Goal: Information Seeking & Learning: Learn about a topic

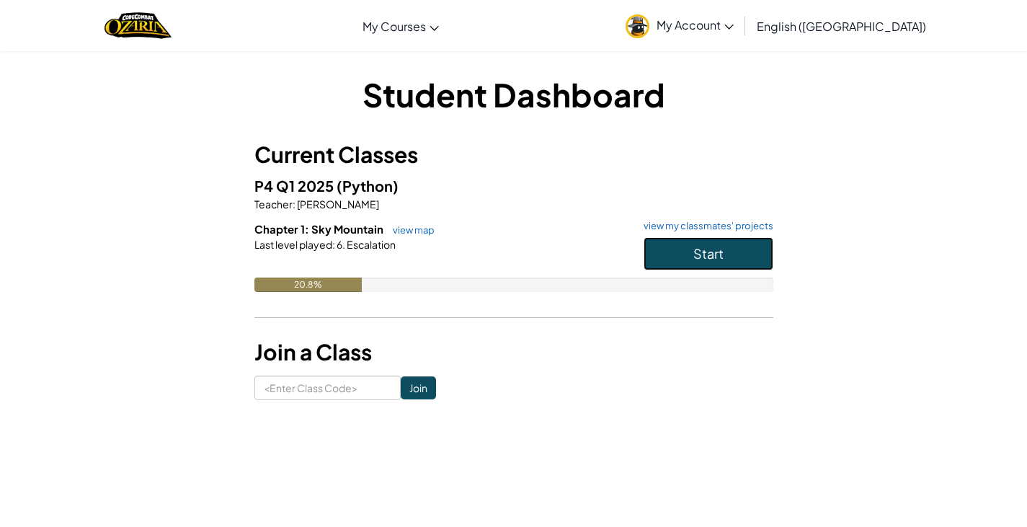
click at [669, 253] on button "Start" at bounding box center [708, 253] width 130 height 33
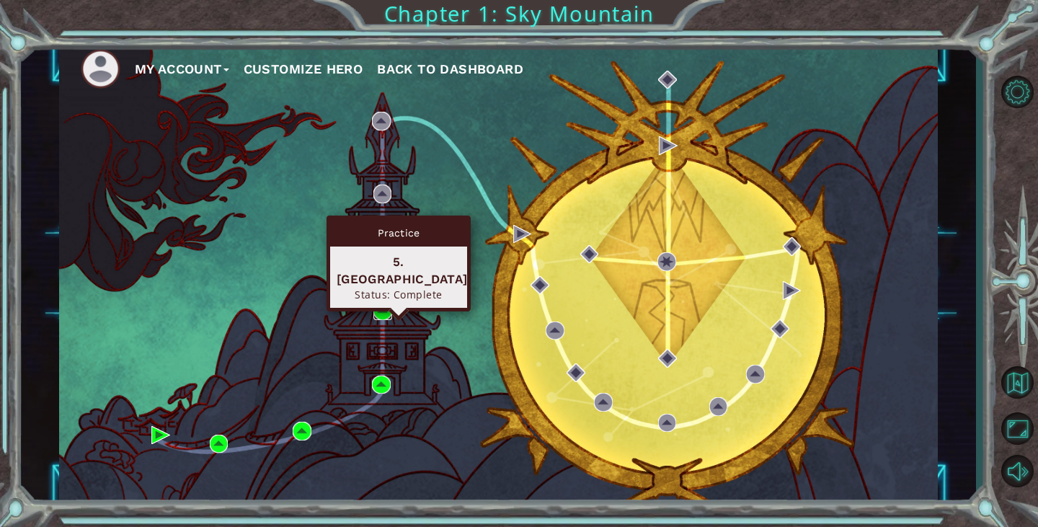
click at [378, 308] on img at bounding box center [382, 310] width 19 height 19
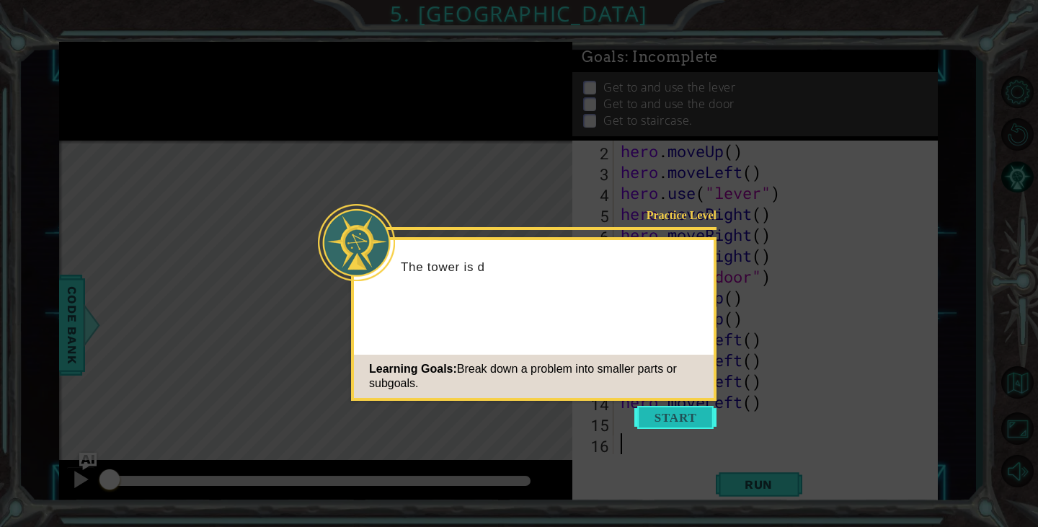
scroll to position [21, 0]
click at [676, 424] on button "Start" at bounding box center [675, 417] width 82 height 23
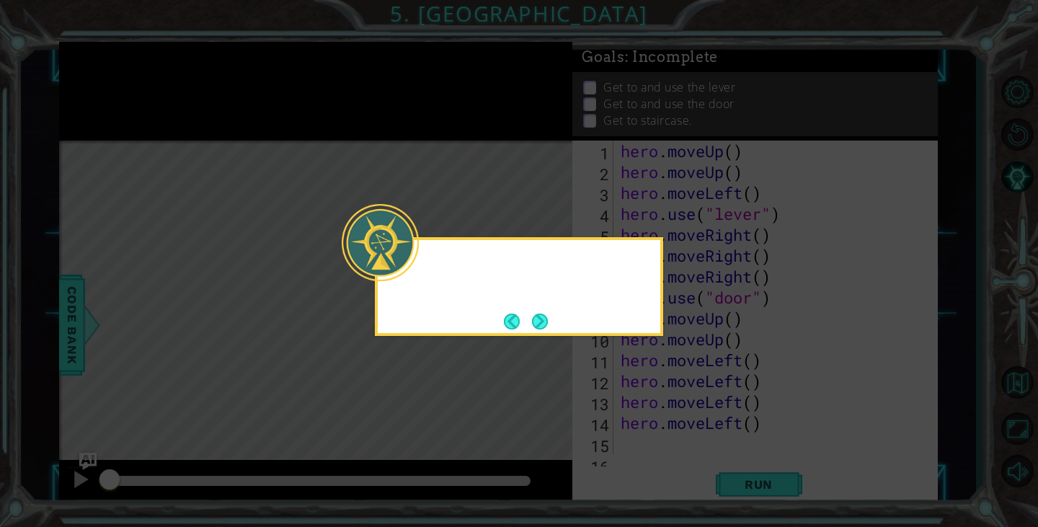
scroll to position [0, 0]
click at [540, 321] on button "Next" at bounding box center [540, 321] width 16 height 16
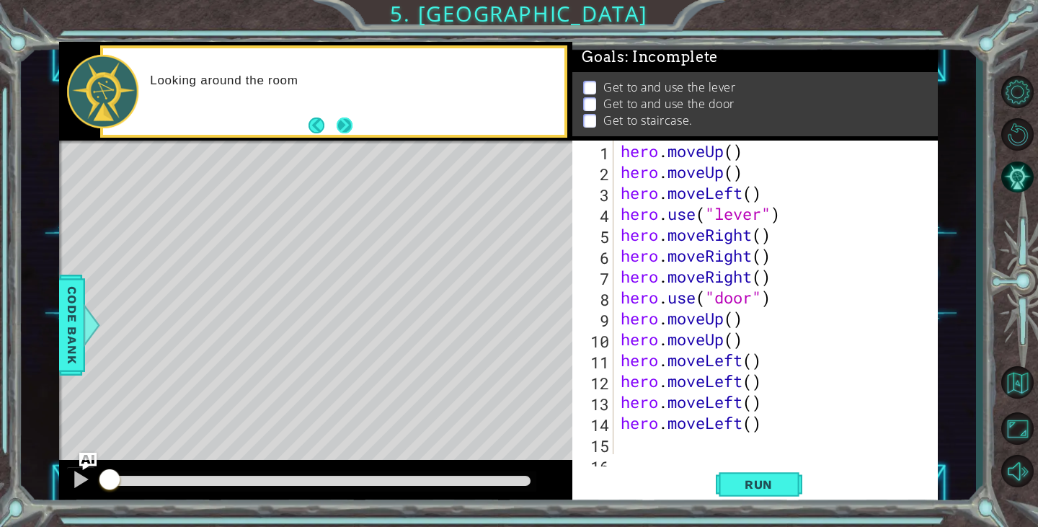
click at [344, 129] on button "Next" at bounding box center [345, 125] width 16 height 16
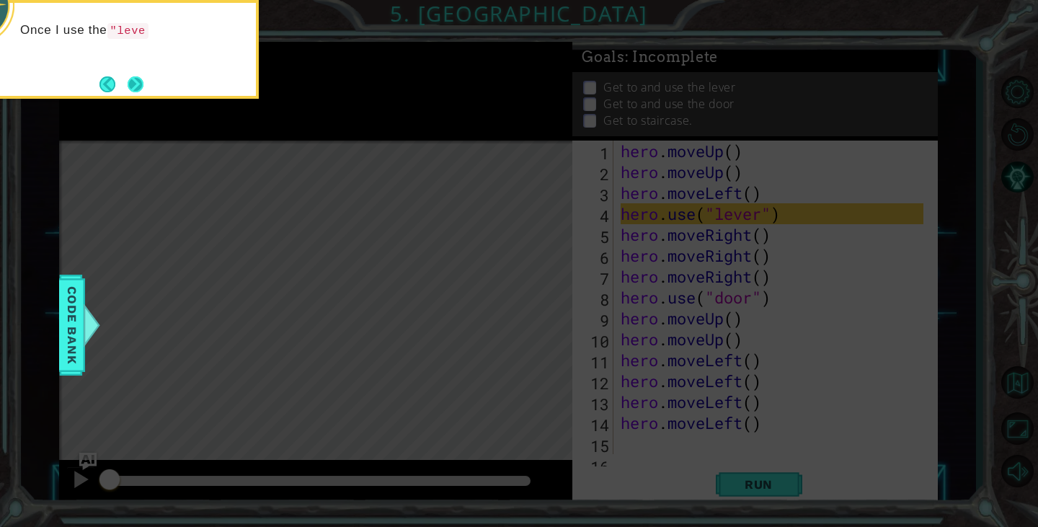
click at [141, 86] on button "Next" at bounding box center [136, 84] width 16 height 16
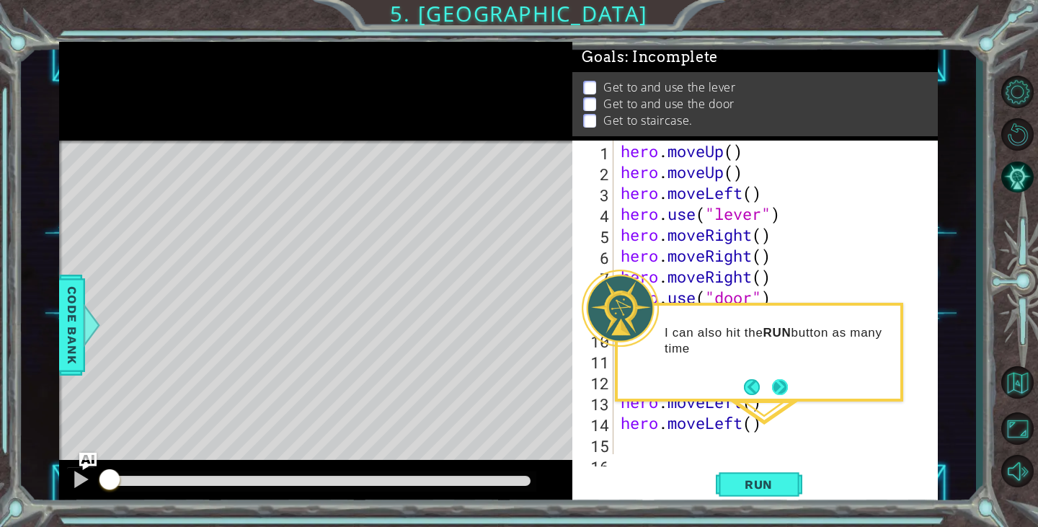
click at [772, 395] on button "Next" at bounding box center [780, 387] width 16 height 16
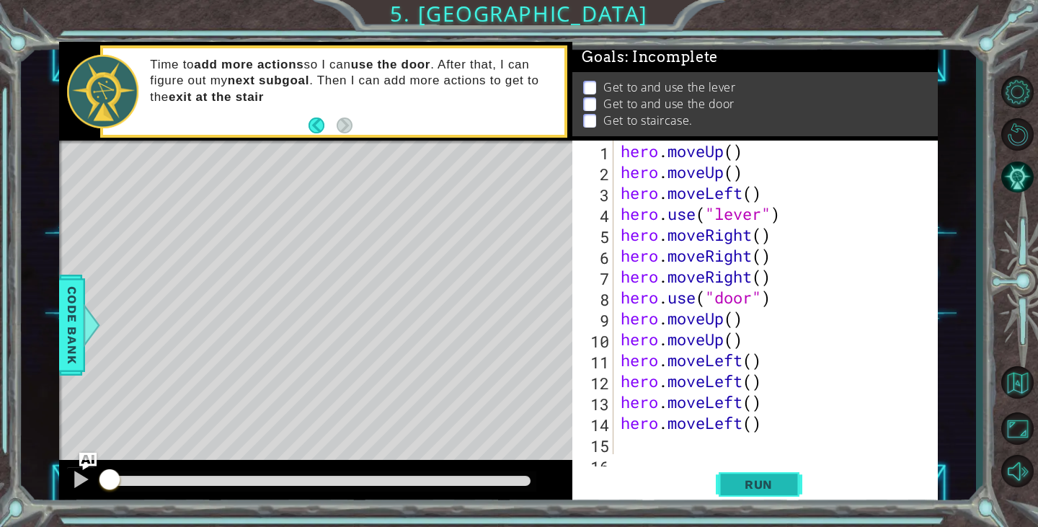
click at [747, 475] on button "Run" at bounding box center [759, 484] width 86 height 37
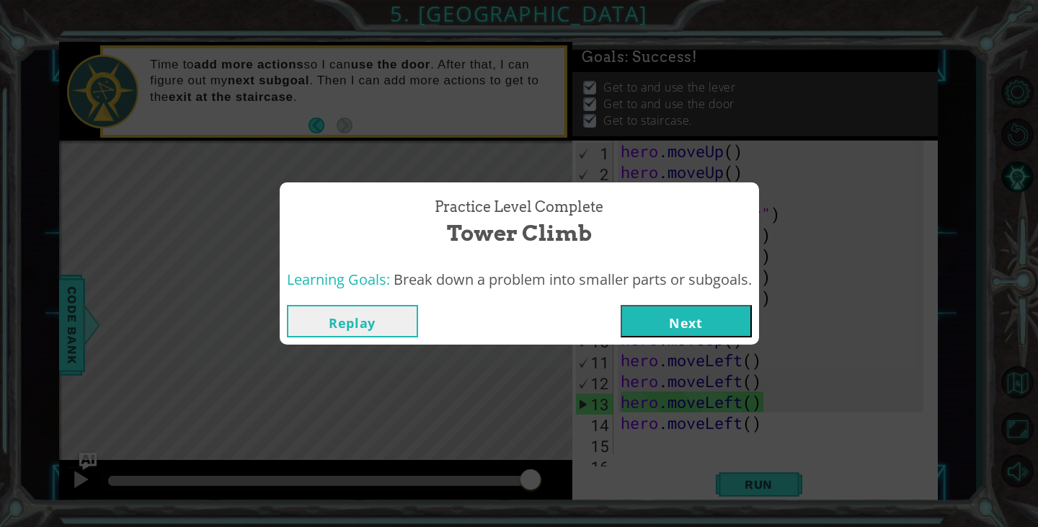
click at [723, 320] on button "Next" at bounding box center [685, 321] width 131 height 32
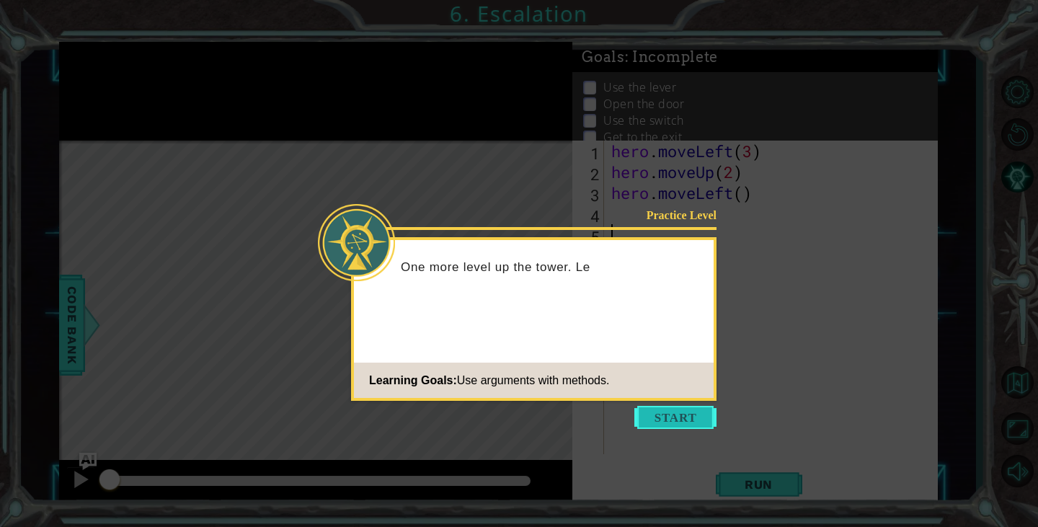
click at [675, 414] on button "Start" at bounding box center [675, 417] width 82 height 23
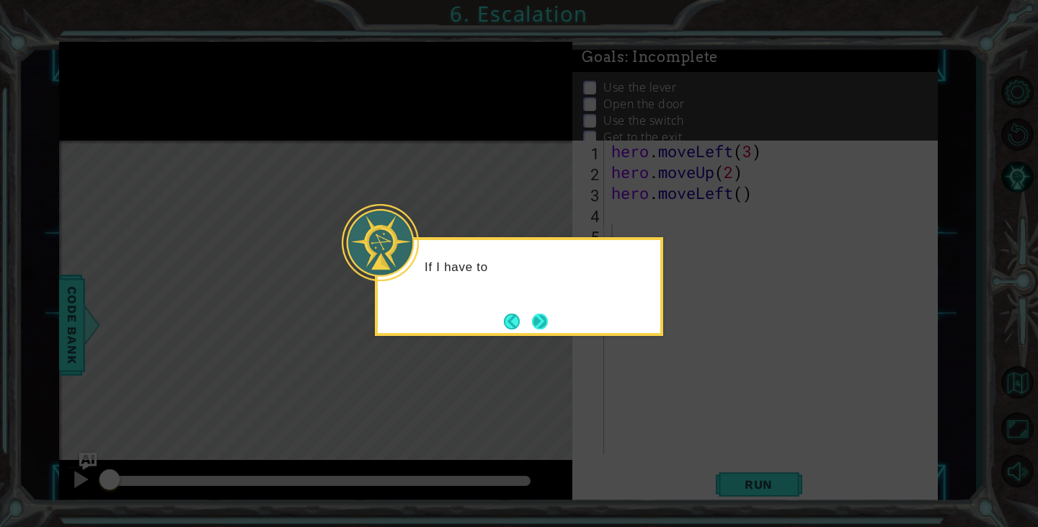
click at [540, 325] on button "Next" at bounding box center [540, 321] width 16 height 16
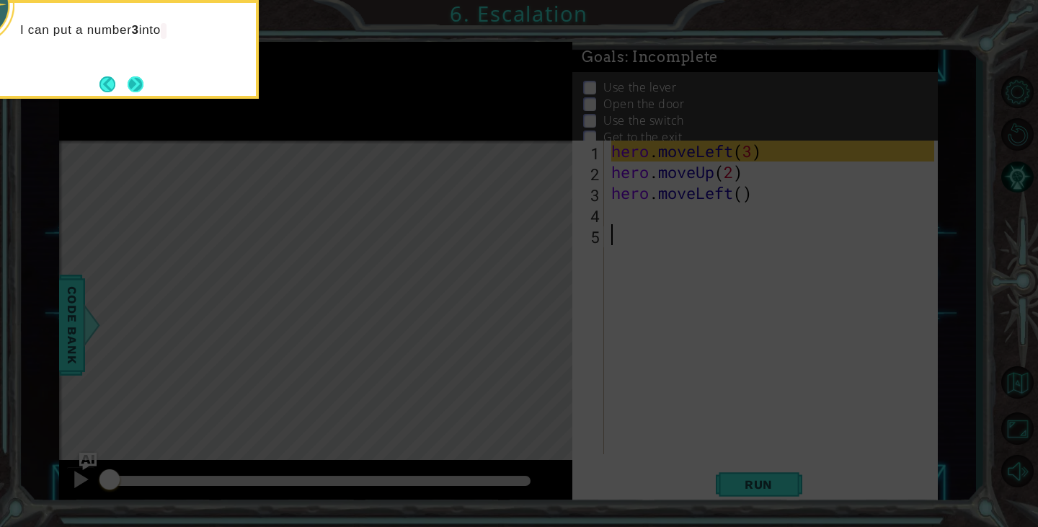
click at [138, 88] on button "Next" at bounding box center [136, 84] width 16 height 16
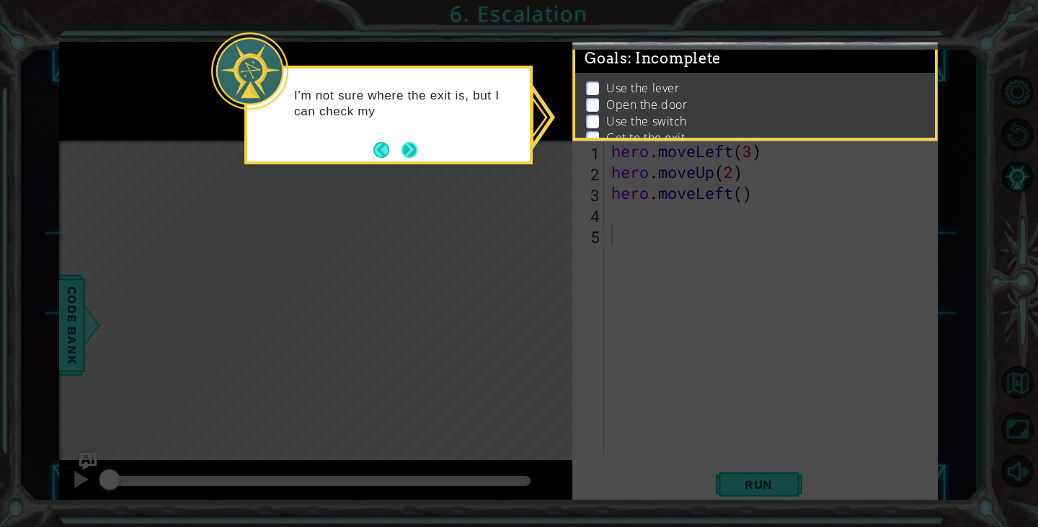
click at [409, 155] on button "Next" at bounding box center [409, 150] width 16 height 16
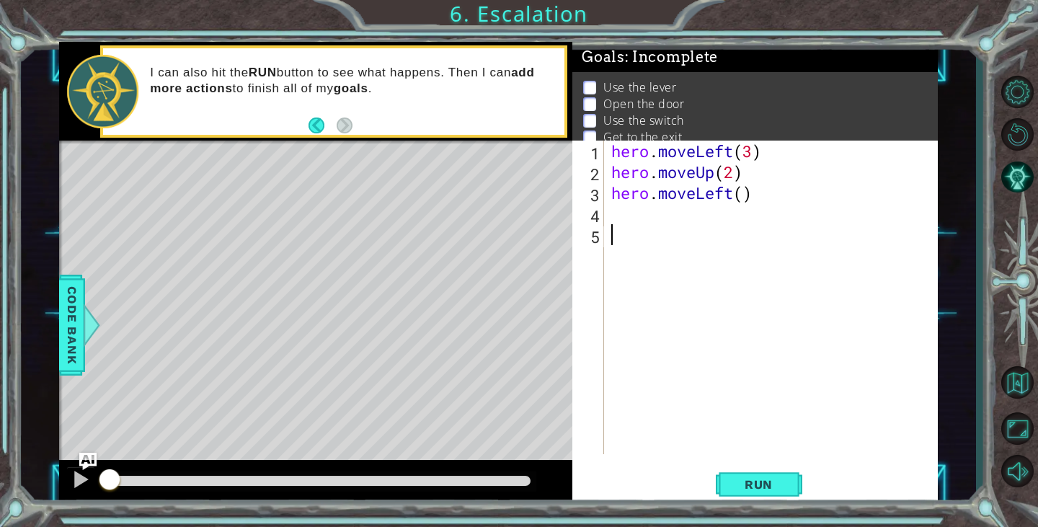
click at [622, 214] on div "hero . moveLeft ( 3 ) hero . moveUp ( 2 ) hero . moveLeft ( )" at bounding box center [774, 318] width 332 height 355
type textarea "hero.use("lever")"
click at [611, 231] on div "hero . moveLeft ( 3 ) hero . moveUp ( 2 ) hero . moveLeft ( ) hero . use ( "lev…" at bounding box center [774, 318] width 332 height 355
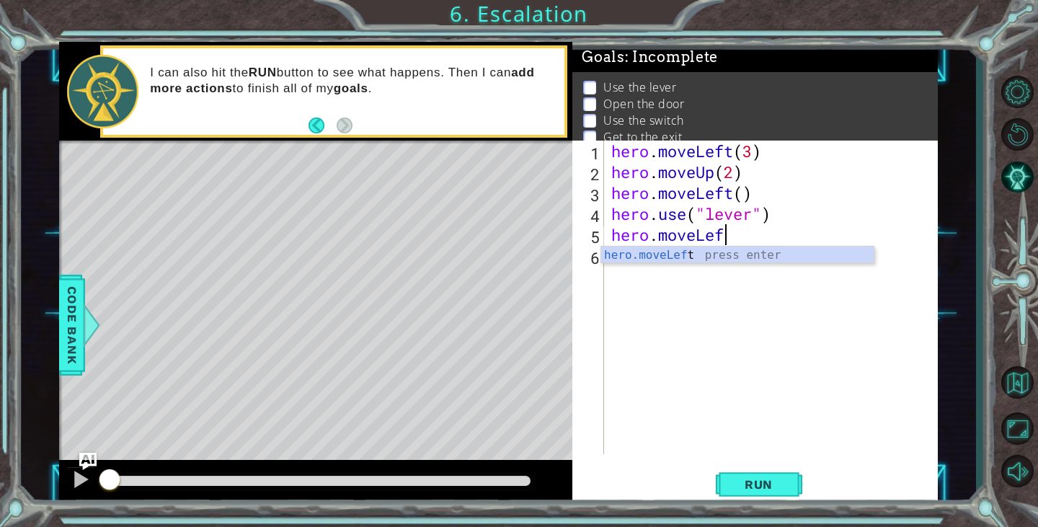
scroll to position [0, 5]
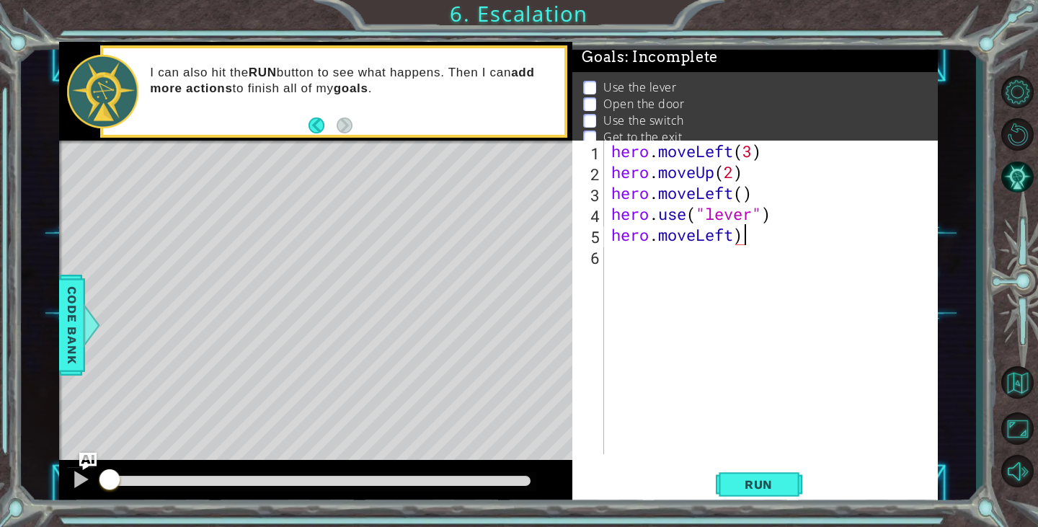
click at [765, 236] on div "hero . moveLeft ( 3 ) hero . moveUp ( 2 ) hero . moveLeft ( ) hero . use ( "lev…" at bounding box center [774, 318] width 332 height 355
type textarea "hero.moveLeft()"
type textarea "hero.use("door")"
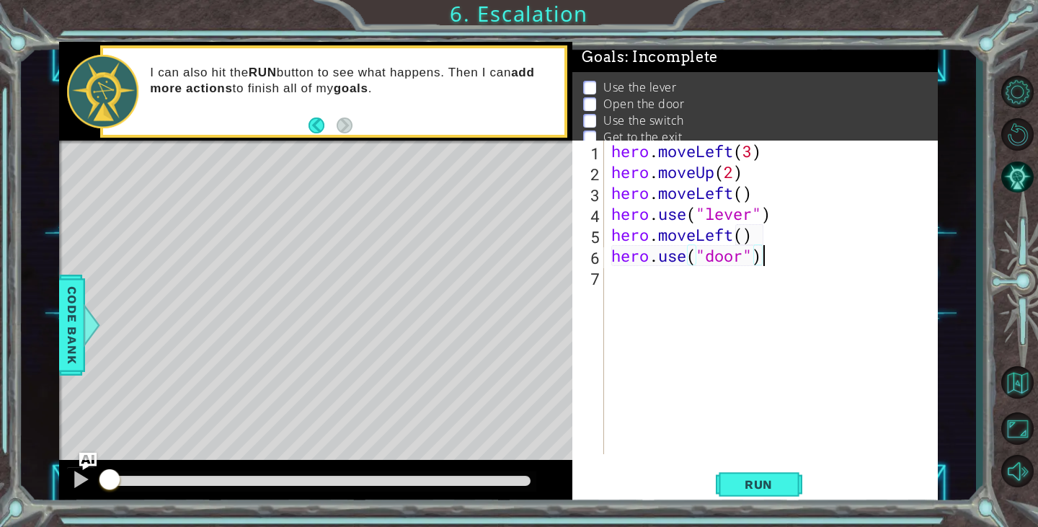
click at [614, 281] on div "hero . moveLeft ( 3 ) hero . moveUp ( 2 ) hero . moveLeft ( ) hero . use ( "lev…" at bounding box center [774, 318] width 332 height 355
type textarea "hero.moveUp()"
click at [673, 295] on div "hero . moveLeft ( 3 ) hero . moveUp ( 2 ) hero . moveLeft ( ) hero . use ( "lev…" at bounding box center [774, 318] width 332 height 355
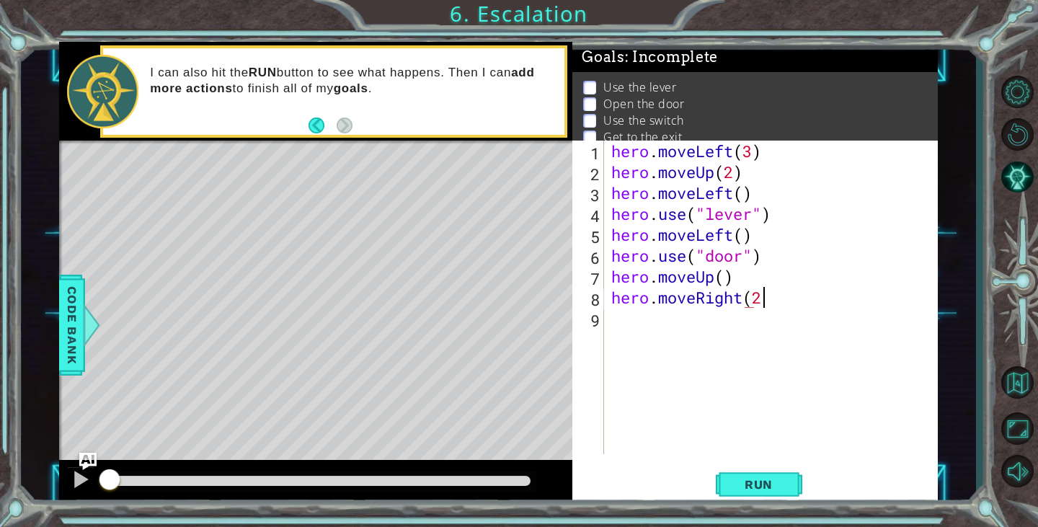
scroll to position [0, 6]
type textarea "hero.moveRight(2)"
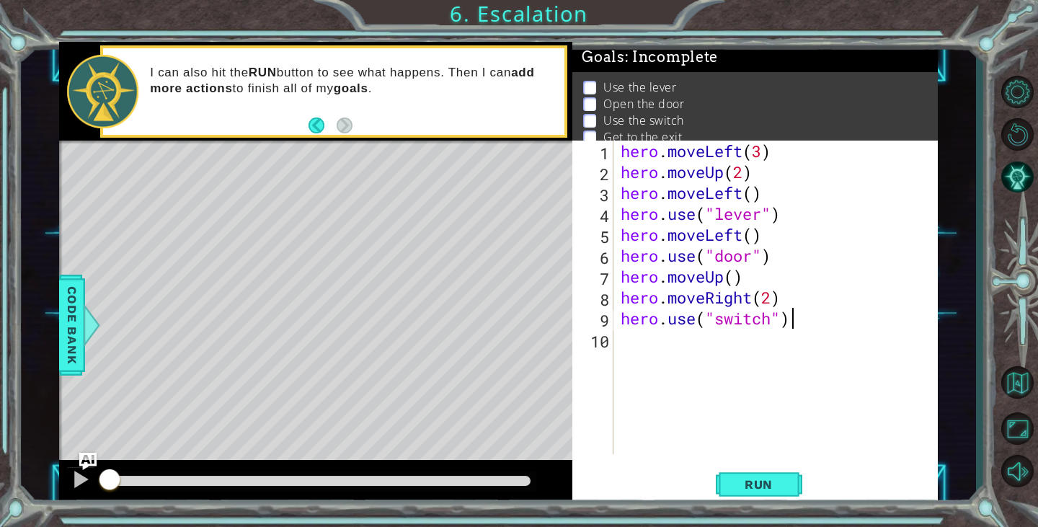
scroll to position [0, 7]
type textarea "hero.use("switch")"
click at [639, 341] on div "hero . moveLeft ( 3 ) hero . moveUp ( 2 ) hero . moveLeft ( ) hero . use ( "lev…" at bounding box center [780, 318] width 324 height 355
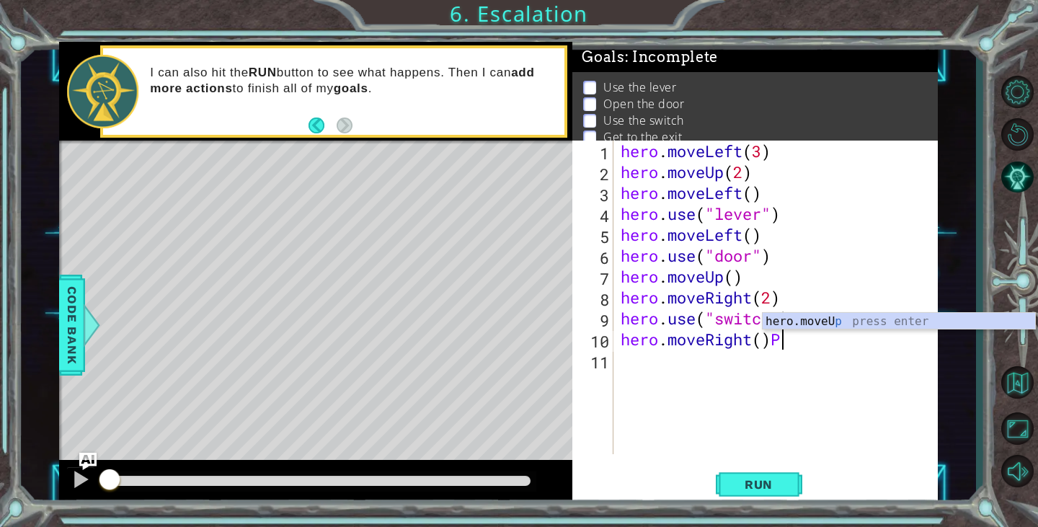
type textarea "hero.moveRight()"
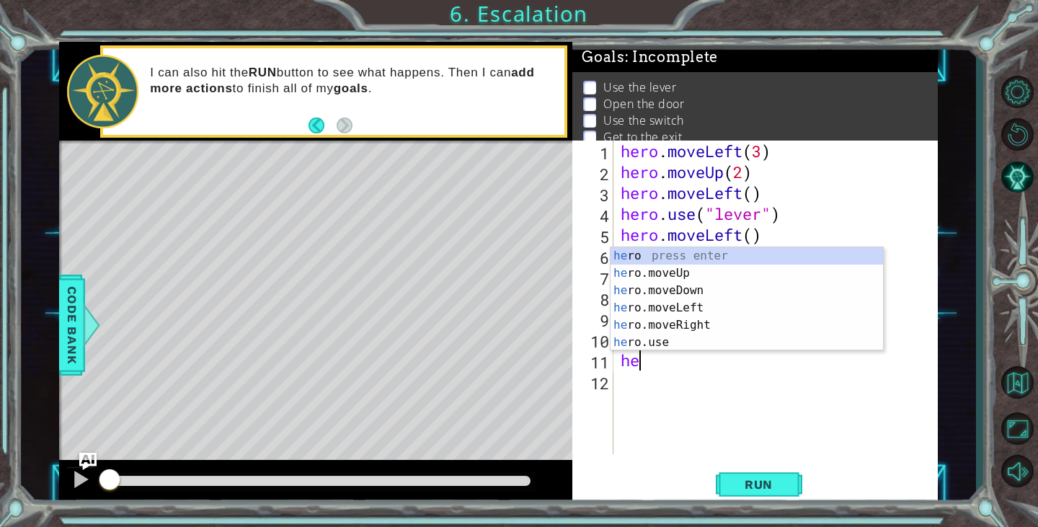
type textarea "h"
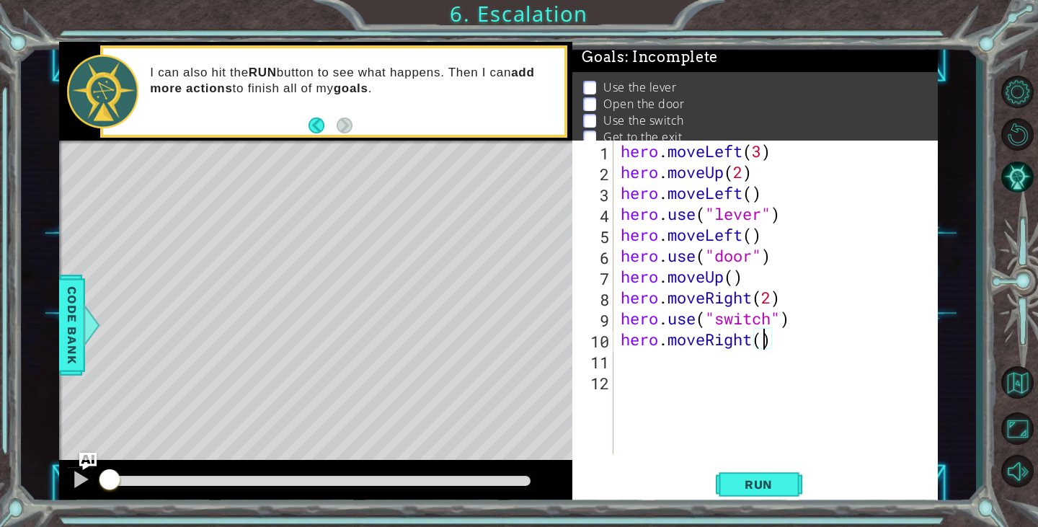
click at [763, 339] on div "hero . moveLeft ( 3 ) hero . moveUp ( 2 ) hero . moveLeft ( ) hero . use ( "lev…" at bounding box center [780, 318] width 324 height 355
type textarea "hero.moveRight(2)"
click at [653, 363] on div "hero . moveLeft ( 3 ) hero . moveUp ( 2 ) hero . moveLeft ( ) hero . use ( "lev…" at bounding box center [780, 318] width 324 height 355
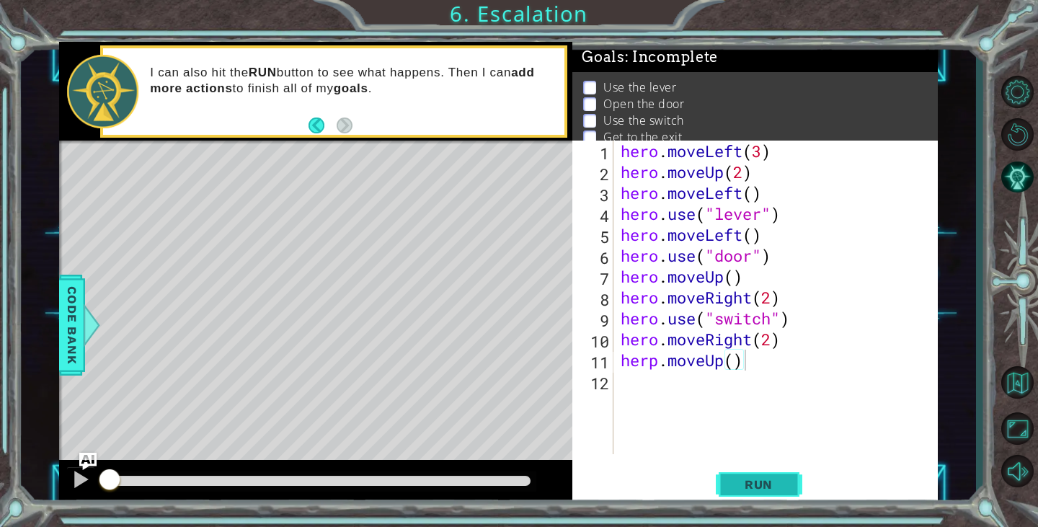
click at [738, 484] on span "Run" at bounding box center [758, 484] width 57 height 14
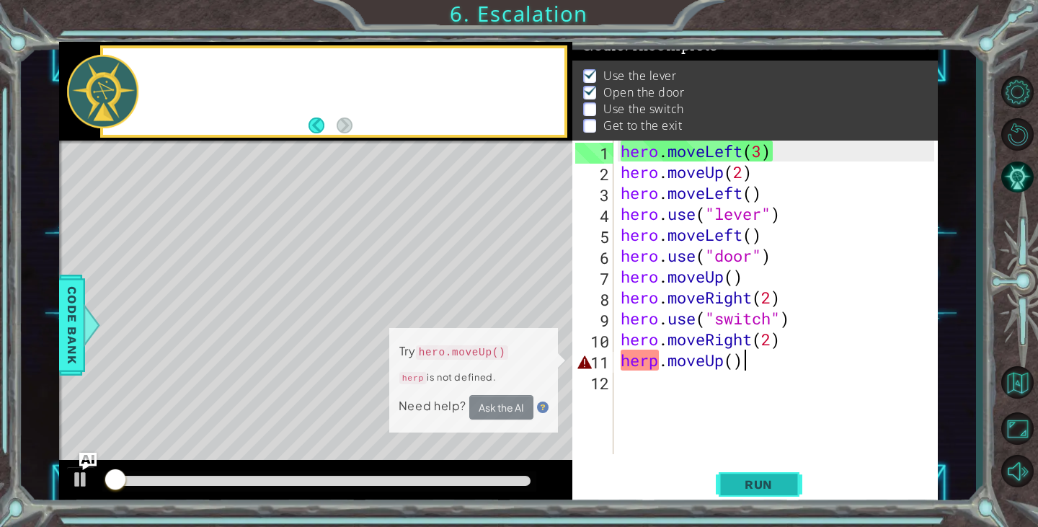
scroll to position [15, 0]
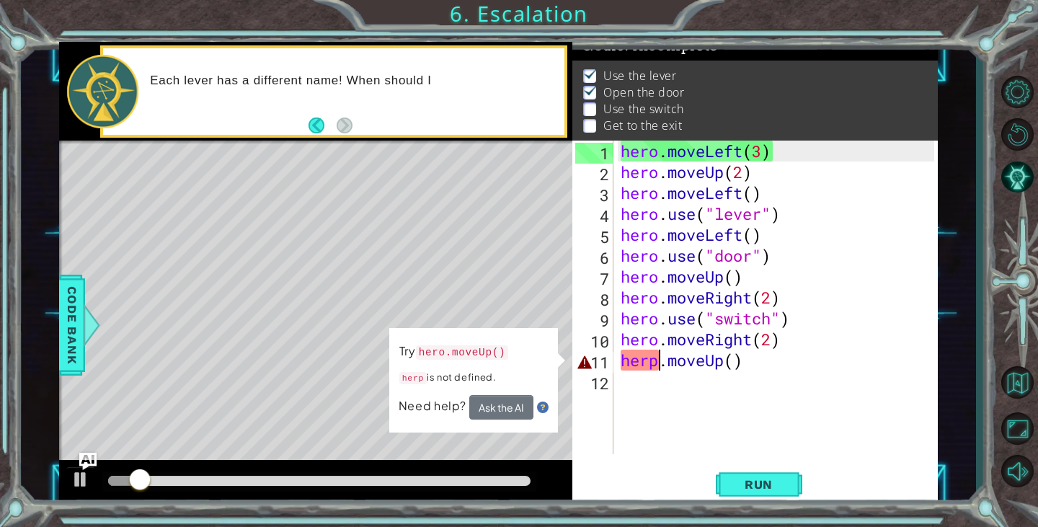
click at [654, 360] on div "hero . moveLeft ( 3 ) hero . moveUp ( 2 ) hero . moveLeft ( ) hero . use ( "lev…" at bounding box center [780, 318] width 324 height 355
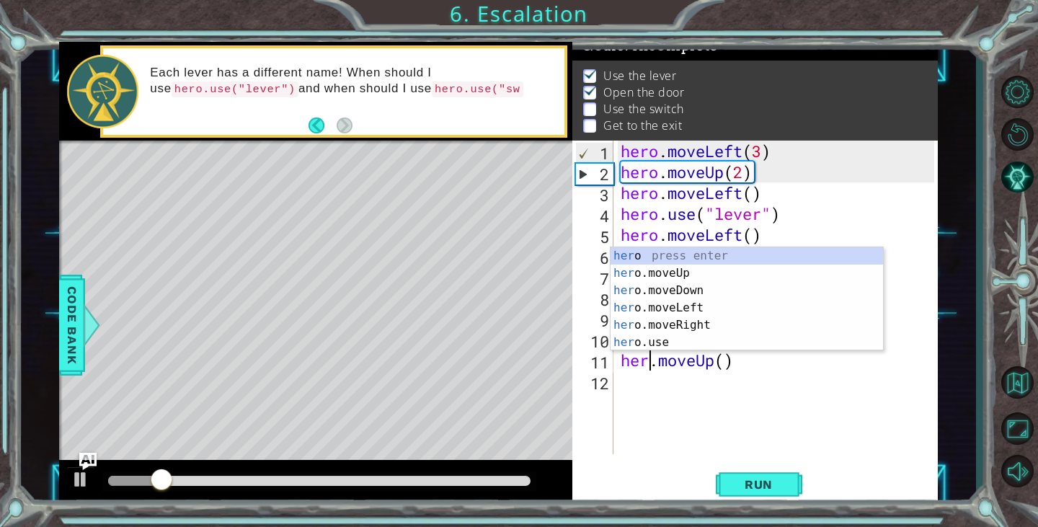
type textarea "hero.moveUp()"
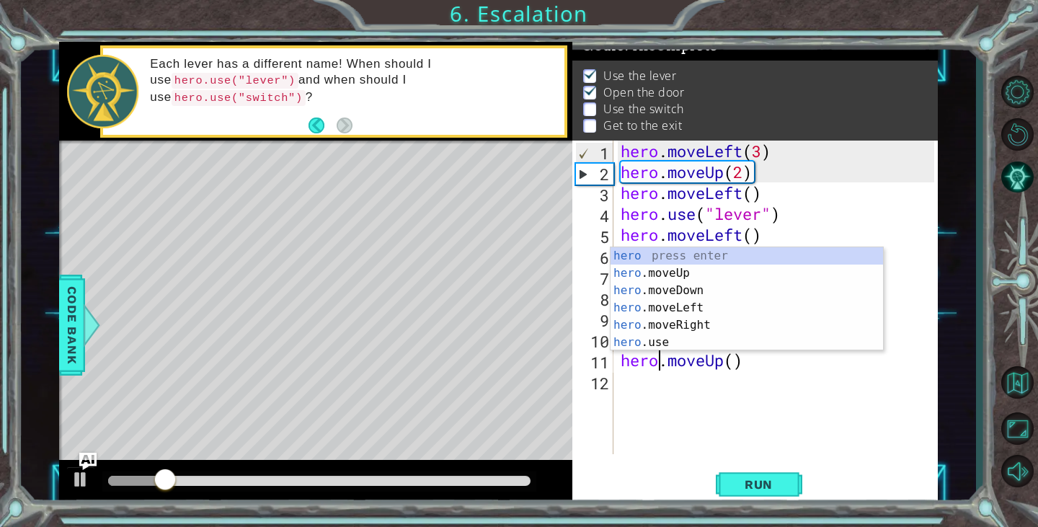
scroll to position [0, 2]
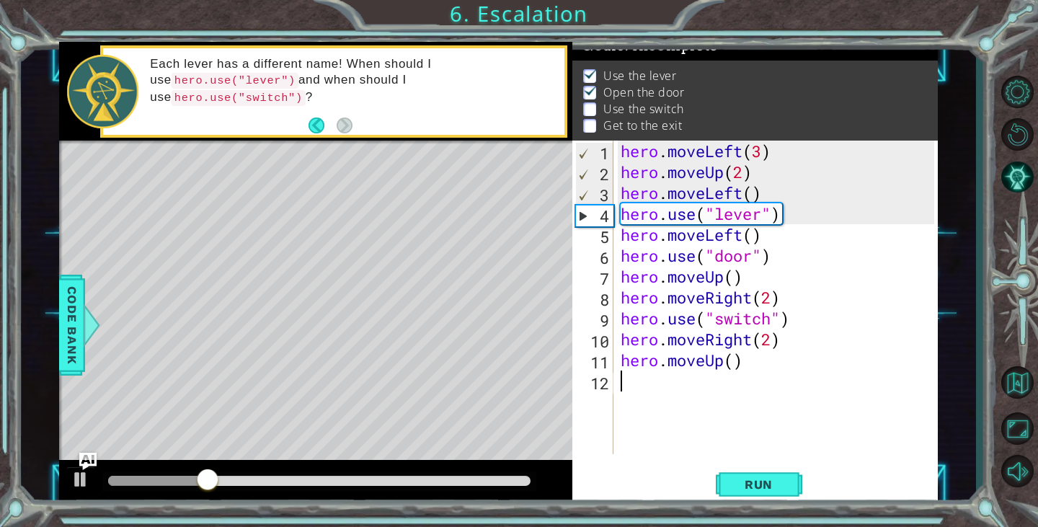
click at [678, 437] on div "hero . moveLeft ( 3 ) hero . moveUp ( 2 ) hero . moveLeft ( ) hero . use ( "lev…" at bounding box center [780, 318] width 324 height 355
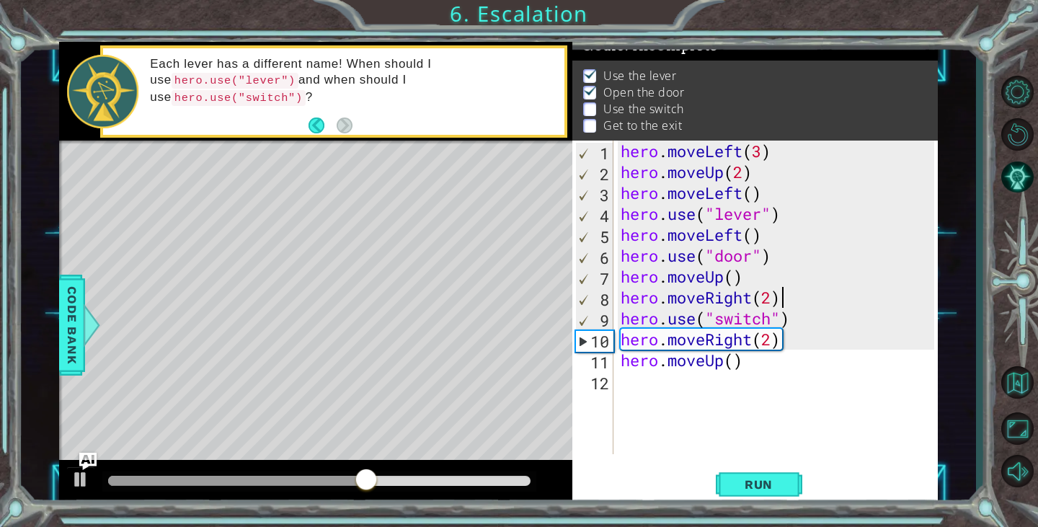
click at [790, 307] on div "hero . moveLeft ( 3 ) hero . moveUp ( 2 ) hero . moveLeft ( ) hero . use ( "lev…" at bounding box center [780, 318] width 324 height 355
type textarea "hero.moveRight(2)"
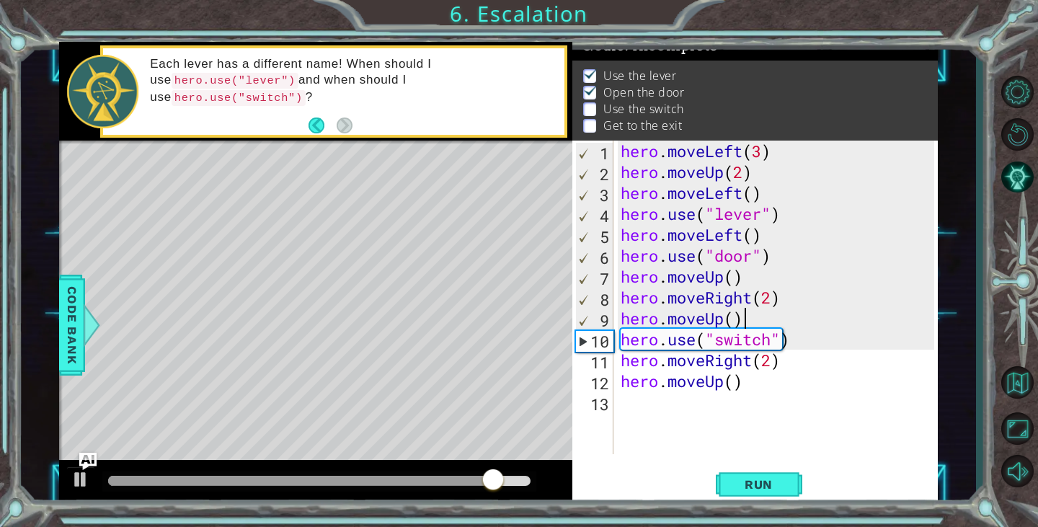
scroll to position [0, 5]
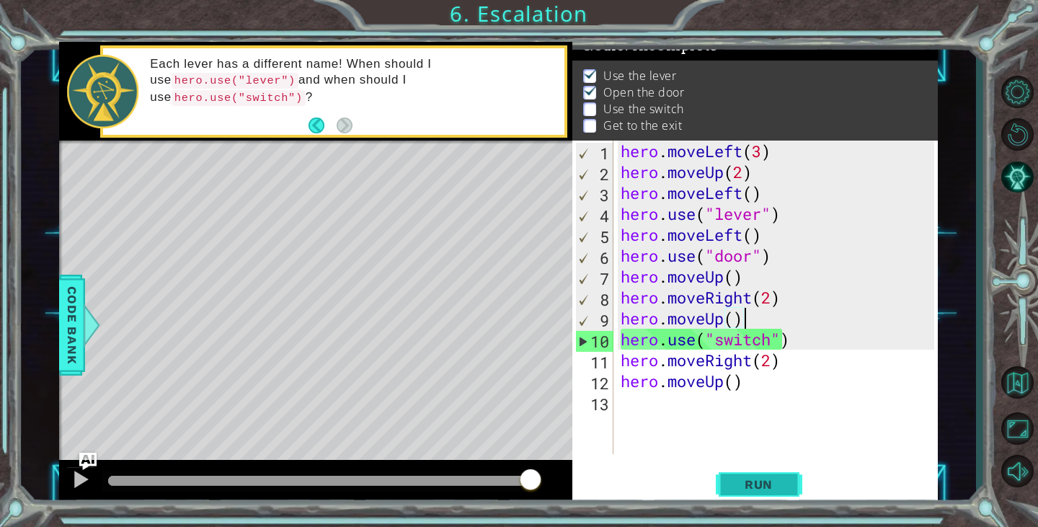
click at [757, 469] on button "Run" at bounding box center [759, 484] width 86 height 37
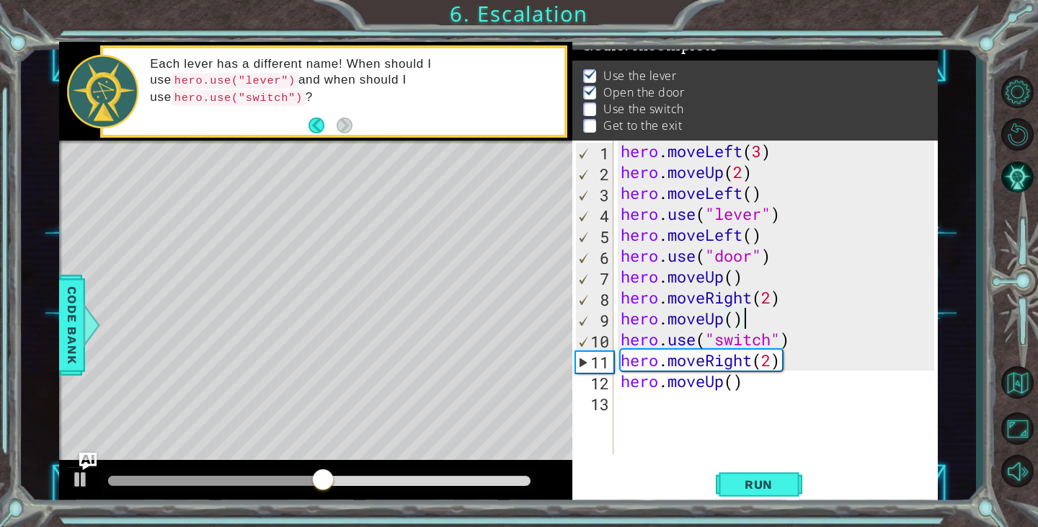
click at [741, 316] on div "hero . moveLeft ( 3 ) hero . moveUp ( 2 ) hero . moveLeft ( ) hero . use ( "lev…" at bounding box center [780, 318] width 324 height 355
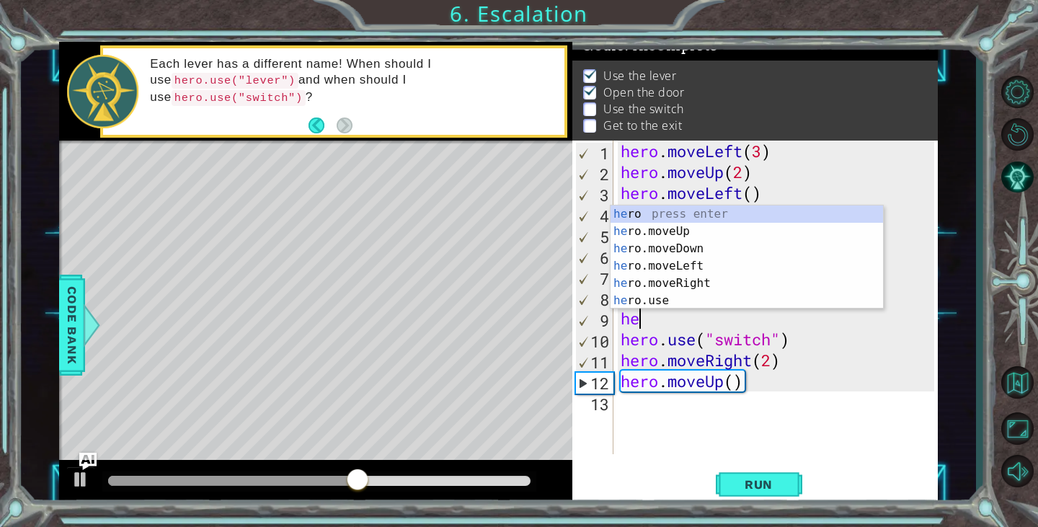
scroll to position [0, 0]
type textarea "h"
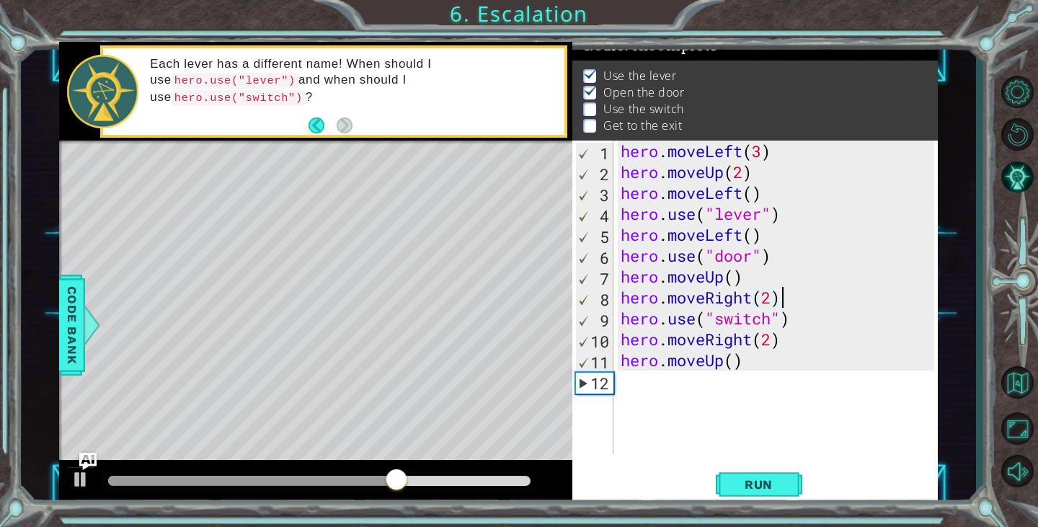
click at [732, 277] on div "hero . moveLeft ( 3 ) hero . moveUp ( 2 ) hero . moveLeft ( ) hero . use ( "lev…" at bounding box center [780, 318] width 324 height 355
type textarea "hero.moveUp(2)"
click at [753, 473] on button "Run" at bounding box center [759, 484] width 86 height 37
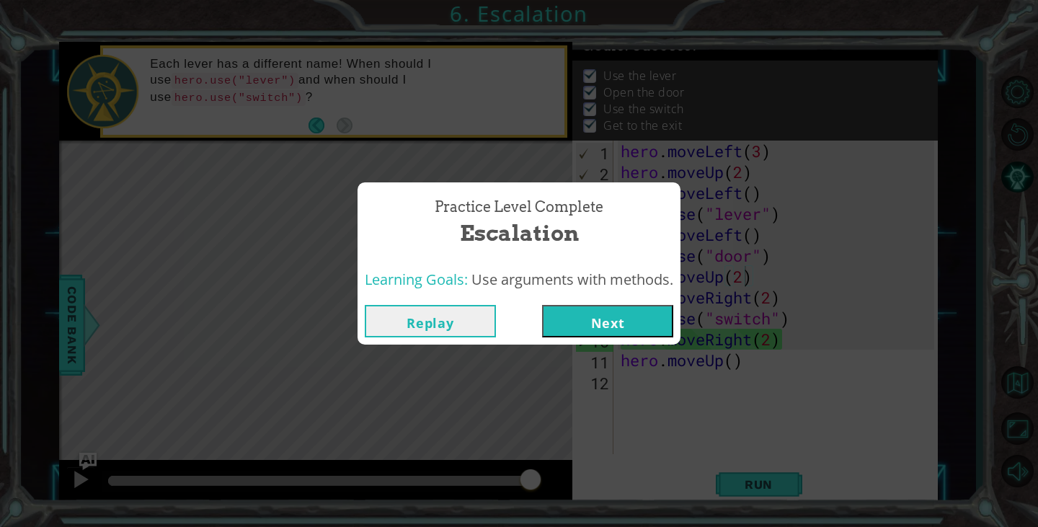
click at [588, 321] on button "Next" at bounding box center [607, 321] width 131 height 32
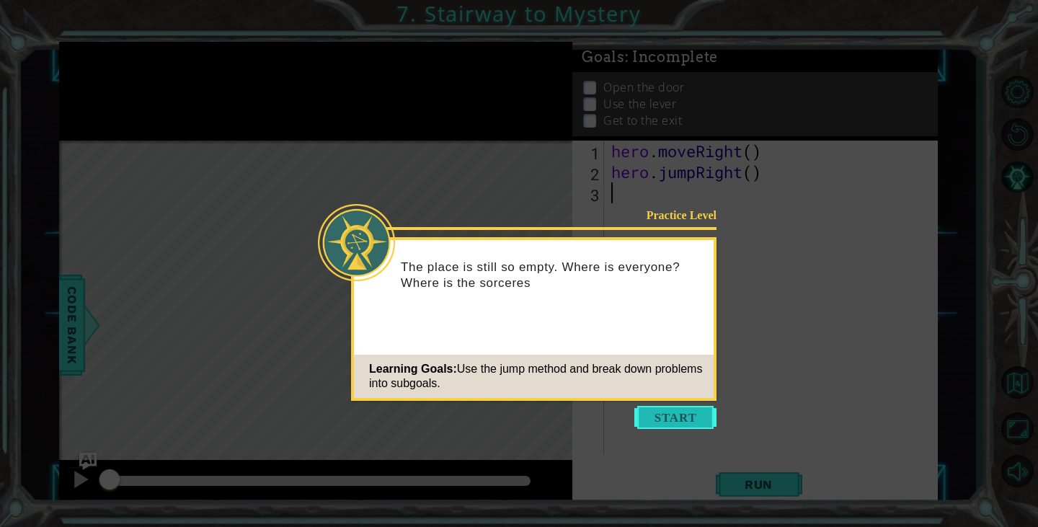
click at [651, 416] on button "Start" at bounding box center [675, 417] width 82 height 23
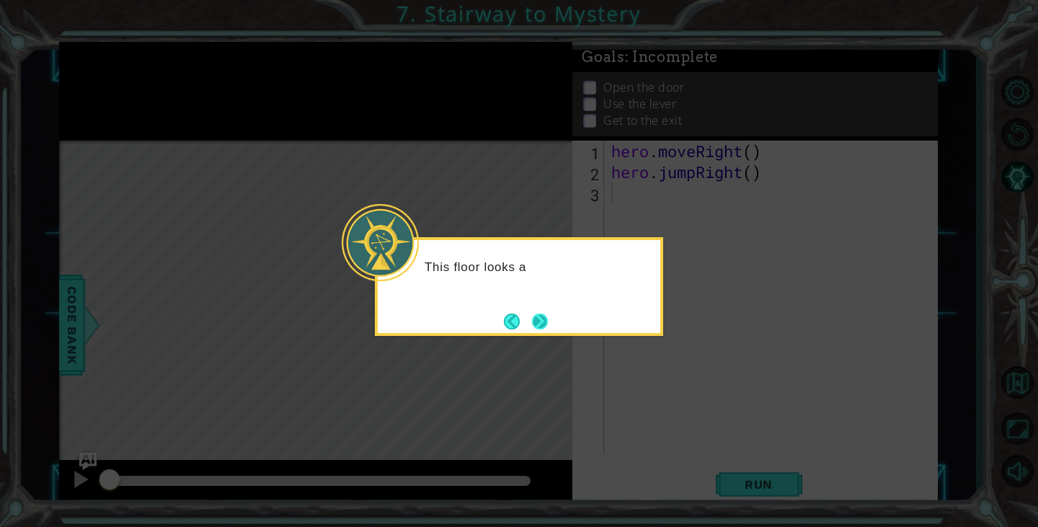
click at [545, 318] on button "Next" at bounding box center [540, 321] width 16 height 16
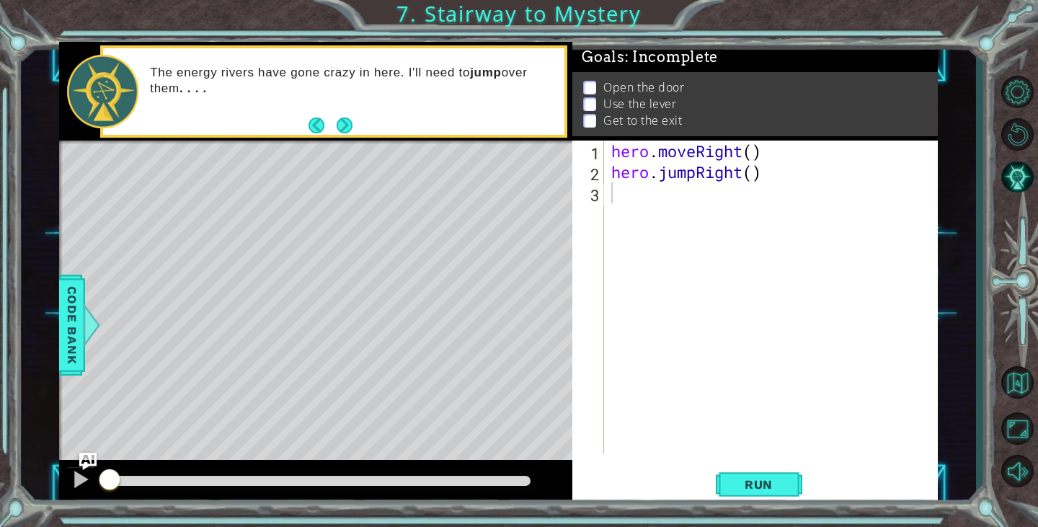
click at [545, 318] on div "Level Map" at bounding box center [392, 353] width 666 height 424
click at [703, 198] on div "hero . moveRight ( ) hero . jumpRight ( )" at bounding box center [774, 318] width 332 height 355
click at [347, 125] on button "Next" at bounding box center [345, 125] width 16 height 16
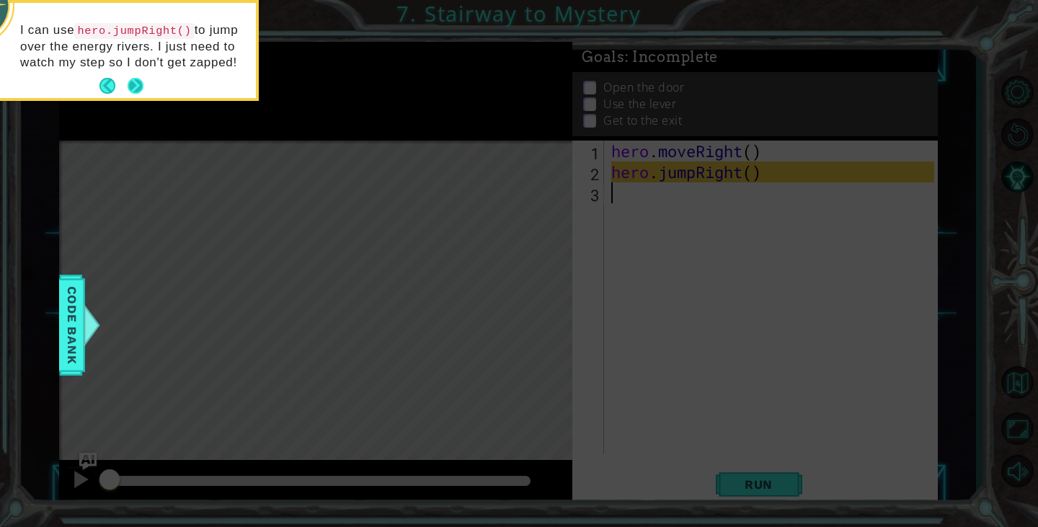
click at [131, 86] on button "Next" at bounding box center [136, 86] width 16 height 16
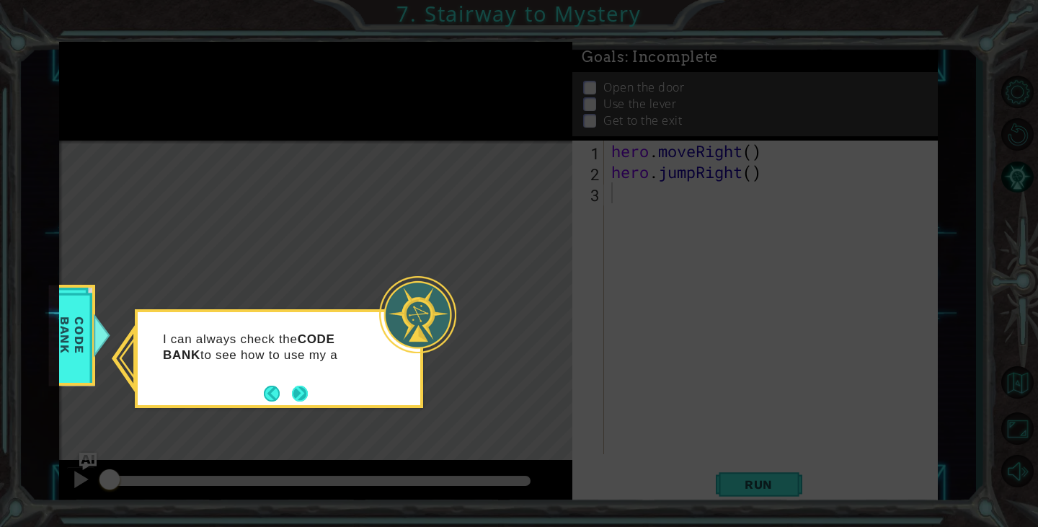
click at [307, 391] on button "Next" at bounding box center [300, 394] width 16 height 16
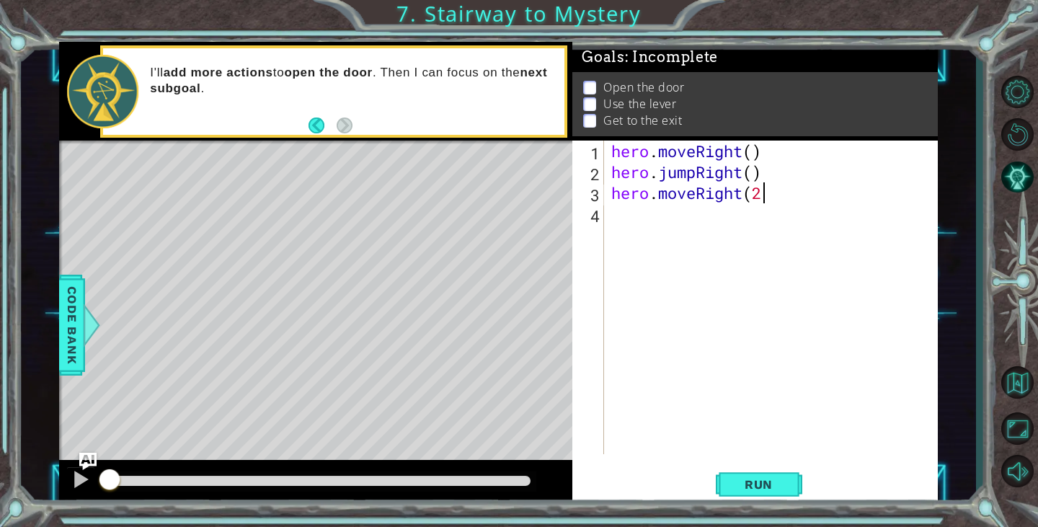
scroll to position [0, 6]
type textarea "hero.moveRight(2)"
type textarea "H"
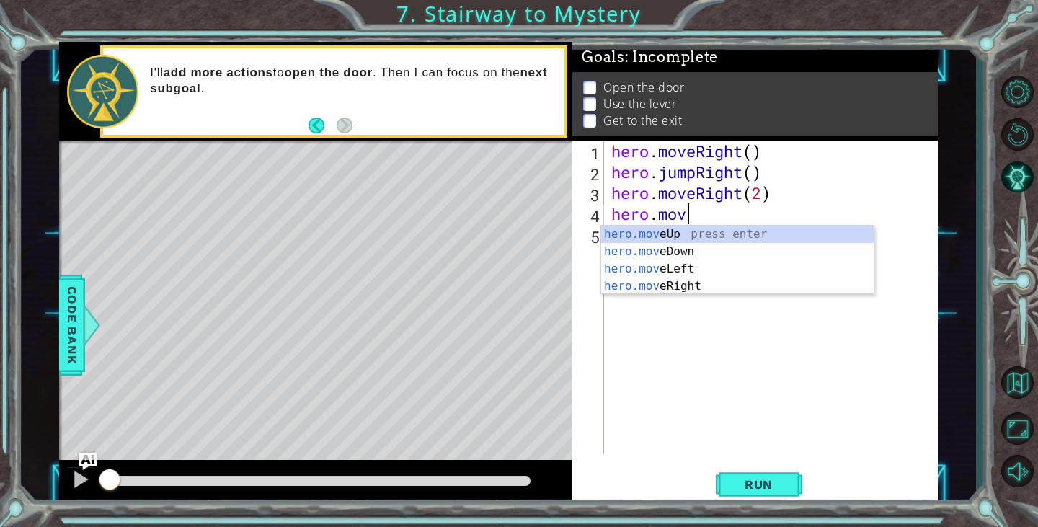
scroll to position [0, 3]
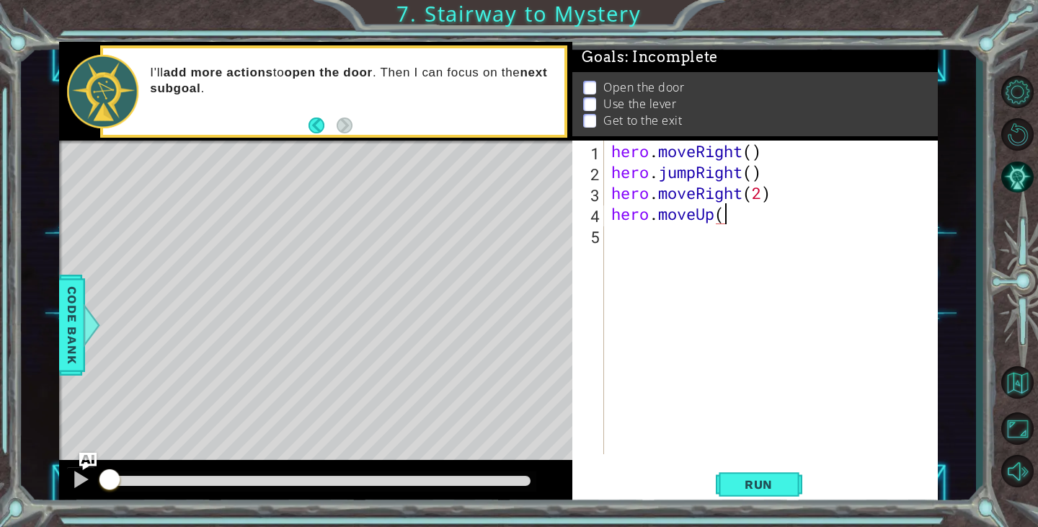
type textarea "hero.moveUp()"
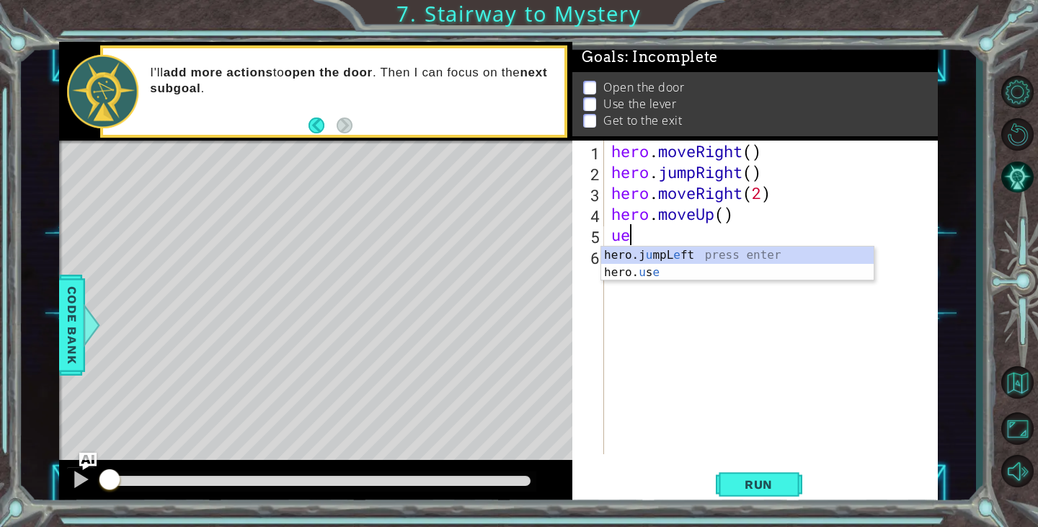
scroll to position [0, 0]
type textarea "u"
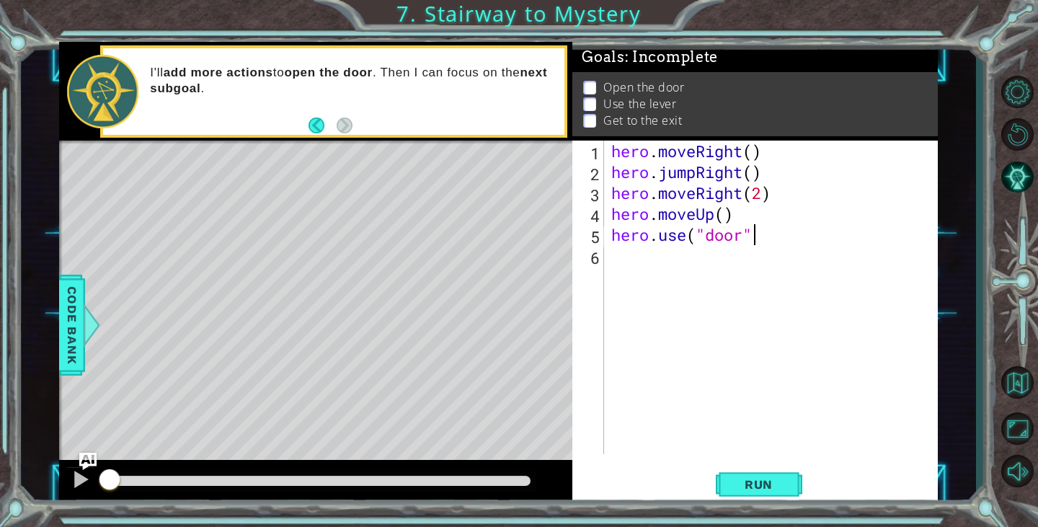
type textarea "hero.use("door")"
type textarea "hero.moveUp(2)"
click at [628, 285] on div "hero . moveRight ( ) hero . jumpRight ( ) hero . moveRight ( 2 ) hero . moveUp …" at bounding box center [774, 318] width 332 height 355
type textarea "hero.moveLeft()"
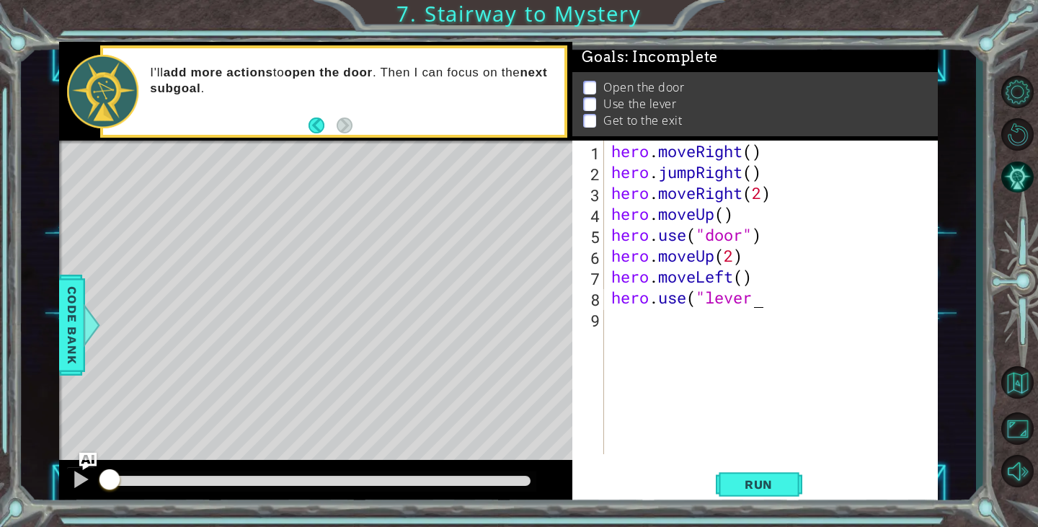
scroll to position [0, 6]
type textarea "hero.use("lever")"
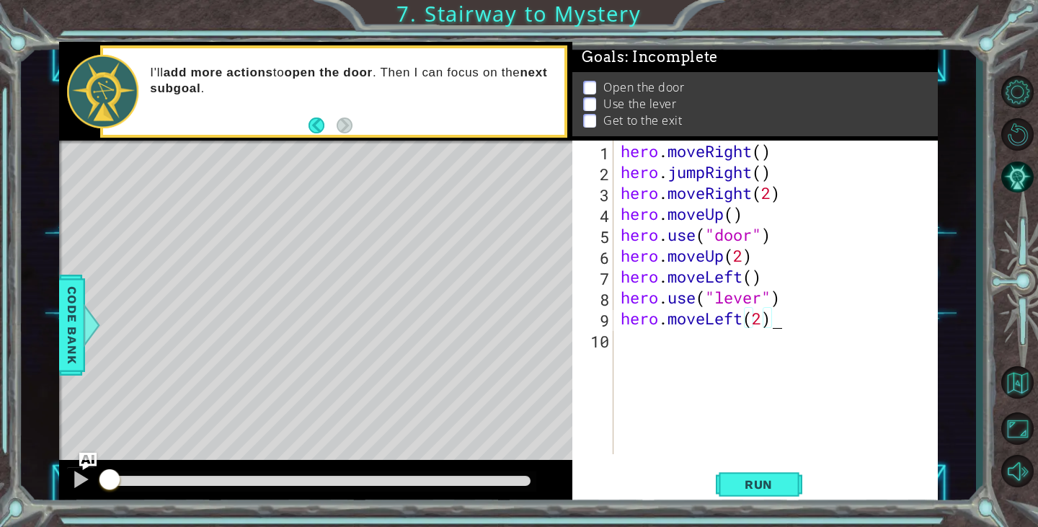
type textarea "hero.moveLeft(2)"
click at [651, 343] on div "hero . moveRight ( ) hero . jumpRight ( ) hero . moveRight ( 2 ) hero . moveUp …" at bounding box center [780, 318] width 324 height 355
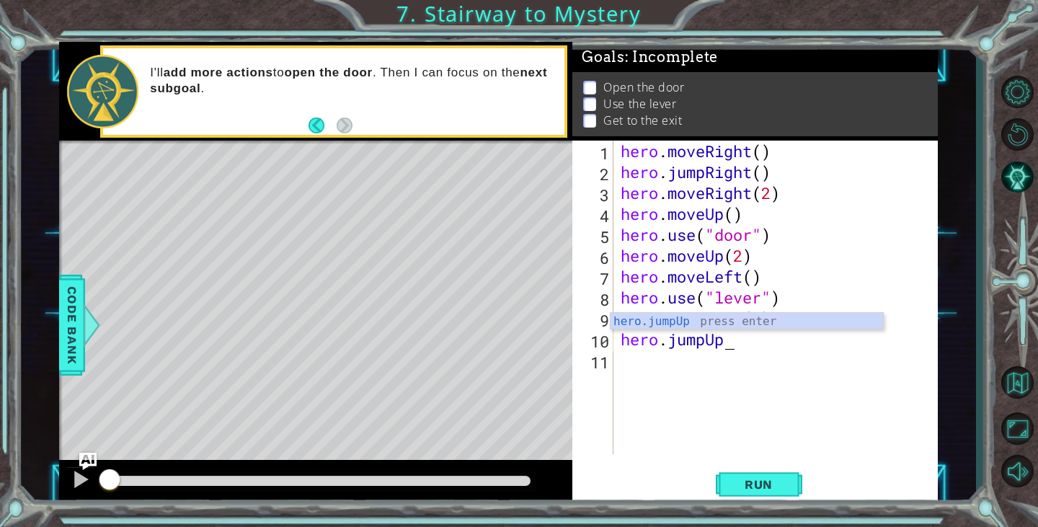
scroll to position [0, 4]
type textarea "hero.jumpUp"
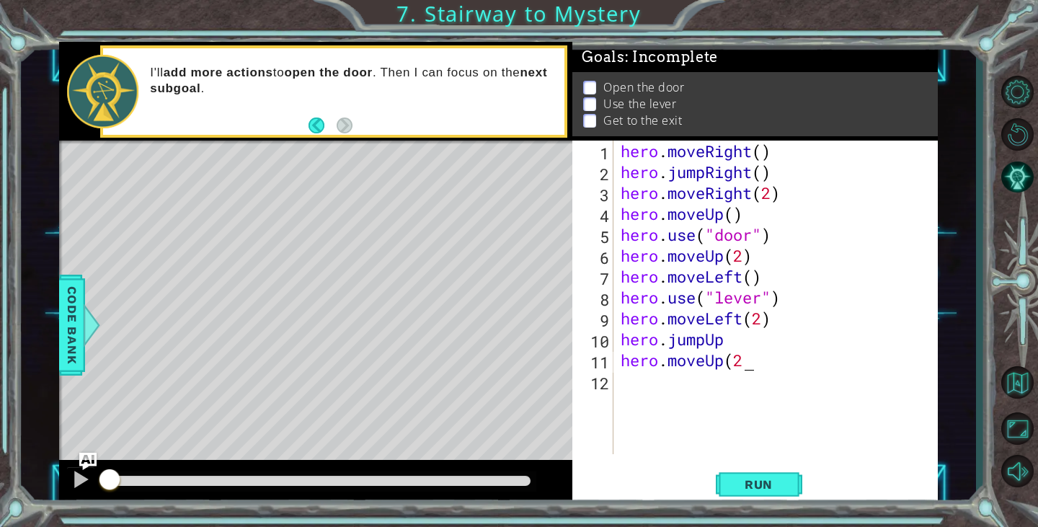
scroll to position [0, 5]
type textarea "hero.moveUp(2)"
click at [772, 491] on span "Run" at bounding box center [758, 484] width 57 height 14
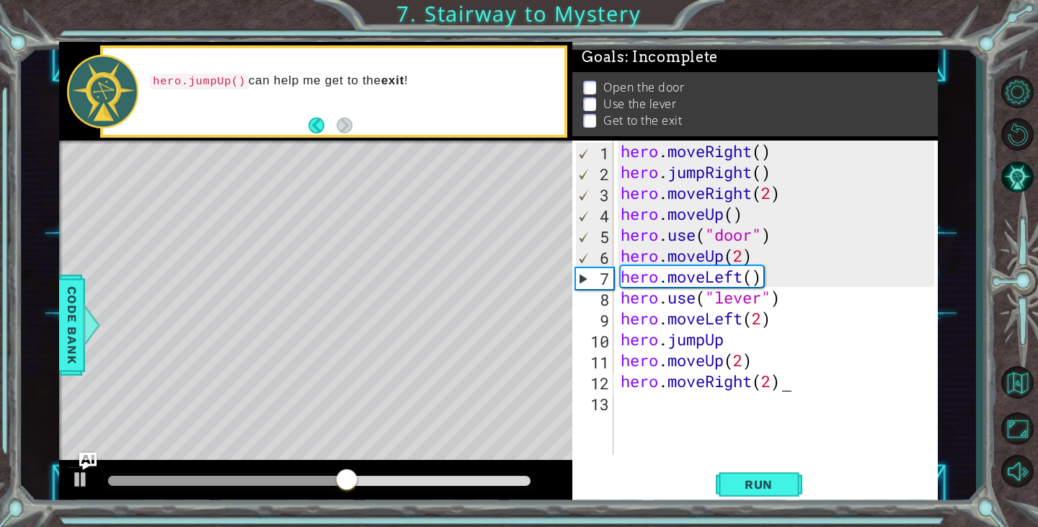
click at [781, 236] on div "hero . moveRight ( ) hero . jumpRight ( ) hero . moveRight ( 2 ) hero . moveUp …" at bounding box center [780, 318] width 324 height 355
click at [748, 218] on div "hero . moveRight ( ) hero . jumpRight ( ) hero . moveRight ( 2 ) hero . moveUp …" at bounding box center [780, 318] width 324 height 355
type textarea "hero.moveUp()"
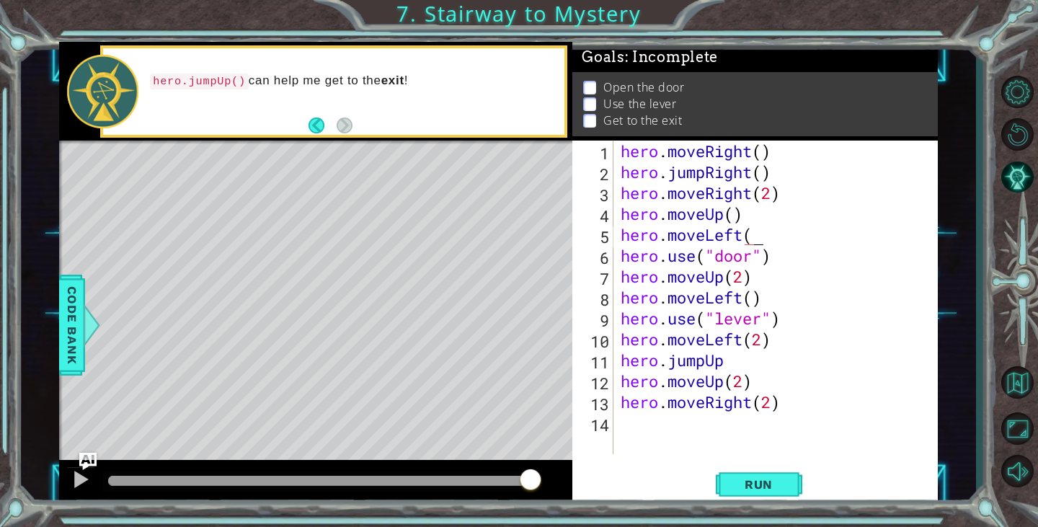
scroll to position [0, 6]
click at [765, 480] on span "Run" at bounding box center [758, 484] width 57 height 14
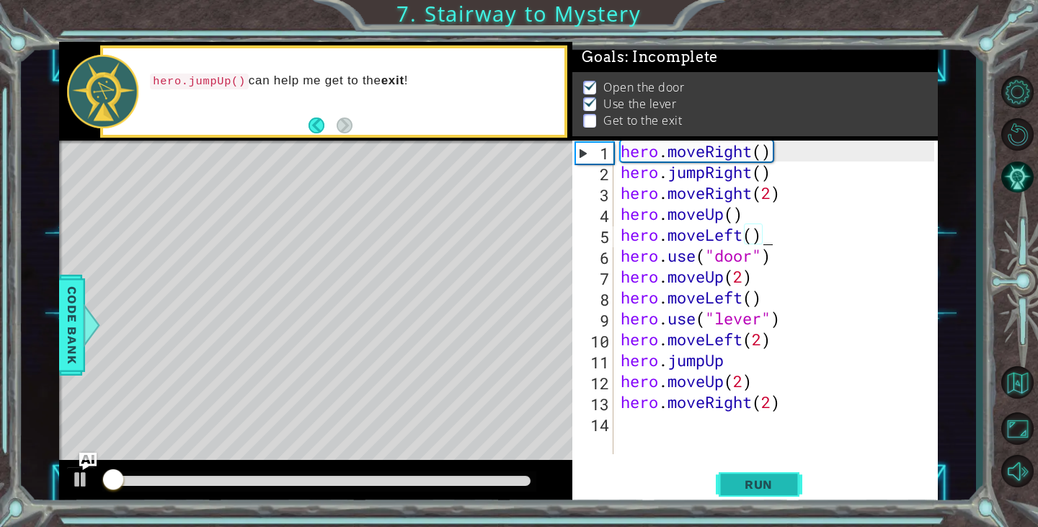
scroll to position [6, 0]
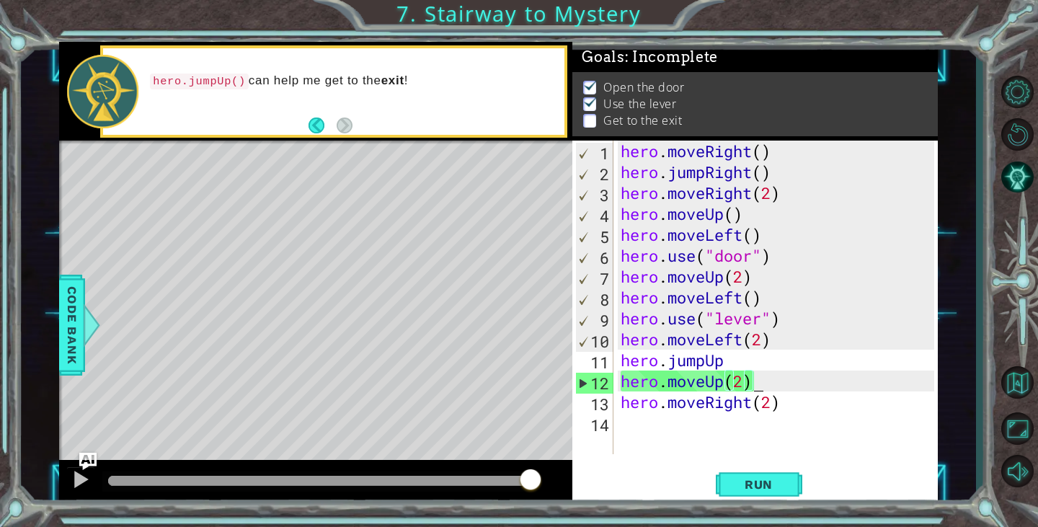
click at [762, 381] on div "hero . moveRight ( ) hero . jumpRight ( ) hero . moveRight ( 2 ) hero . moveUp …" at bounding box center [780, 318] width 324 height 355
click at [738, 376] on div "hero . moveRight ( ) hero . jumpRight ( ) hero . moveRight ( 2 ) hero . moveUp …" at bounding box center [780, 318] width 324 height 355
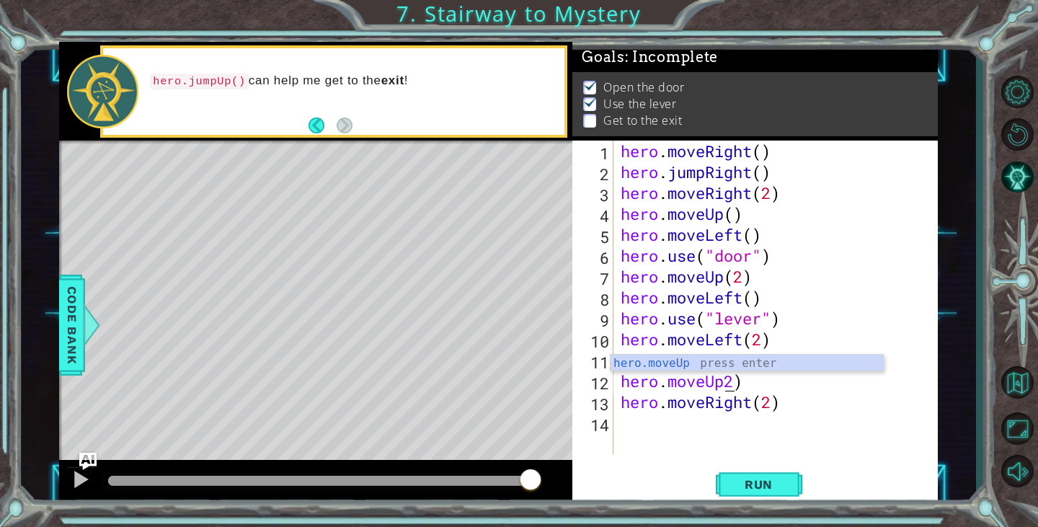
click at [744, 383] on div "hero . moveRight ( ) hero . jumpRight ( ) hero . moveRight ( 2 ) hero . moveUp …" at bounding box center [780, 318] width 324 height 355
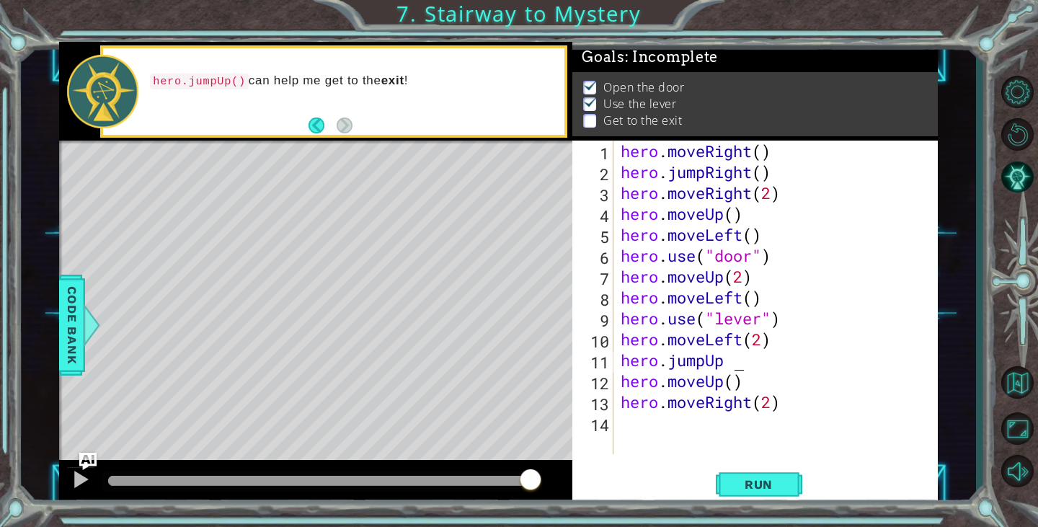
click at [734, 358] on div "hero . moveRight ( ) hero . jumpRight ( ) hero . moveRight ( 2 ) hero . moveUp …" at bounding box center [780, 318] width 324 height 355
click at [721, 357] on div "hero . moveRight ( ) hero . jumpRight ( ) hero . moveRight ( 2 ) hero . moveUp …" at bounding box center [780, 318] width 324 height 355
click at [742, 482] on span "Run" at bounding box center [758, 484] width 57 height 14
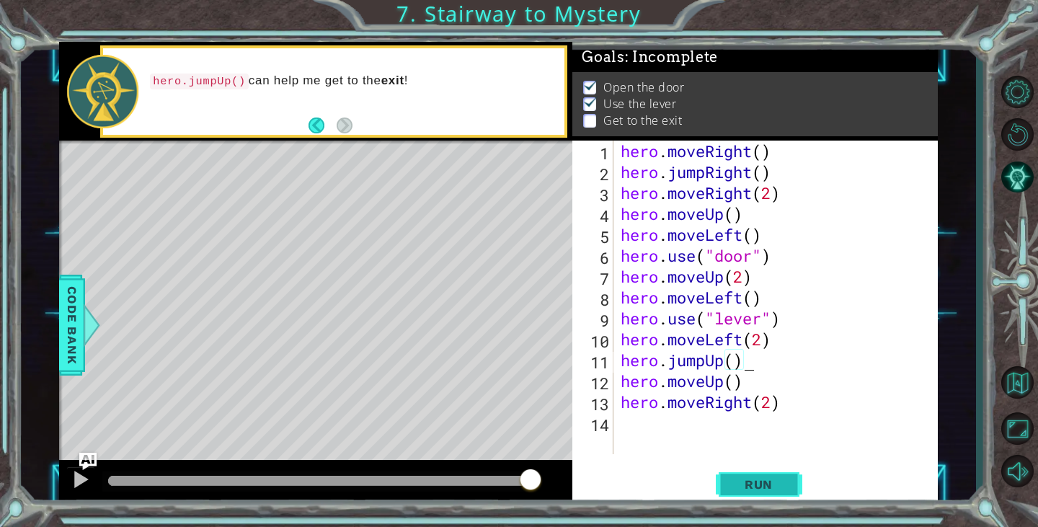
type textarea "hero.jumpUp()"
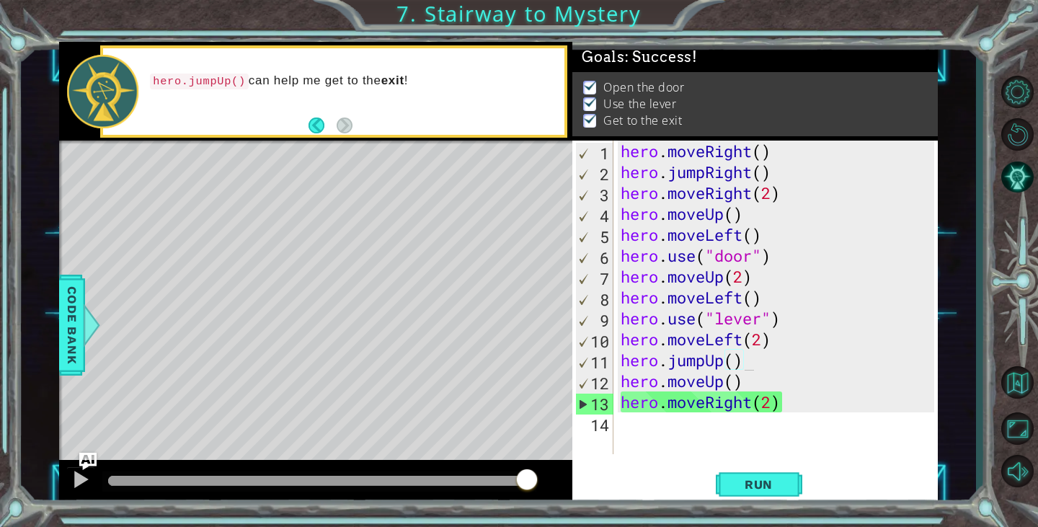
click at [0, 0] on span "Use the jump method and break down problems into subgoals." at bounding box center [0, 0] width 0 height 0
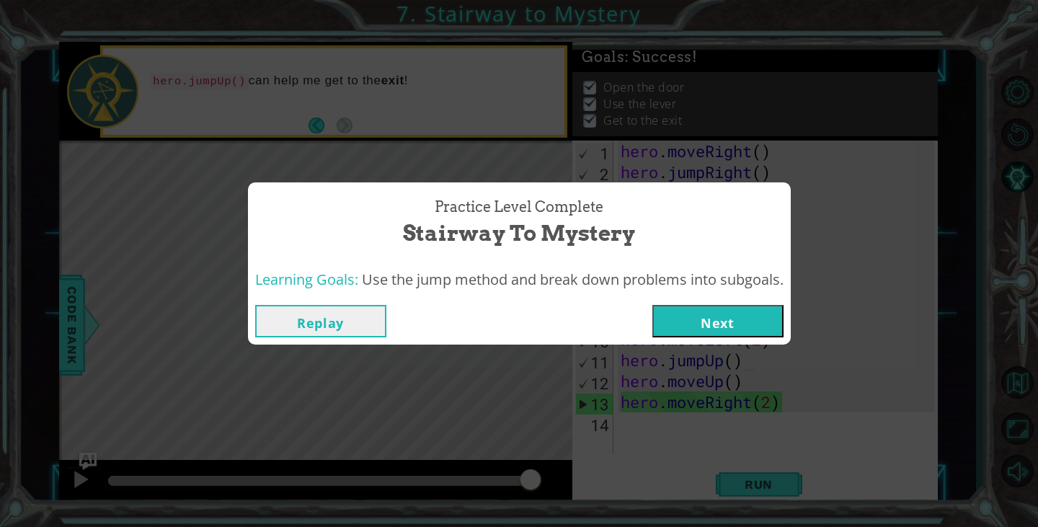
click at [708, 312] on button "Next" at bounding box center [717, 321] width 131 height 32
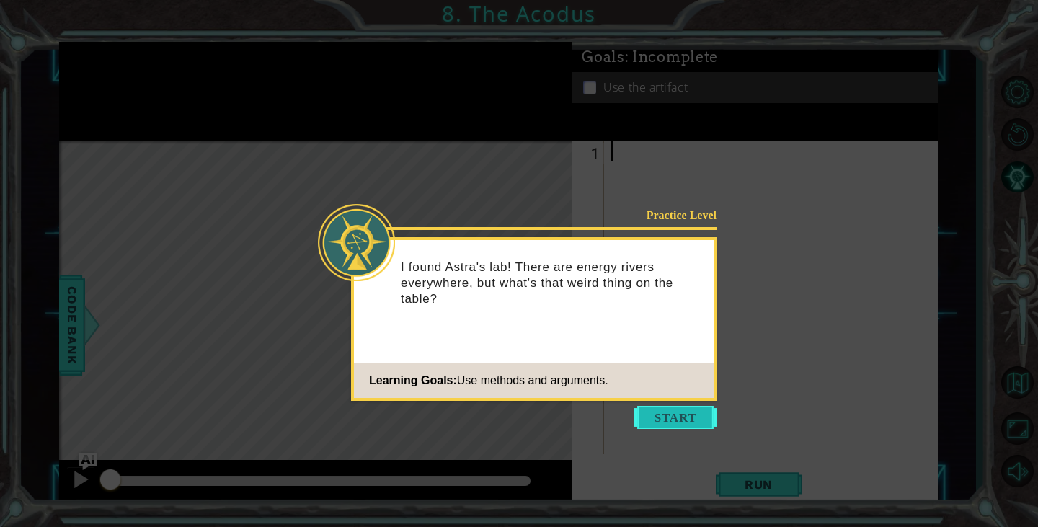
click at [651, 419] on button "Start" at bounding box center [675, 417] width 82 height 23
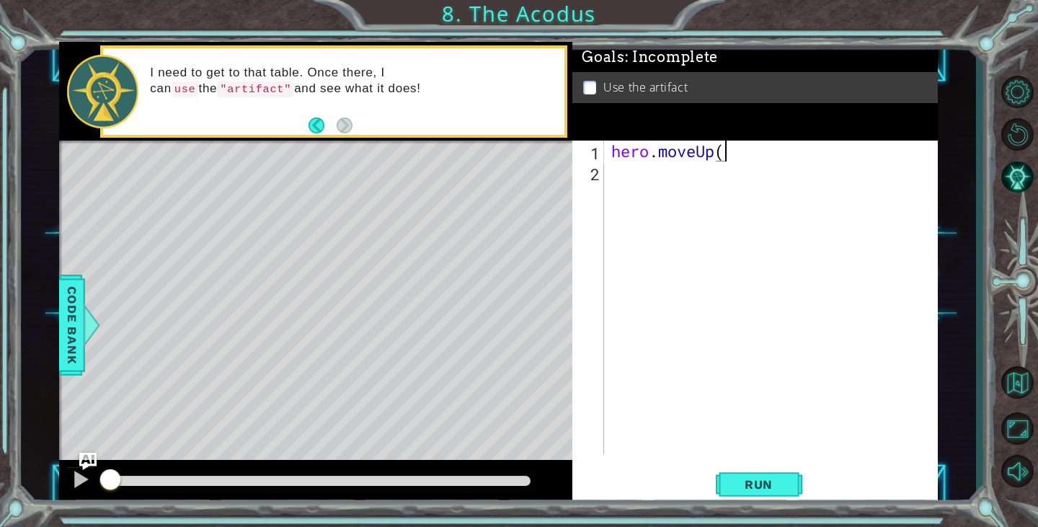
scroll to position [0, 5]
type textarea "hero.moveUp(2)"
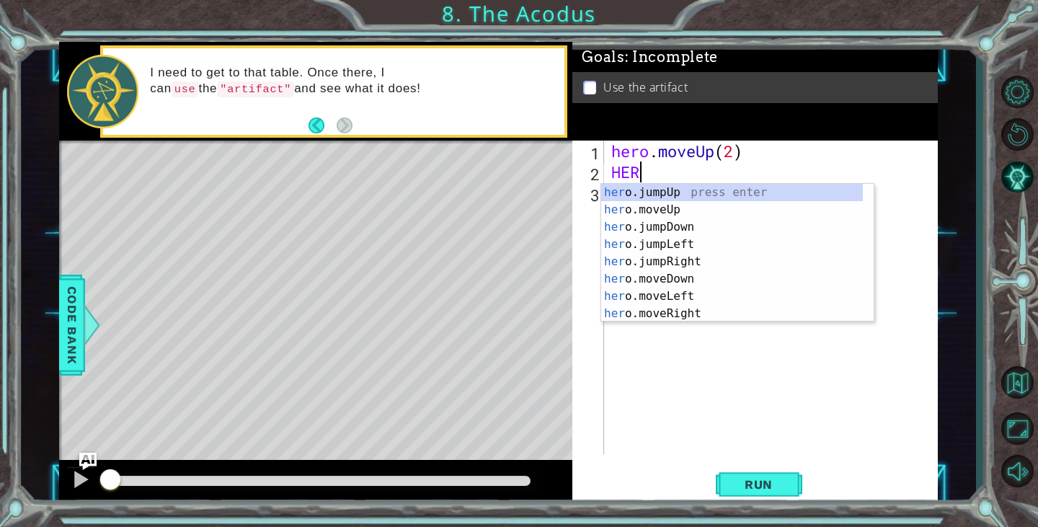
scroll to position [0, 0]
type textarea "H"
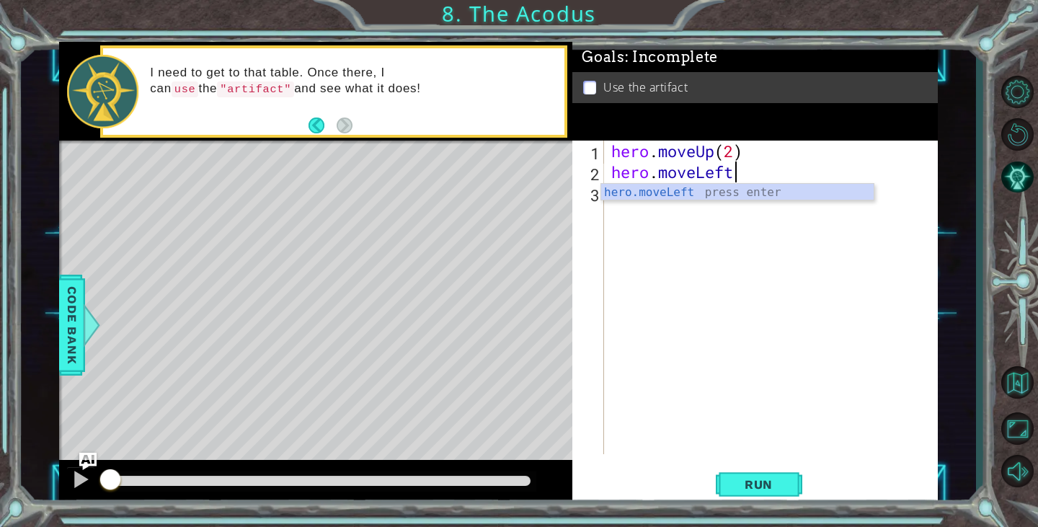
scroll to position [0, 5]
type textarea "hero.moveLeft()"
type textarea "hero.moveDown("
click at [740, 401] on div "hero . moveUp ( 2 ) hero . moveLeft ( ) hero . moveDown (" at bounding box center [774, 318] width 332 height 355
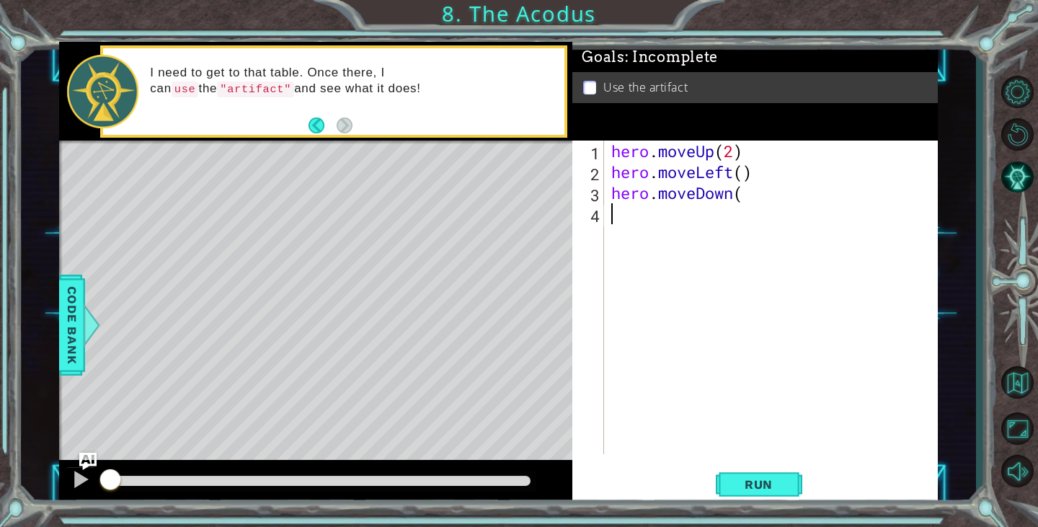
click at [922, 231] on div "hero . moveUp ( 2 ) hero . moveLeft ( ) hero . moveDown (" at bounding box center [774, 318] width 332 height 355
click at [828, 508] on div "1 ההההההההההההההההההההההההההההההההההההההההההההההההההההההההההההההההההההההההההההה…" at bounding box center [519, 263] width 1038 height 527
click at [669, 221] on div "hero . moveUp ( 2 ) hero . moveLeft ( ) hero . moveDown (" at bounding box center [774, 318] width 332 height 355
click at [755, 200] on div "hero . moveUp ( 2 ) hero . moveLeft ( ) hero . moveDown (" at bounding box center [774, 318] width 332 height 355
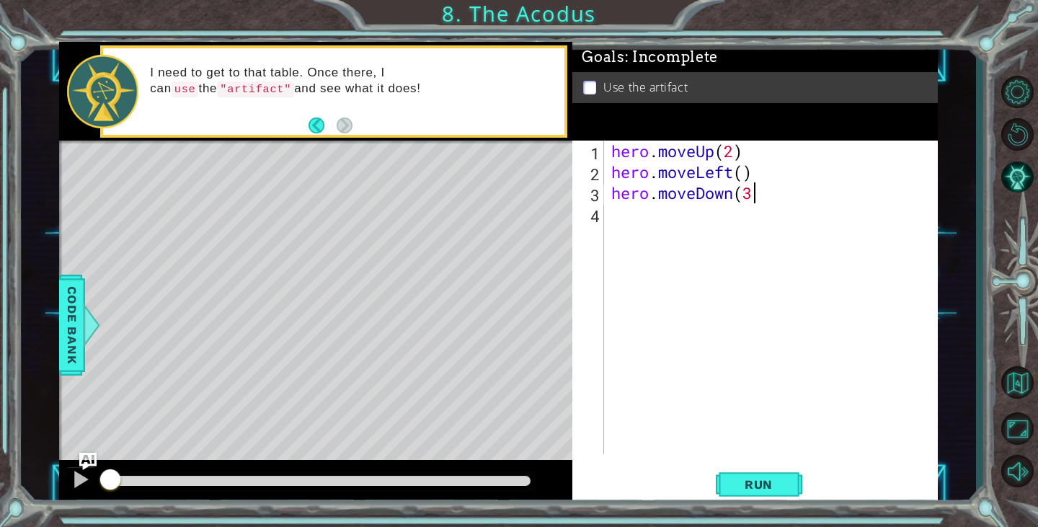
type textarea "hero.moveDown(3)"
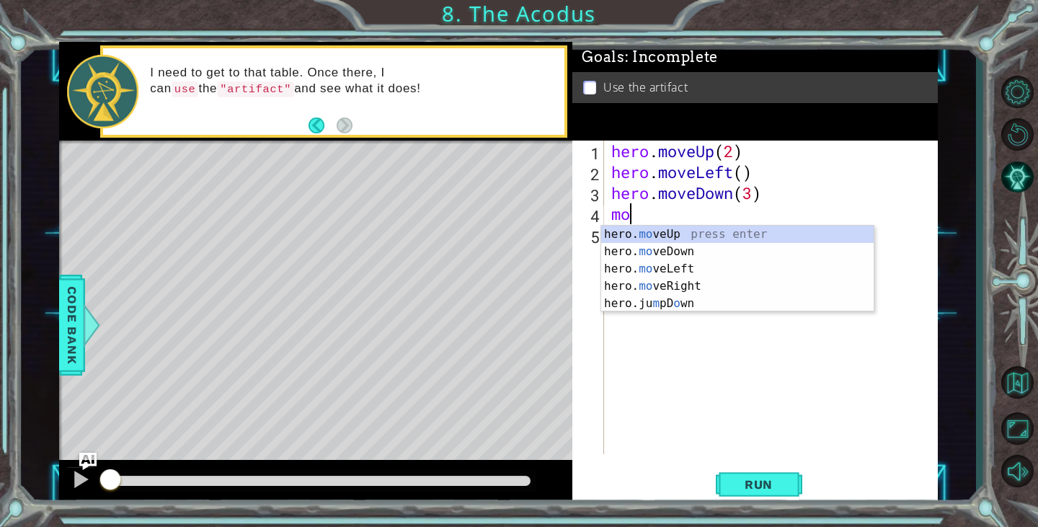
scroll to position [0, 0]
type textarea "m"
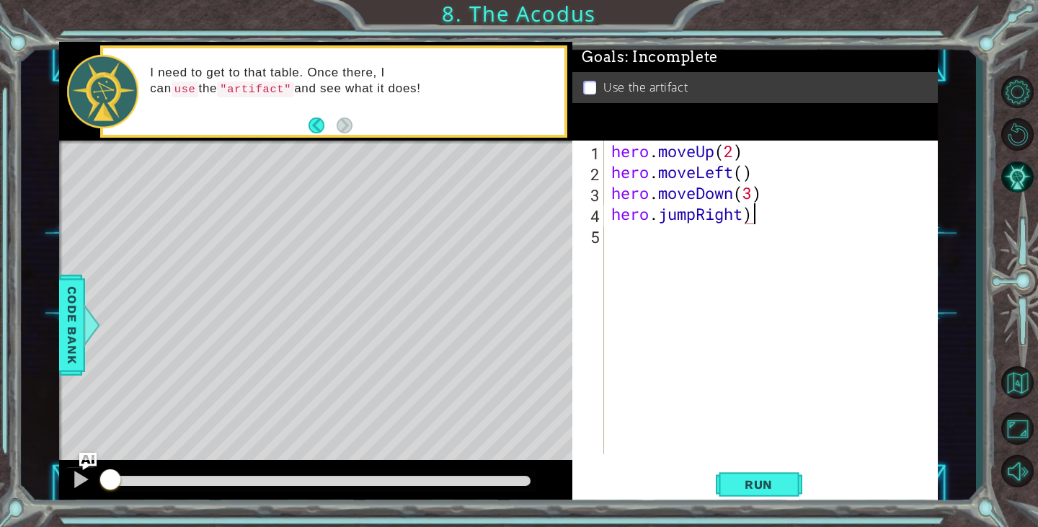
scroll to position [0, 5]
type textarea "hero.jumpRight()"
type textarea "hero.moveRight()"
type textarea "hero.moveUp(3)"
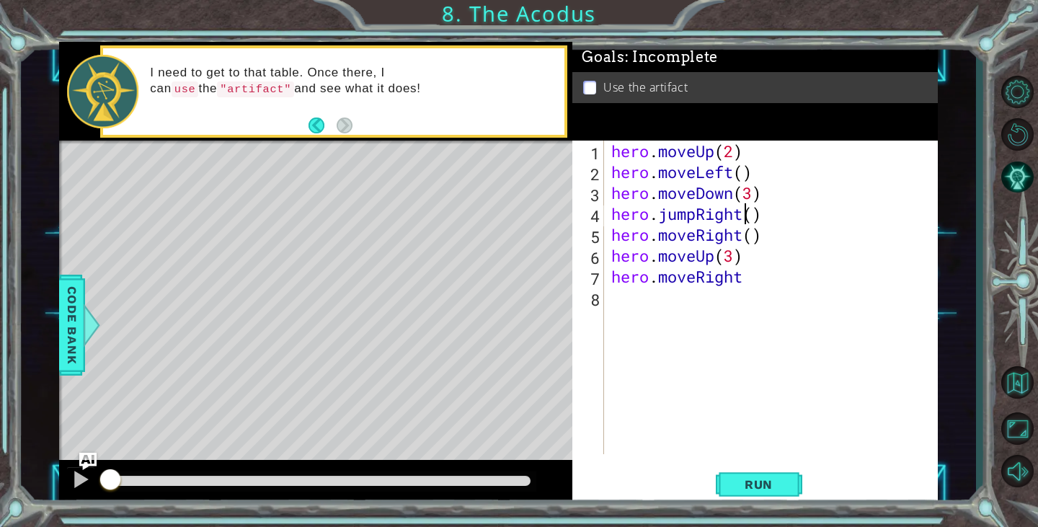
click at [741, 213] on div "hero . moveUp ( 2 ) hero . moveLeft ( ) hero . moveDown ( 3 ) hero . jumpRight …" at bounding box center [774, 318] width 332 height 355
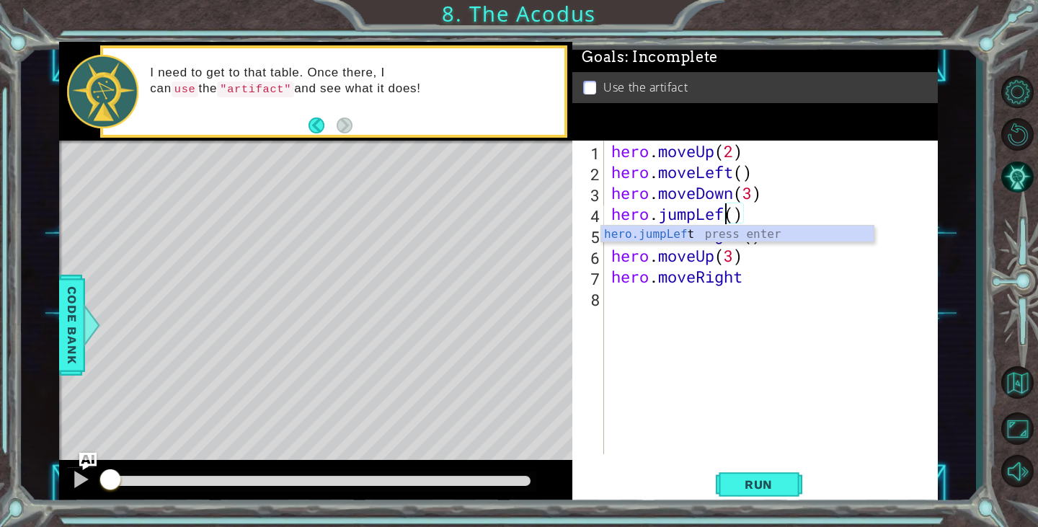
scroll to position [0, 6]
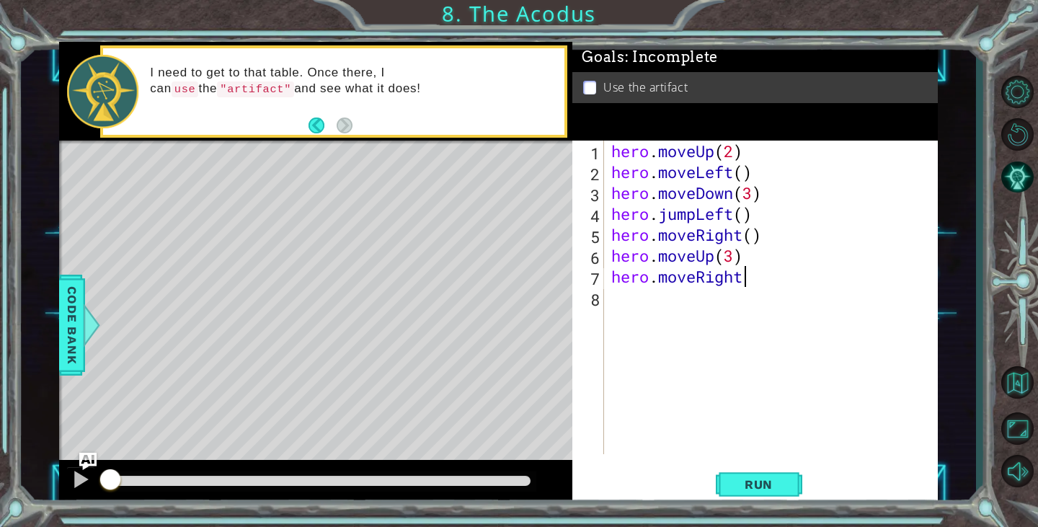
click at [755, 278] on div "hero . moveUp ( 2 ) hero . moveLeft ( ) hero . moveDown ( 3 ) hero . jumpLeft (…" at bounding box center [774, 318] width 332 height 355
click at [741, 234] on div "hero . moveUp ( 2 ) hero . moveLeft ( ) hero . moveDown ( 3 ) hero . jumpLeft (…" at bounding box center [774, 318] width 332 height 355
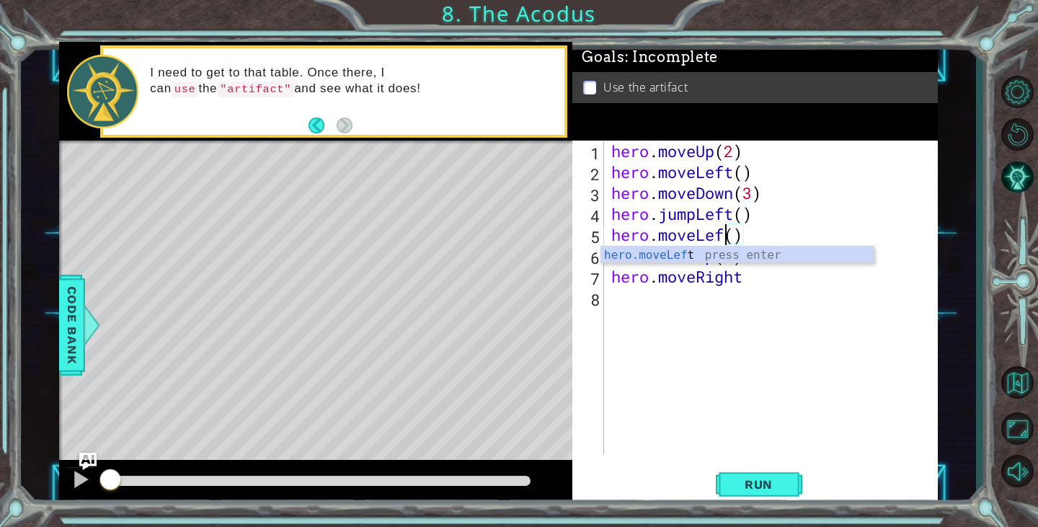
scroll to position [0, 6]
click at [778, 482] on span "Run" at bounding box center [758, 484] width 57 height 14
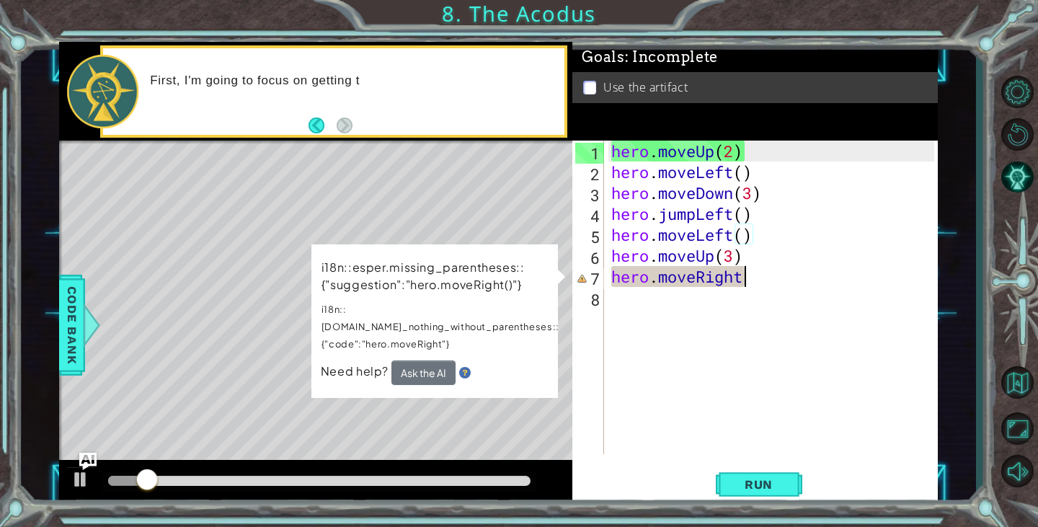
click at [745, 275] on div "hero . moveUp ( 2 ) hero . moveLeft ( ) hero . moveDown ( 3 ) hero . jumpLeft (…" at bounding box center [774, 318] width 332 height 355
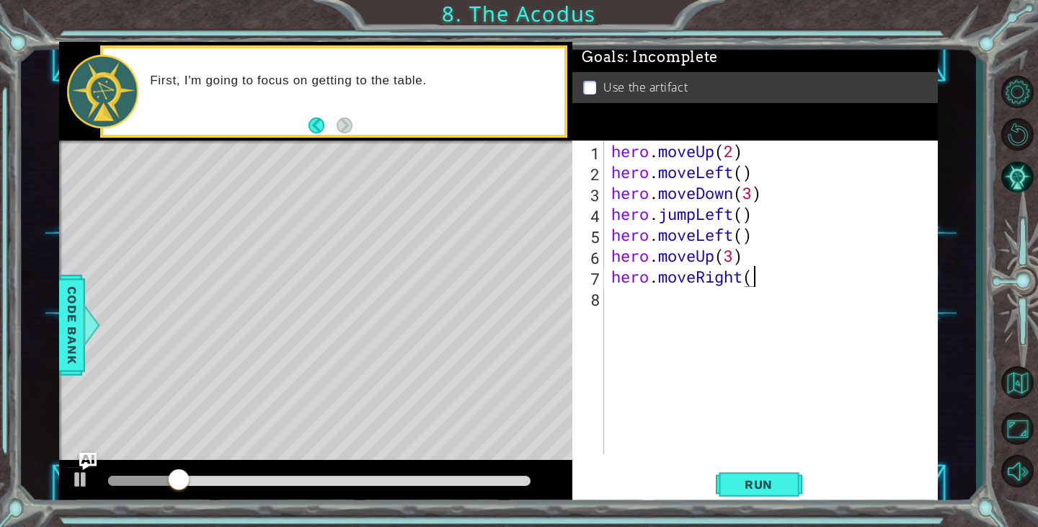
scroll to position [0, 6]
click at [739, 280] on div "hero . moveUp ( 2 ) hero . moveLeft ( ) hero . moveDown ( 3 ) hero . jumpLeft (…" at bounding box center [774, 318] width 332 height 355
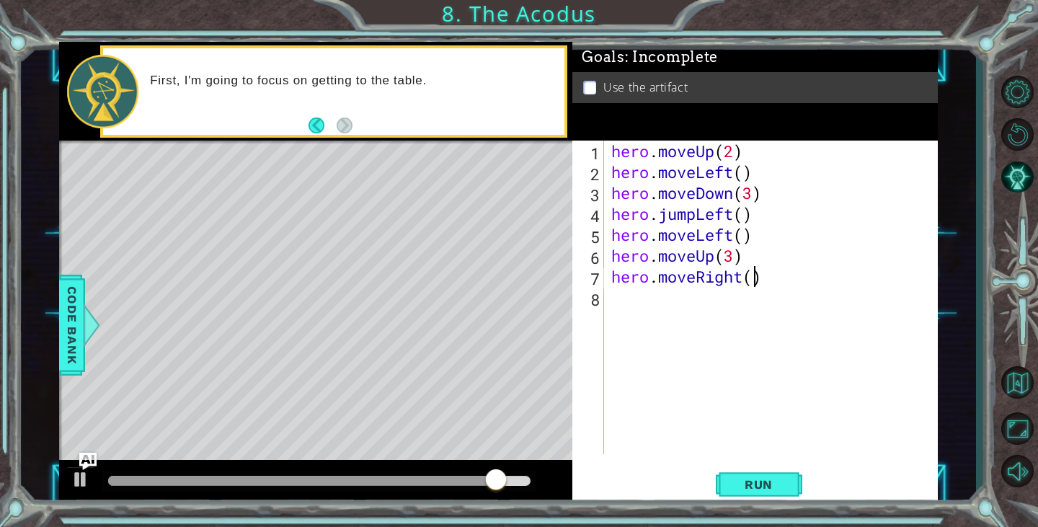
click at [751, 278] on div "hero . moveUp ( 2 ) hero . moveLeft ( ) hero . moveDown ( 3 ) hero . jumpLeft (…" at bounding box center [774, 318] width 332 height 355
click at [744, 257] on div "hero . moveUp ( 2 ) hero . moveLeft ( ) hero . moveDown ( 3 ) hero . jumpLeft (…" at bounding box center [774, 318] width 332 height 355
drag, startPoint x: 780, startPoint y: 285, endPoint x: 763, endPoint y: 293, distance: 18.4
click at [762, 295] on div "hero . moveUp ( 2 ) hero . moveLeft ( ) hero . moveDown ( 3 ) hero . jumpLeft (…" at bounding box center [774, 318] width 332 height 355
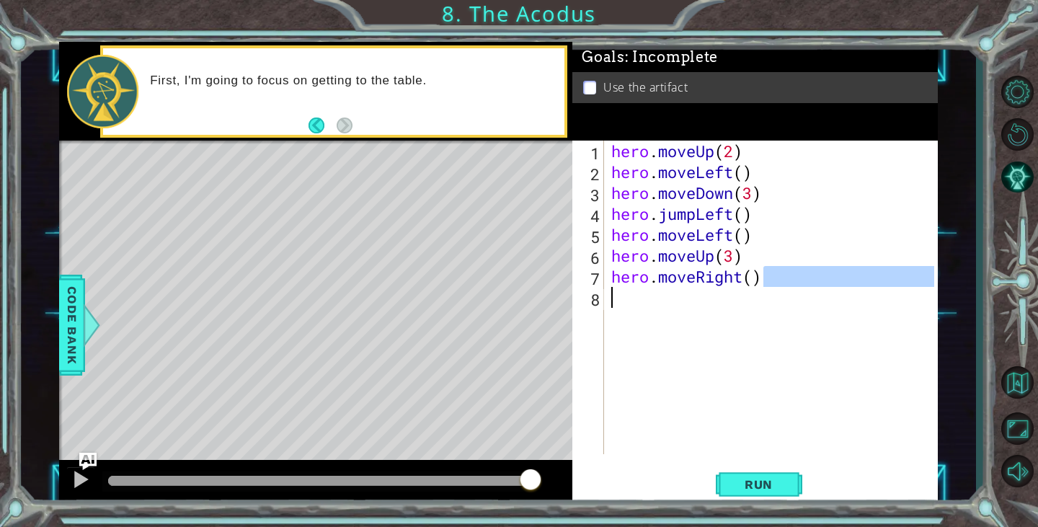
click at [774, 281] on div "hero . moveUp ( 2 ) hero . moveLeft ( ) hero . moveDown ( 3 ) hero . jumpLeft (…" at bounding box center [770, 297] width 325 height 313
click at [753, 198] on div "hero . moveUp ( 2 ) hero . moveLeft ( ) hero . moveDown ( 3 ) hero . jumpLeft (…" at bounding box center [774, 318] width 332 height 355
click at [772, 212] on div "hero . moveUp ( 2 ) hero . moveLeft ( ) hero . moveDown ( 2 ) hero . jumpLeft (…" at bounding box center [774, 318] width 332 height 355
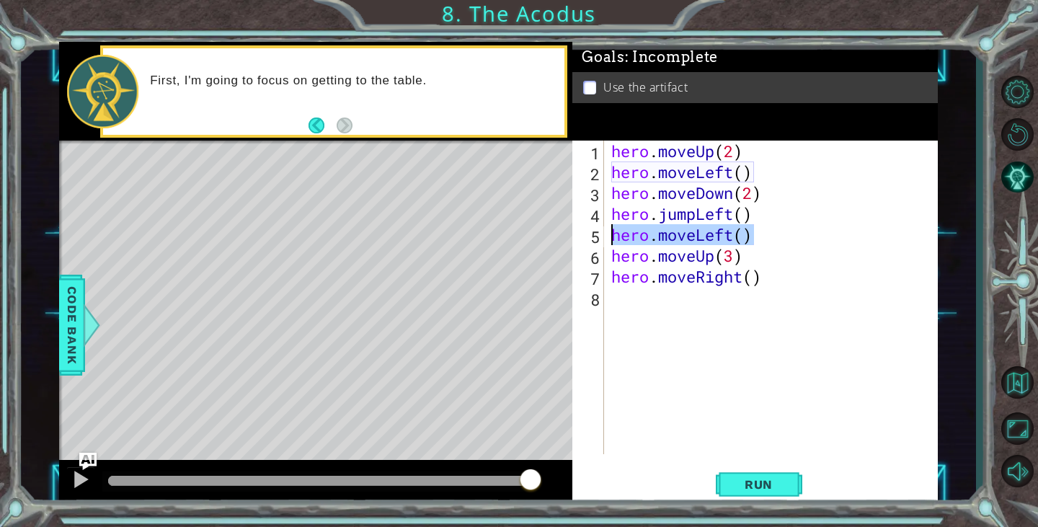
drag, startPoint x: 771, startPoint y: 227, endPoint x: 611, endPoint y: 244, distance: 160.9
click at [611, 244] on div "hero . moveUp ( 2 ) hero . moveLeft ( ) hero . moveDown ( 2 ) hero . jumpLeft (…" at bounding box center [774, 318] width 332 height 355
type textarea "hero.moveLeft()"
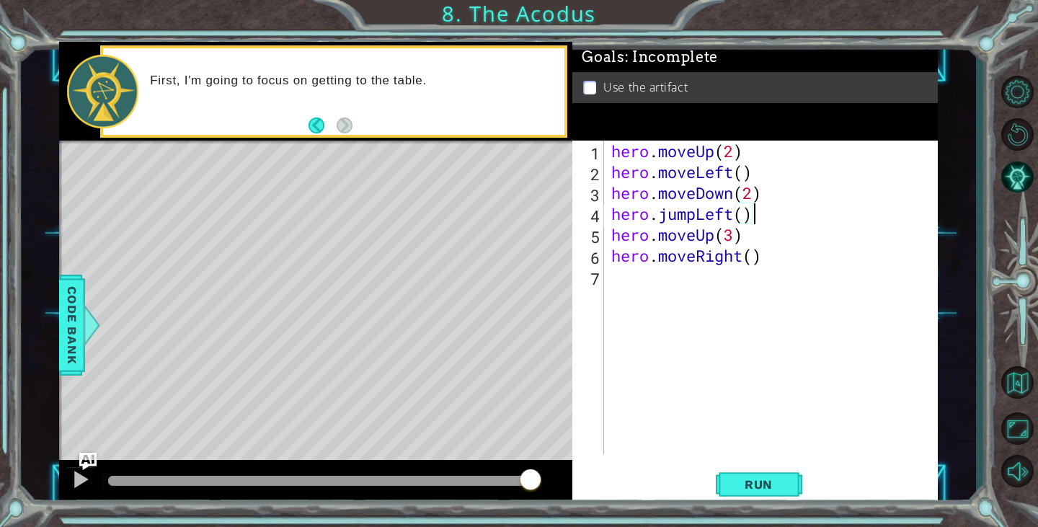
click at [728, 238] on div "hero . moveUp ( 2 ) hero . moveLeft ( ) hero . moveDown ( 2 ) hero . jumpLeft (…" at bounding box center [774, 318] width 332 height 355
click at [730, 238] on div "hero . moveUp ( 2 ) hero . moveLeft ( ) hero . moveDown ( 2 ) hero . jumpLeft (…" at bounding box center [774, 318] width 332 height 355
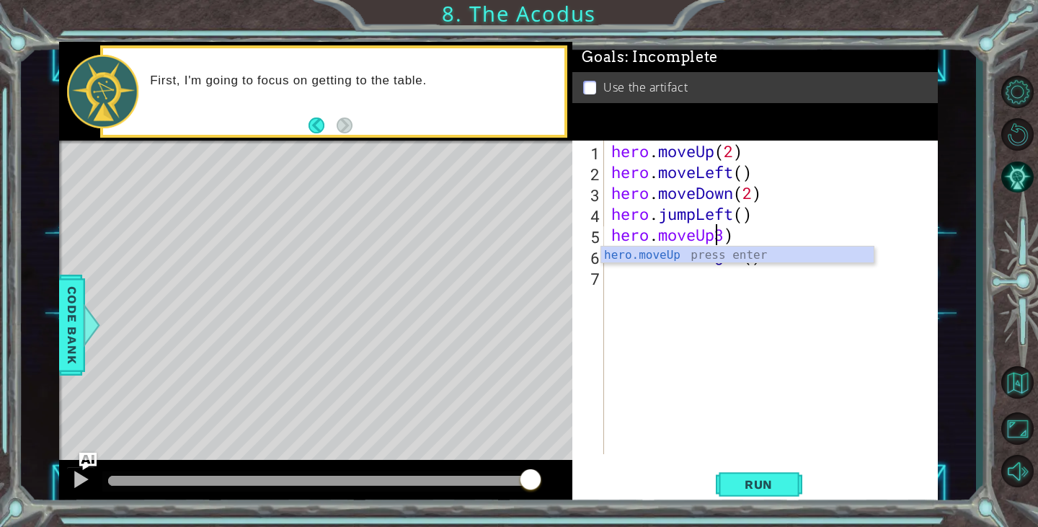
scroll to position [0, 5]
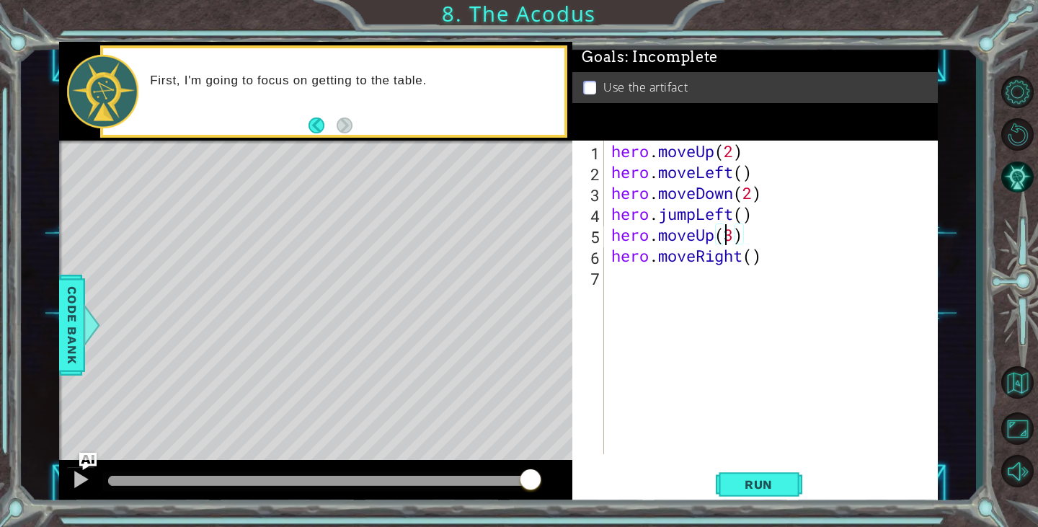
click at [733, 233] on div "hero . moveUp ( 2 ) hero . moveLeft ( ) hero . moveDown ( 2 ) hero . jumpLeft (…" at bounding box center [774, 318] width 332 height 355
type textarea "hero.moveUp(2)"
click at [741, 254] on div "hero . moveUp ( 2 ) hero . moveLeft ( ) hero . moveDown ( 2 ) hero . jumpLeft (…" at bounding box center [774, 318] width 332 height 355
drag, startPoint x: 788, startPoint y: 252, endPoint x: 695, endPoint y: 323, distance: 116.2
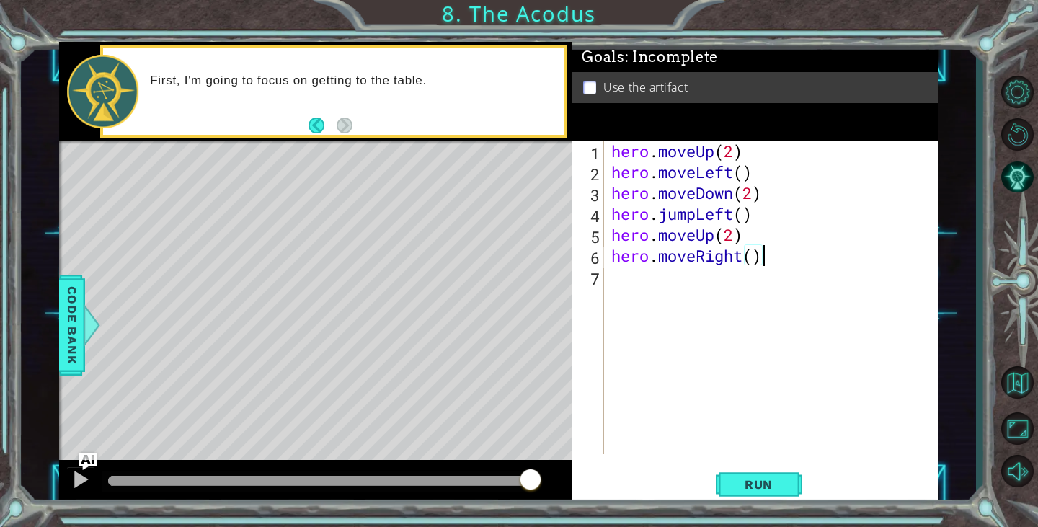
click at [788, 253] on div "hero . moveUp ( 2 ) hero . moveLeft ( ) hero . moveDown ( 2 ) hero . jumpLeft (…" at bounding box center [774, 318] width 332 height 355
type textarea "hero.moveRight()"
click at [775, 478] on span "Run" at bounding box center [758, 484] width 57 height 14
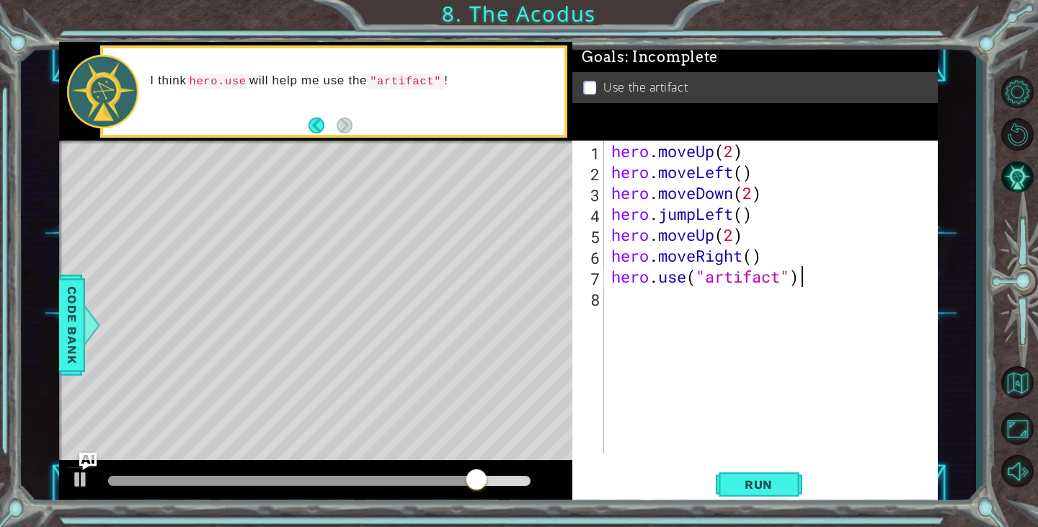
scroll to position [0, 8]
type textarea "hero.use("artifact")"
click at [764, 486] on span "Run" at bounding box center [758, 484] width 57 height 14
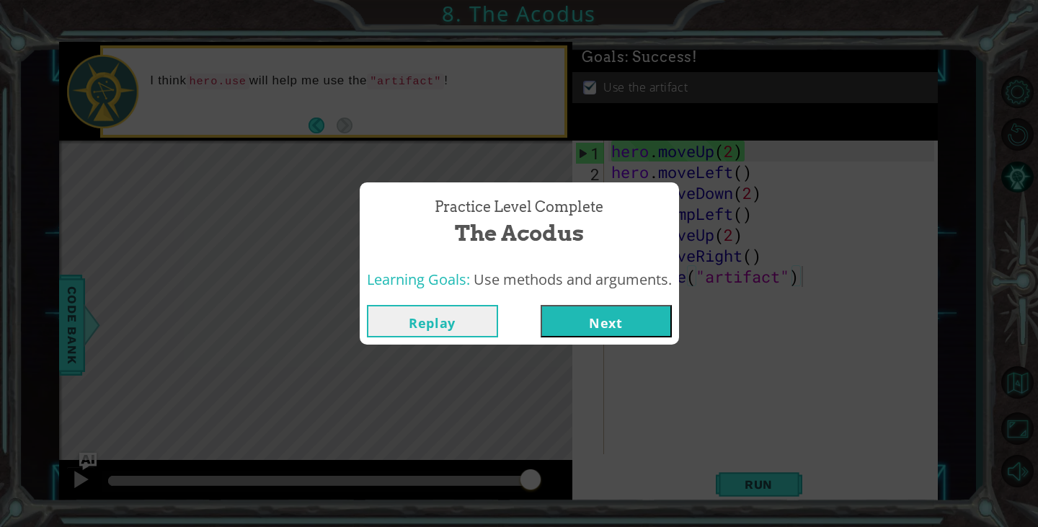
click at [584, 317] on button "Next" at bounding box center [605, 321] width 131 height 32
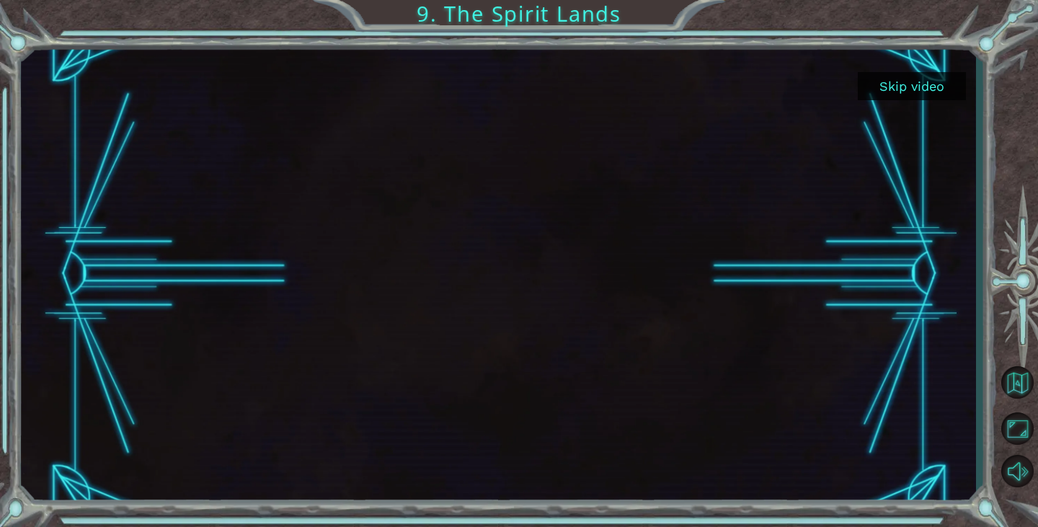
click at [873, 89] on button "Skip video" at bounding box center [911, 86] width 108 height 28
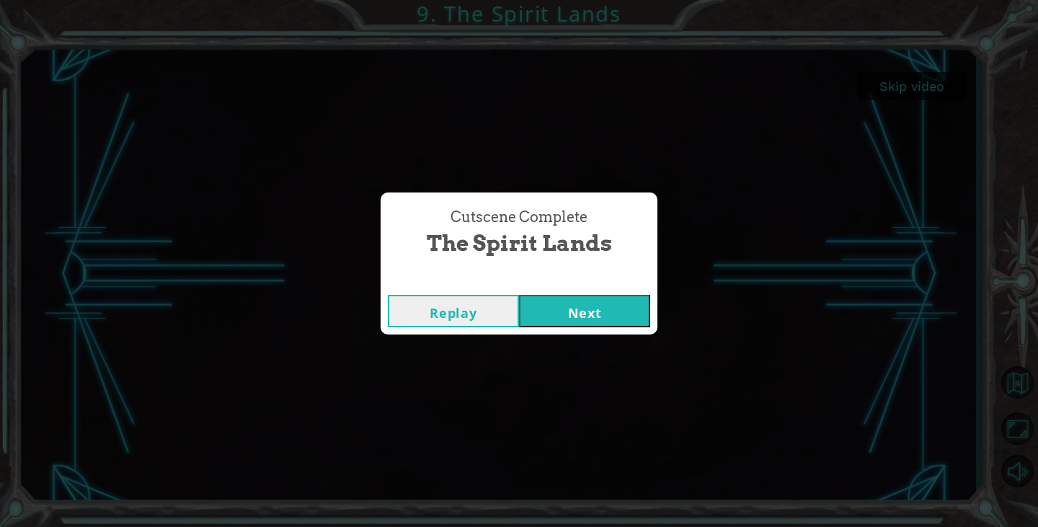
click at [566, 316] on button "Next" at bounding box center [584, 311] width 131 height 32
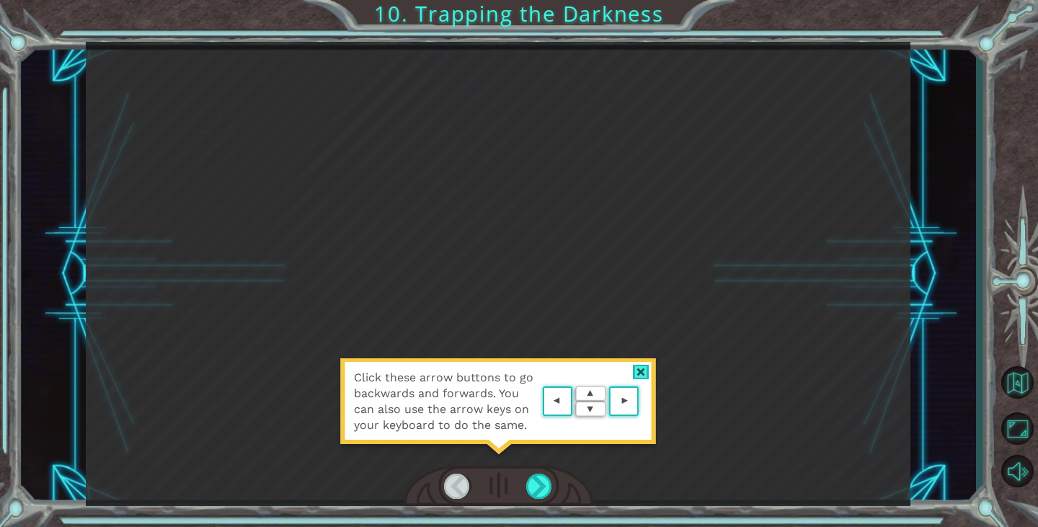
click at [634, 371] on div at bounding box center [641, 372] width 17 height 15
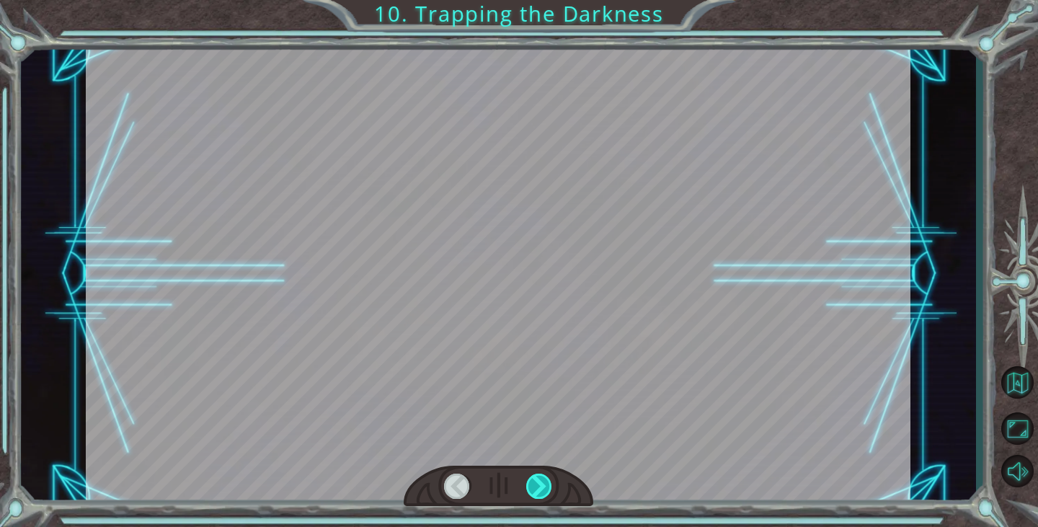
click at [534, 489] on div at bounding box center [539, 485] width 26 height 25
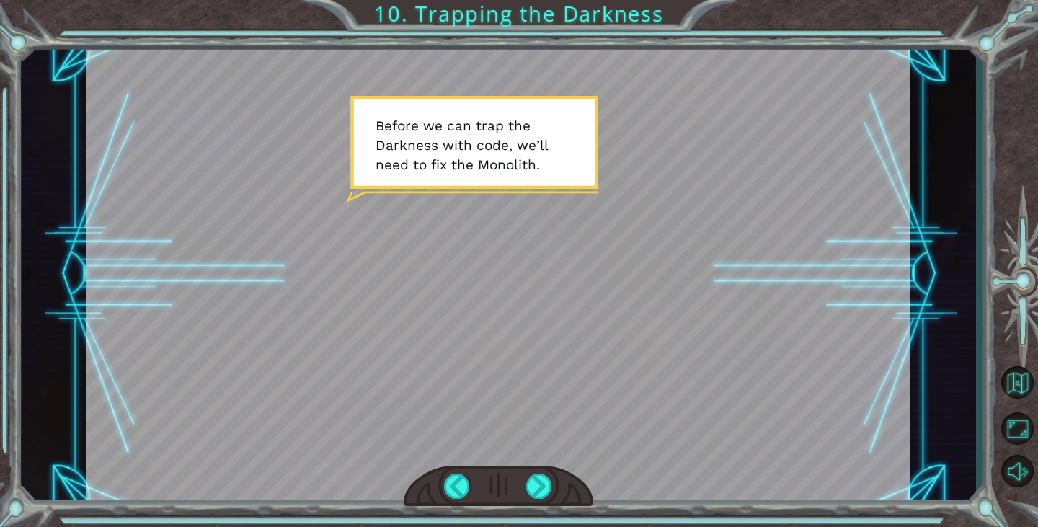
click at [539, 467] on div at bounding box center [499, 486] width 190 height 42
click at [543, 488] on div at bounding box center [539, 485] width 26 height 25
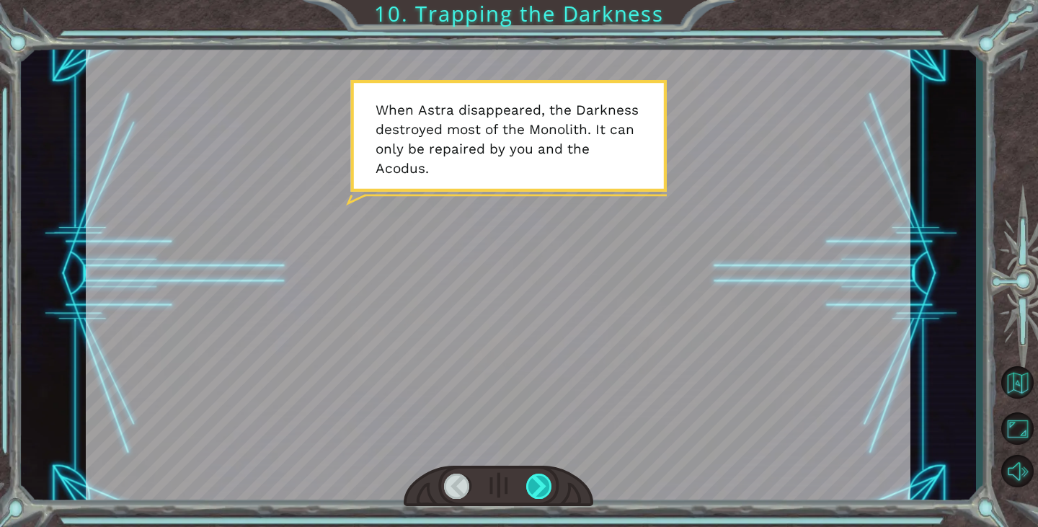
click at [541, 479] on div at bounding box center [539, 485] width 26 height 25
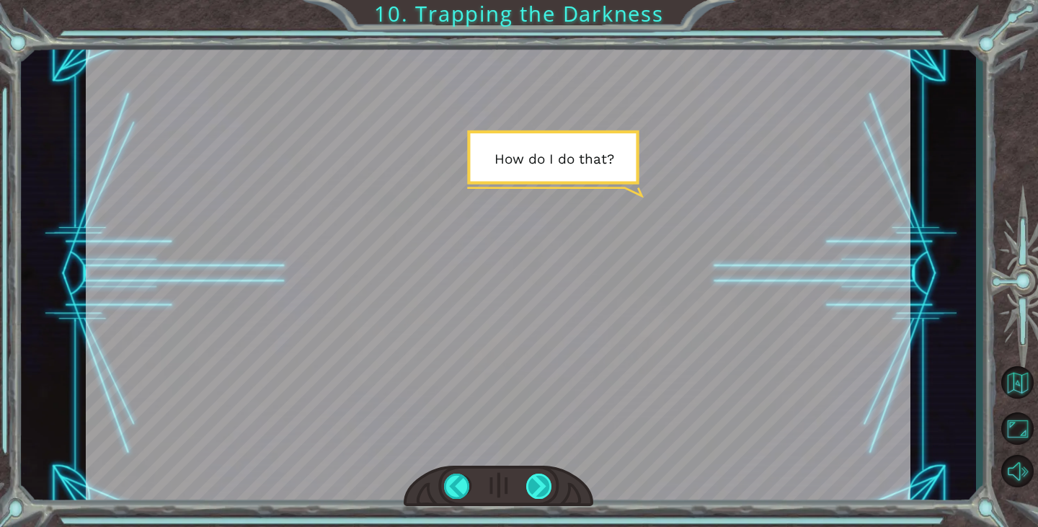
click at [545, 481] on div at bounding box center [539, 485] width 26 height 25
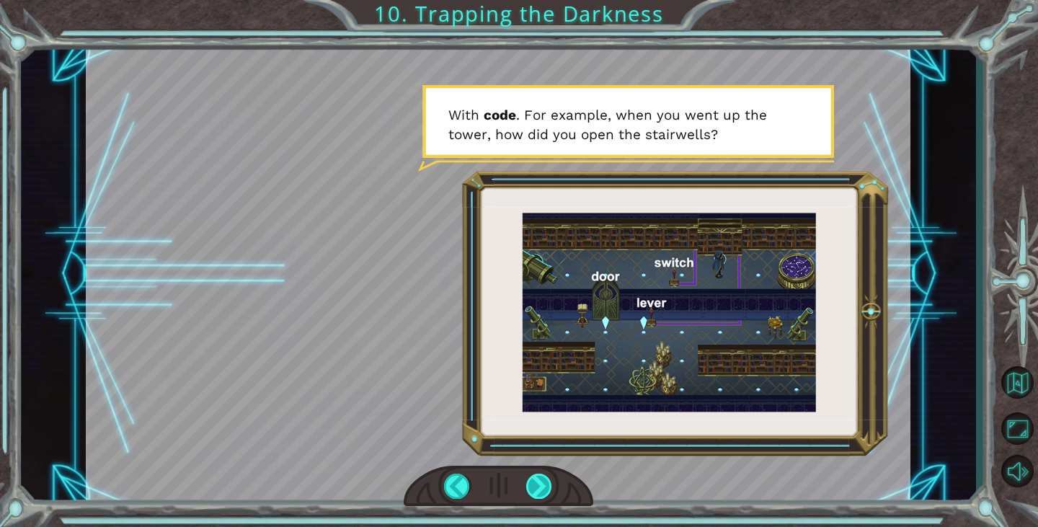
click at [544, 486] on div at bounding box center [539, 485] width 26 height 25
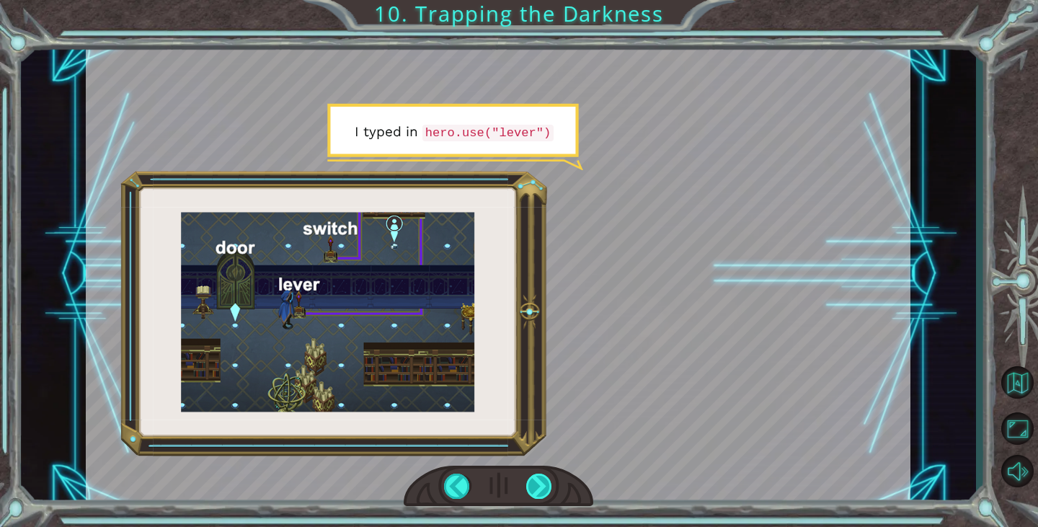
click at [536, 488] on div at bounding box center [539, 485] width 26 height 25
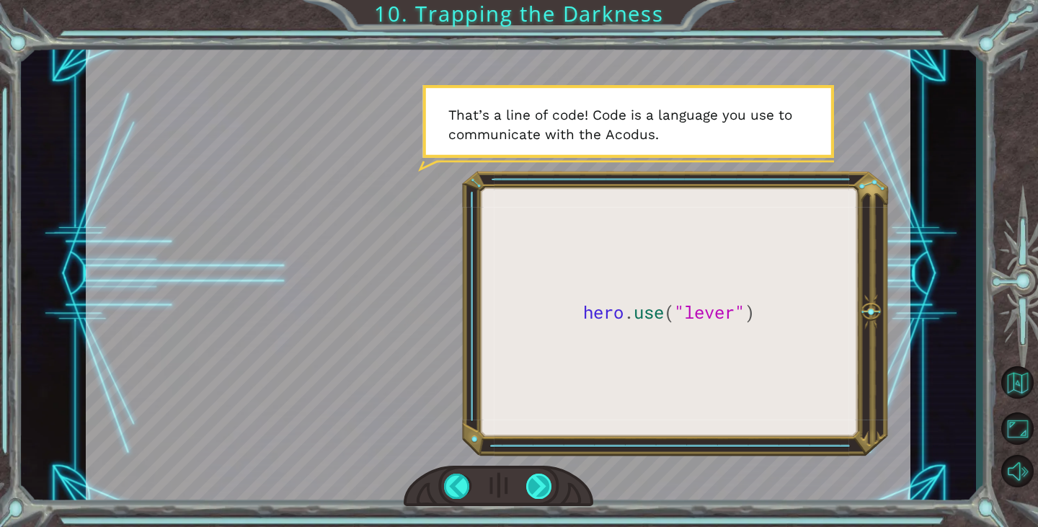
click at [536, 488] on div at bounding box center [539, 485] width 26 height 25
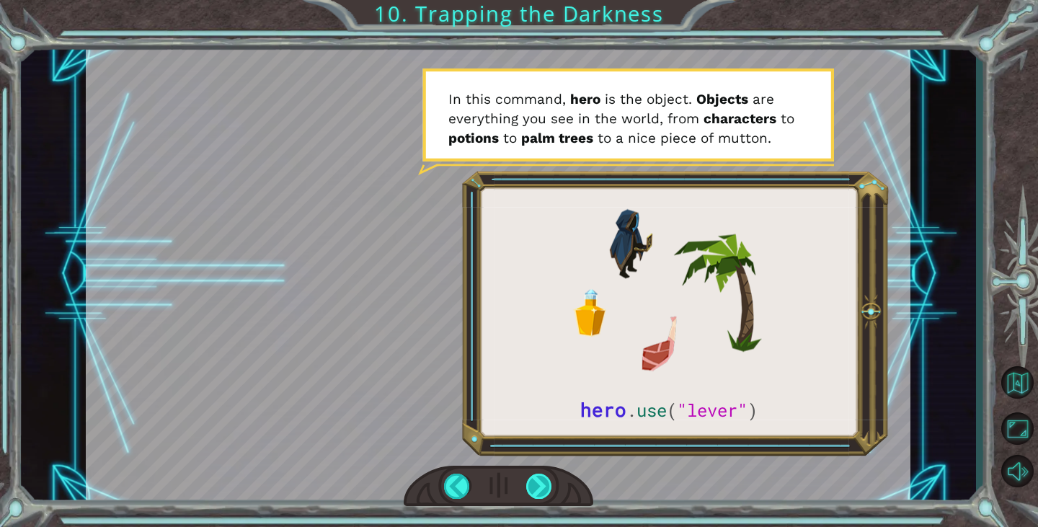
click at [536, 489] on div at bounding box center [539, 485] width 26 height 25
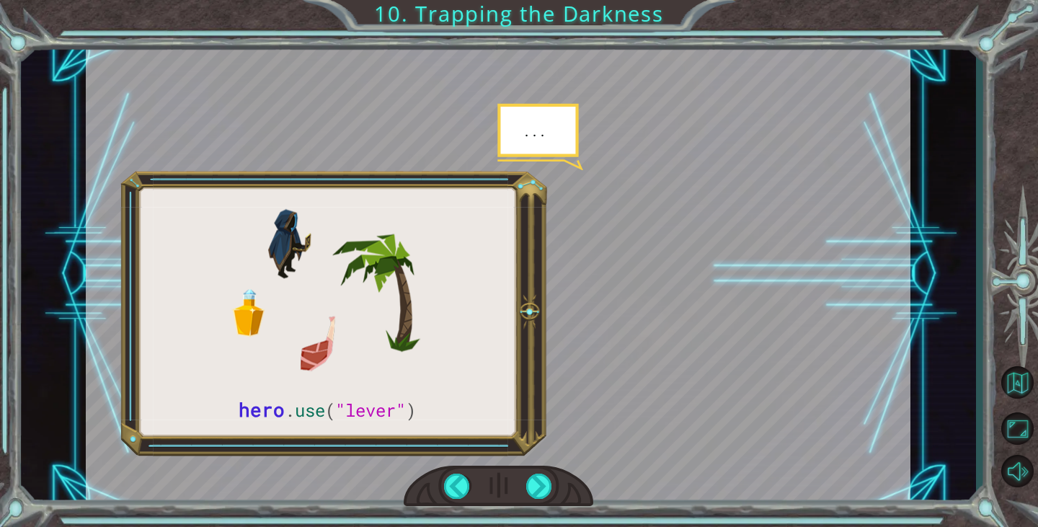
click at [535, 143] on div at bounding box center [498, 273] width 824 height 463
click at [536, 486] on div at bounding box center [539, 485] width 26 height 25
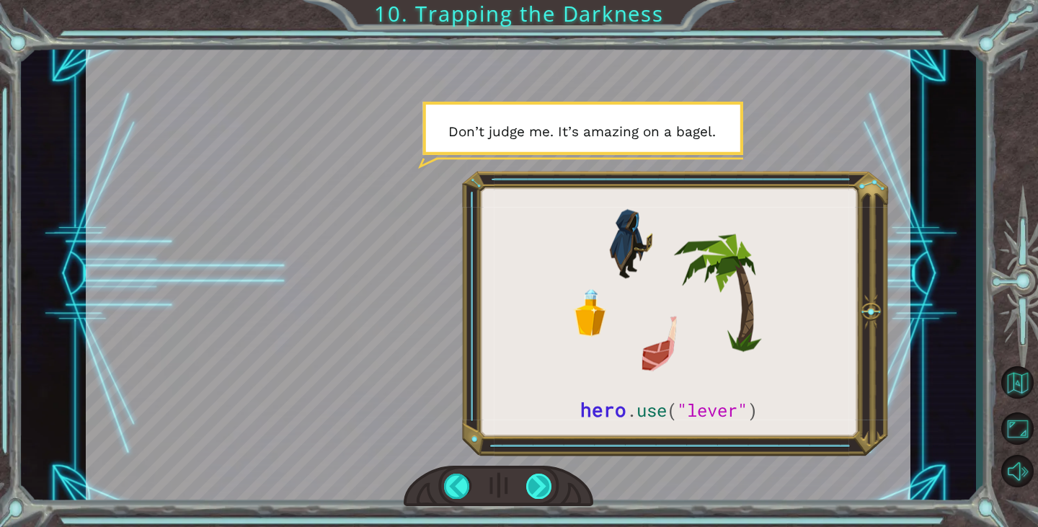
click at [537, 480] on div at bounding box center [539, 485] width 26 height 25
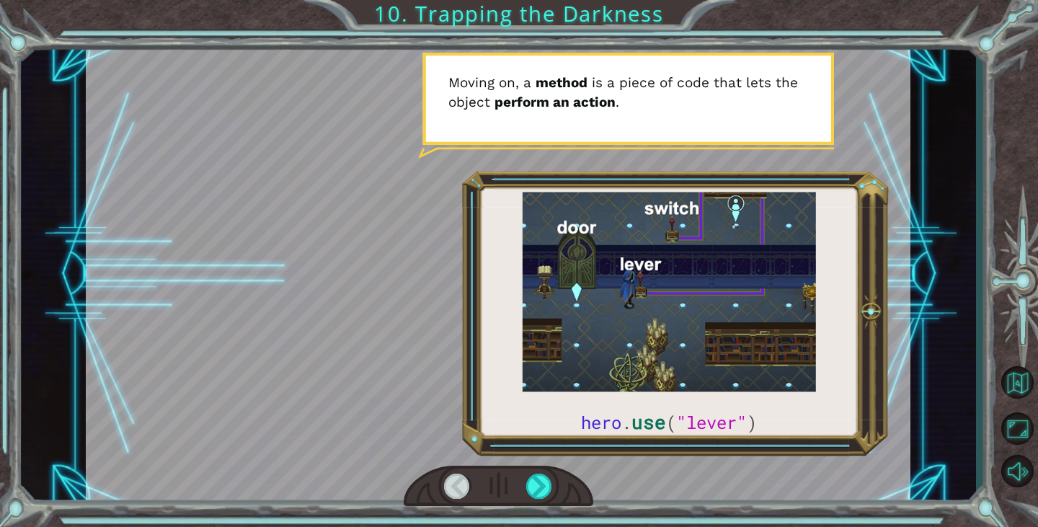
click at [480, 335] on div at bounding box center [498, 273] width 824 height 463
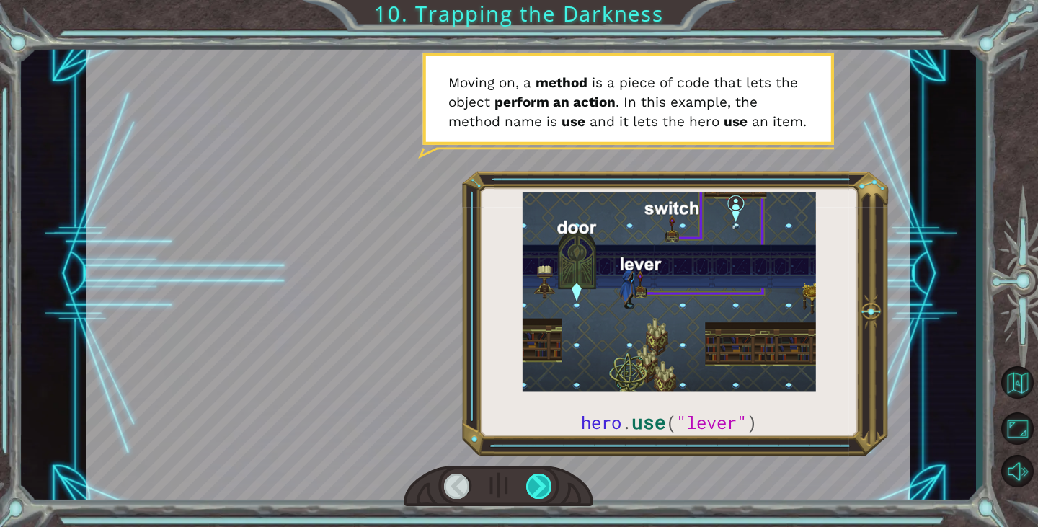
click at [542, 492] on div at bounding box center [539, 485] width 26 height 25
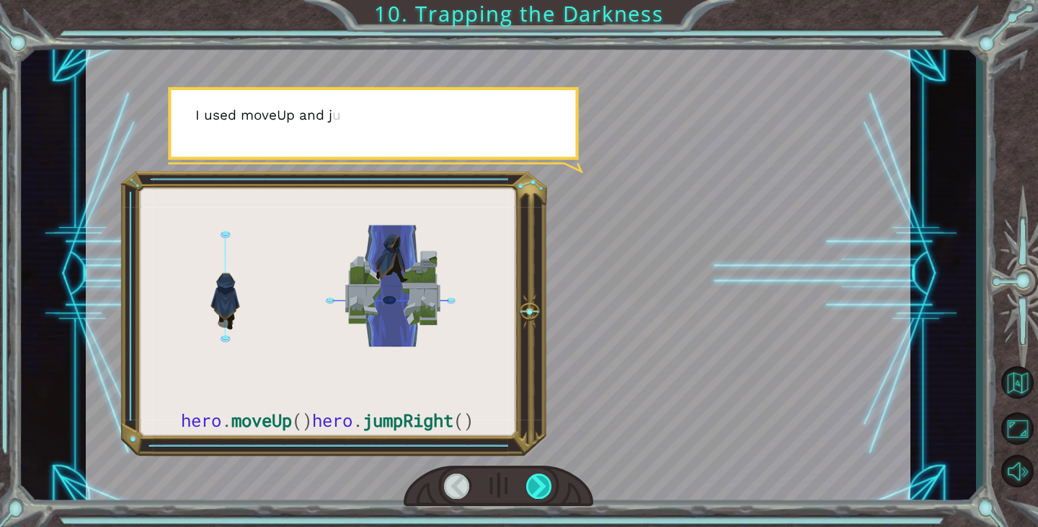
click at [540, 492] on div at bounding box center [539, 485] width 26 height 25
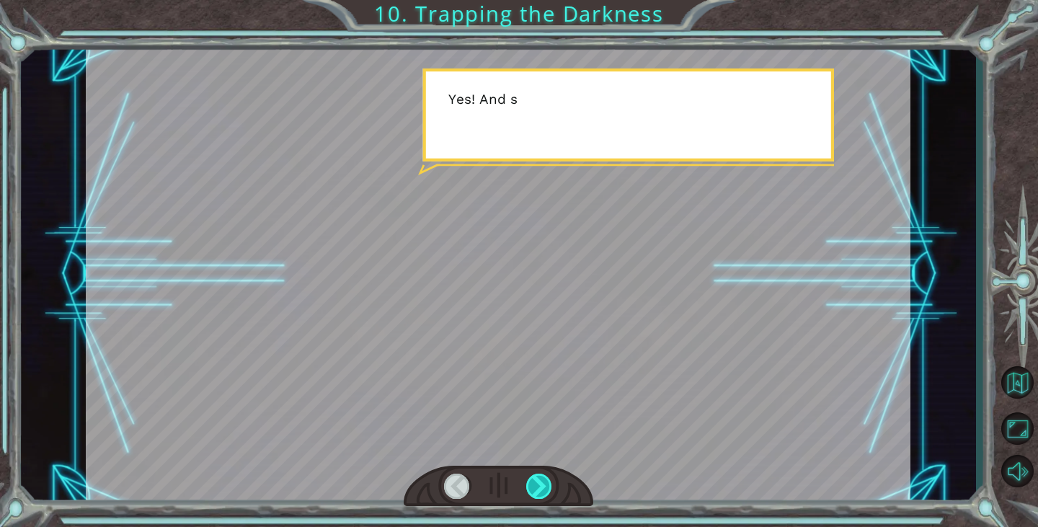
click at [540, 492] on div at bounding box center [539, 485] width 26 height 25
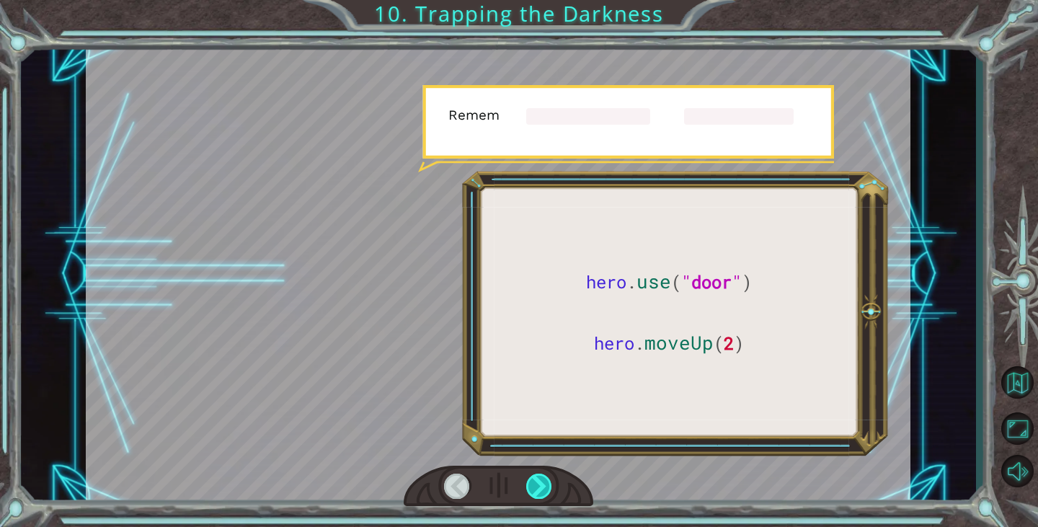
click at [545, 492] on div at bounding box center [539, 485] width 26 height 25
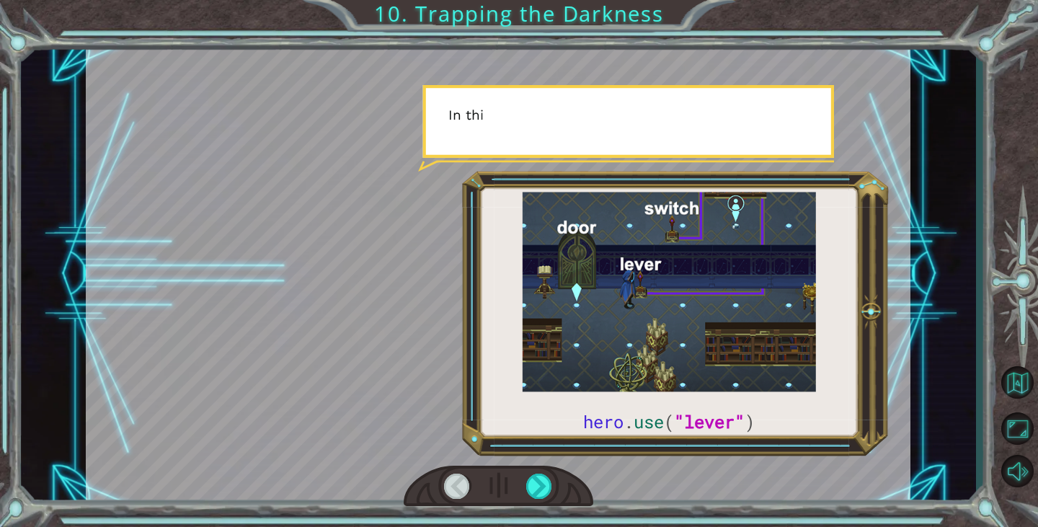
drag, startPoint x: 545, startPoint y: 492, endPoint x: 580, endPoint y: 508, distance: 38.0
click at [571, 496] on div at bounding box center [499, 486] width 190 height 42
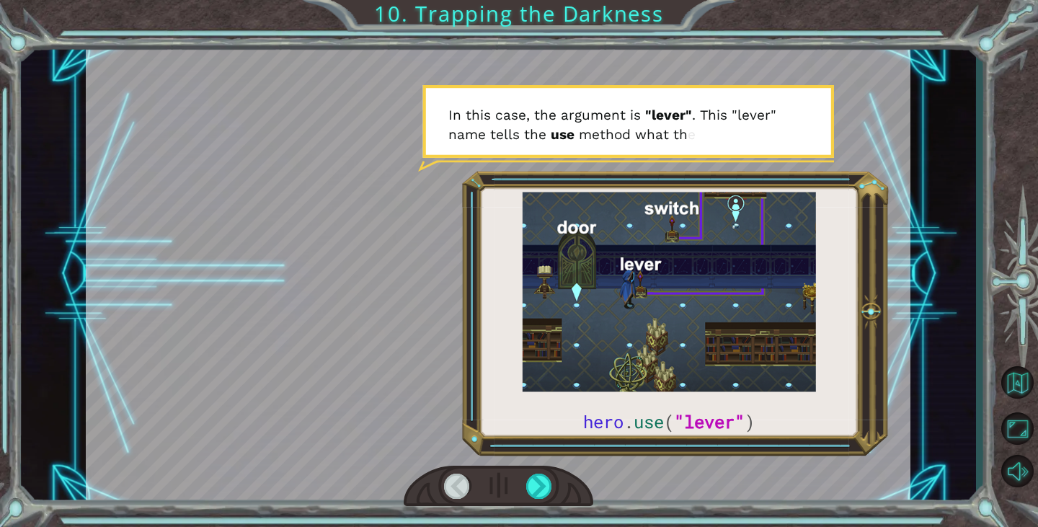
click at [521, 483] on div at bounding box center [499, 486] width 190 height 42
click at [530, 498] on div at bounding box center [539, 485] width 26 height 25
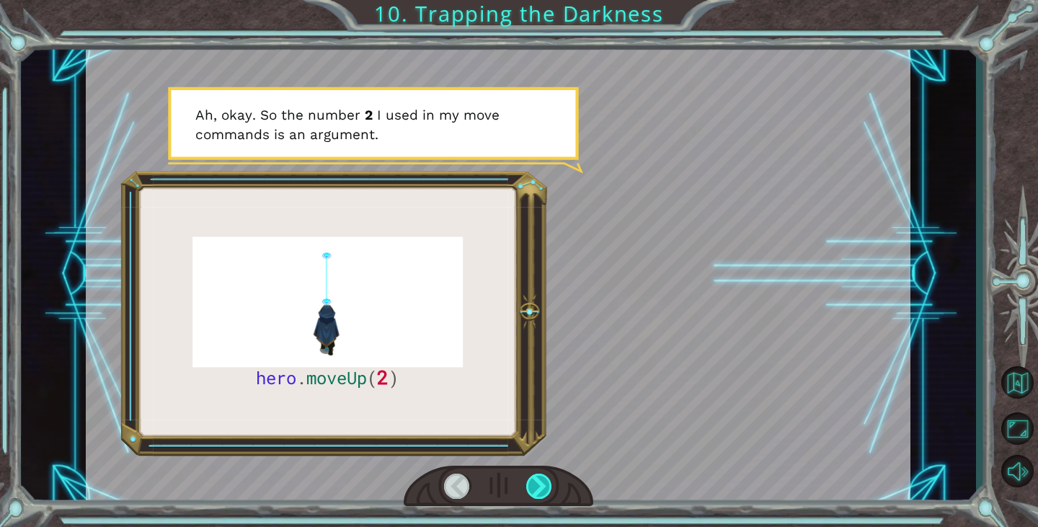
click at [530, 491] on div at bounding box center [539, 485] width 26 height 25
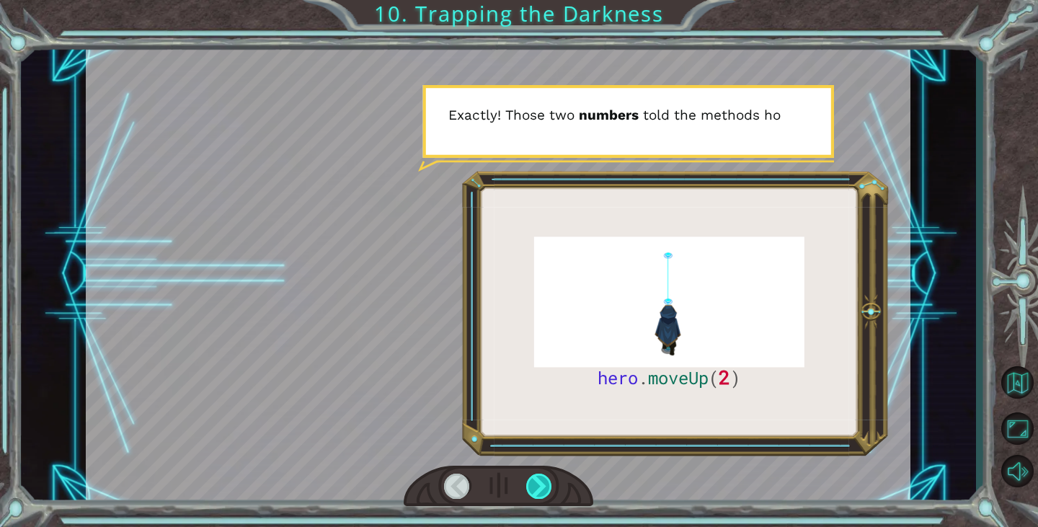
click at [545, 478] on div at bounding box center [539, 485] width 26 height 25
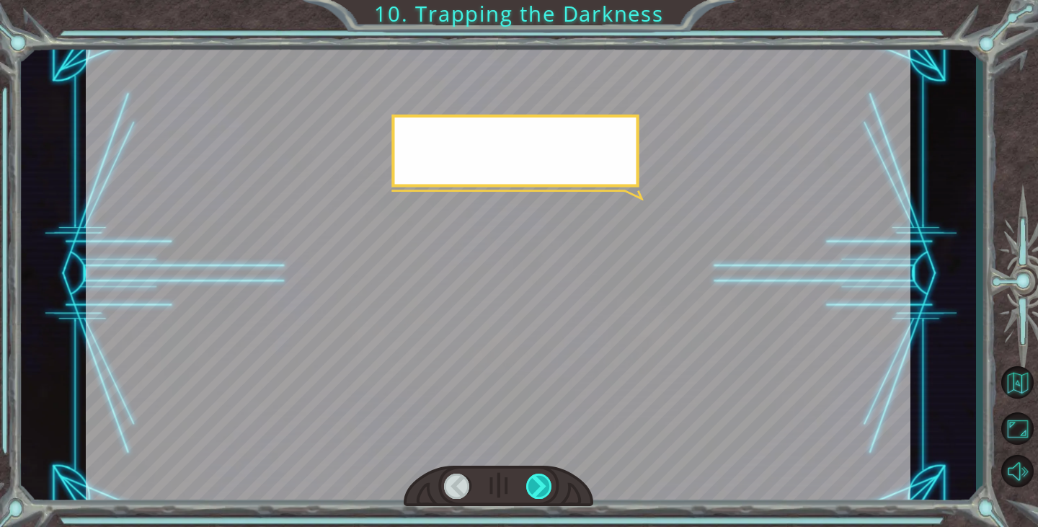
click at [545, 478] on div at bounding box center [539, 485] width 26 height 25
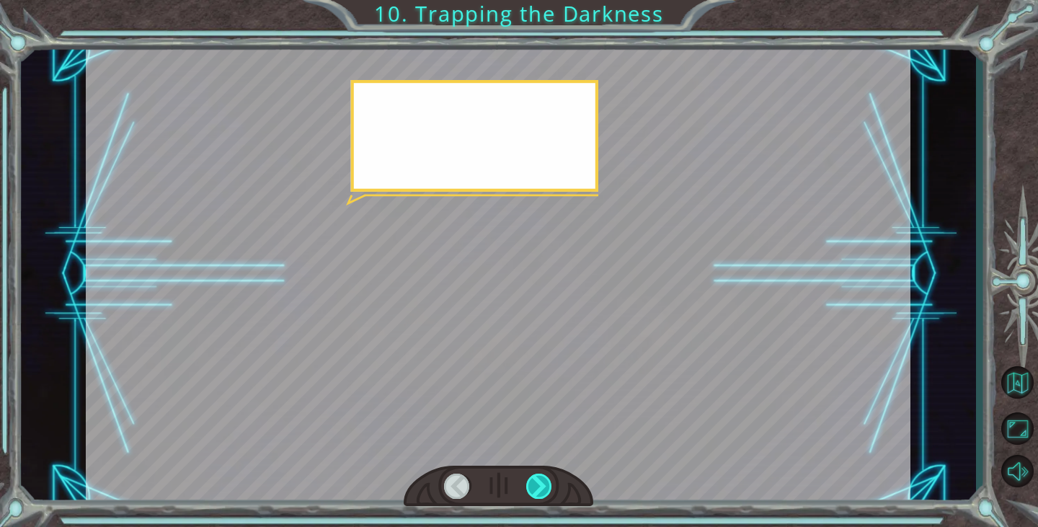
click at [545, 478] on div at bounding box center [539, 485] width 26 height 25
drag, startPoint x: 545, startPoint y: 478, endPoint x: 540, endPoint y: 469, distance: 10.4
click at [540, 469] on div at bounding box center [499, 486] width 190 height 42
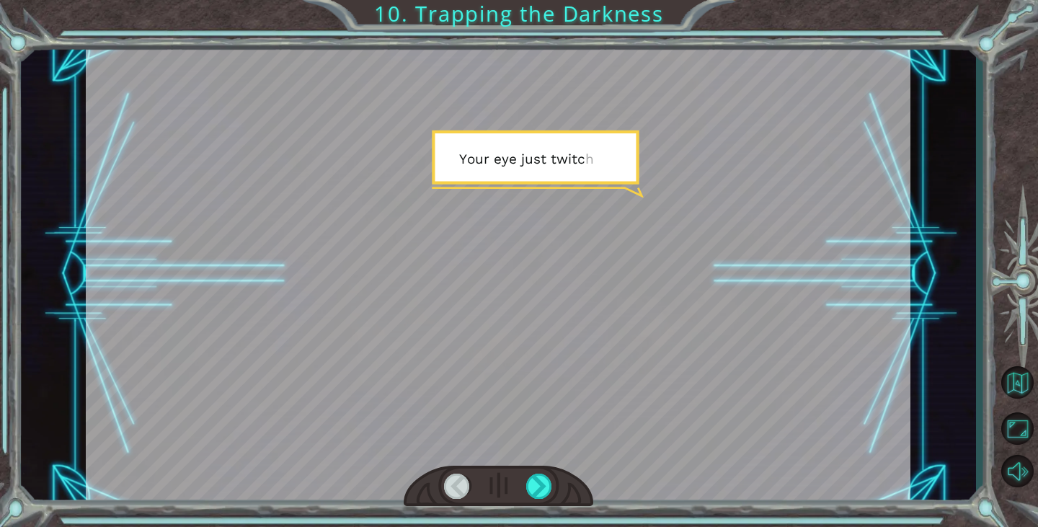
click at [540, 470] on div at bounding box center [499, 486] width 190 height 42
click at [539, 485] on div at bounding box center [539, 485] width 26 height 25
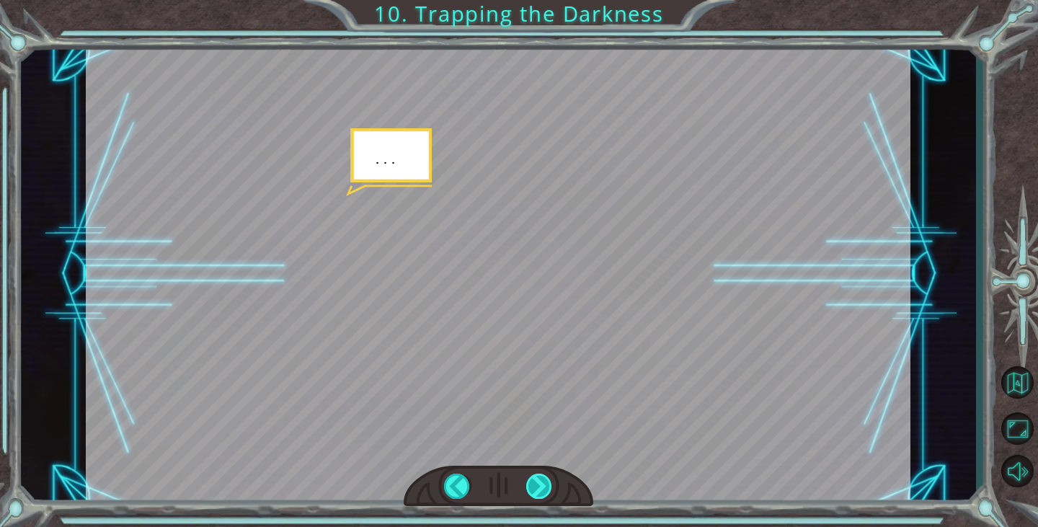
click at [535, 488] on div at bounding box center [539, 485] width 26 height 25
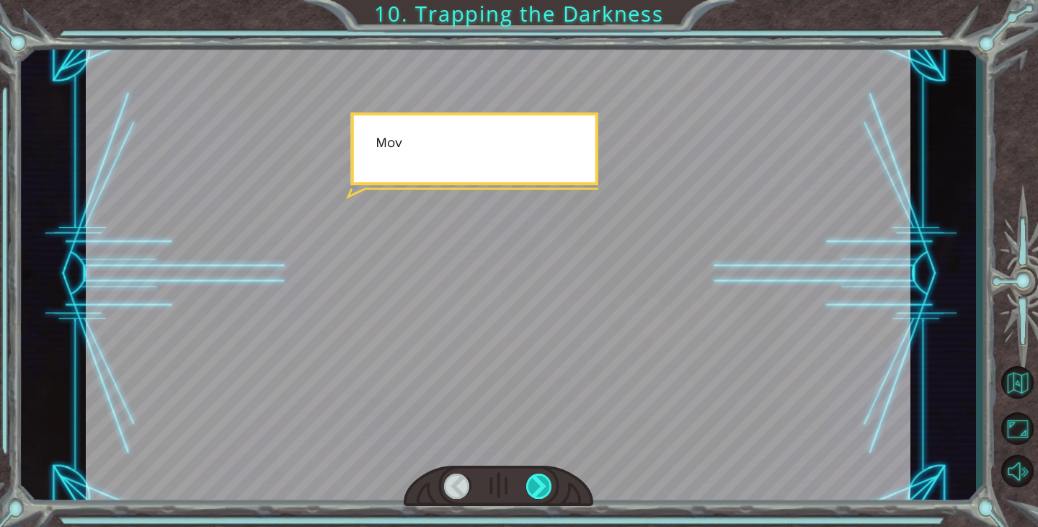
click at [535, 488] on div at bounding box center [539, 485] width 26 height 25
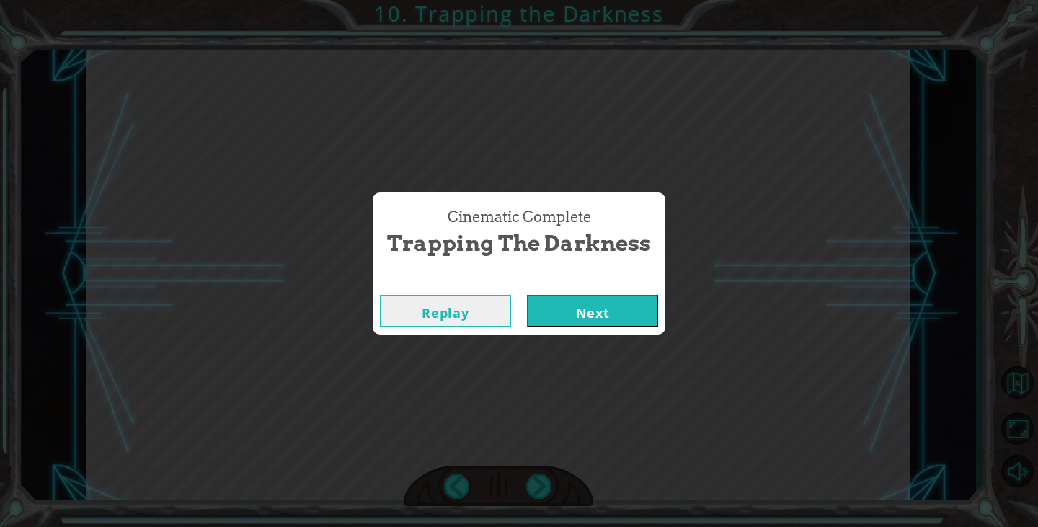
click at [582, 299] on button "Next" at bounding box center [592, 311] width 131 height 32
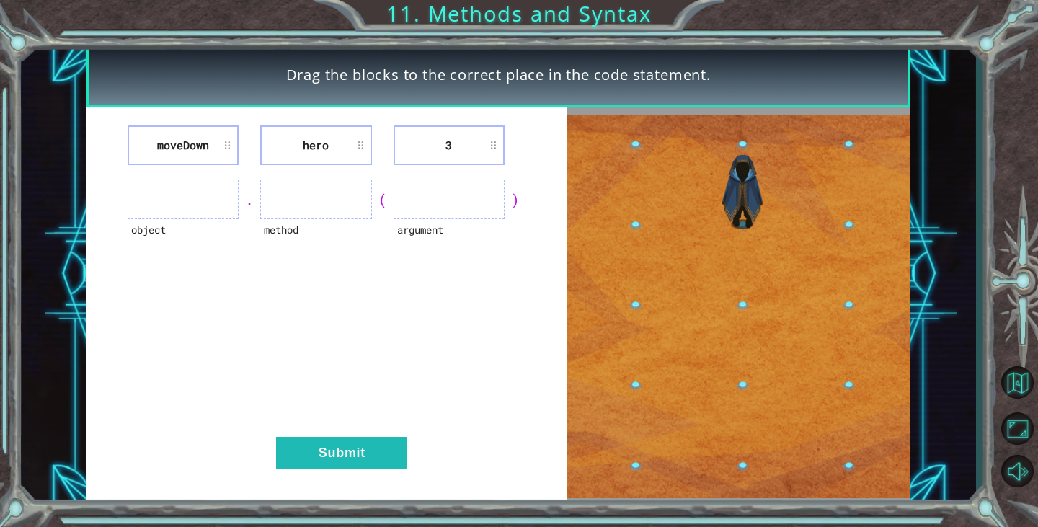
click at [174, 192] on ul at bounding box center [183, 199] width 111 height 40
click at [203, 197] on ul at bounding box center [183, 199] width 111 height 40
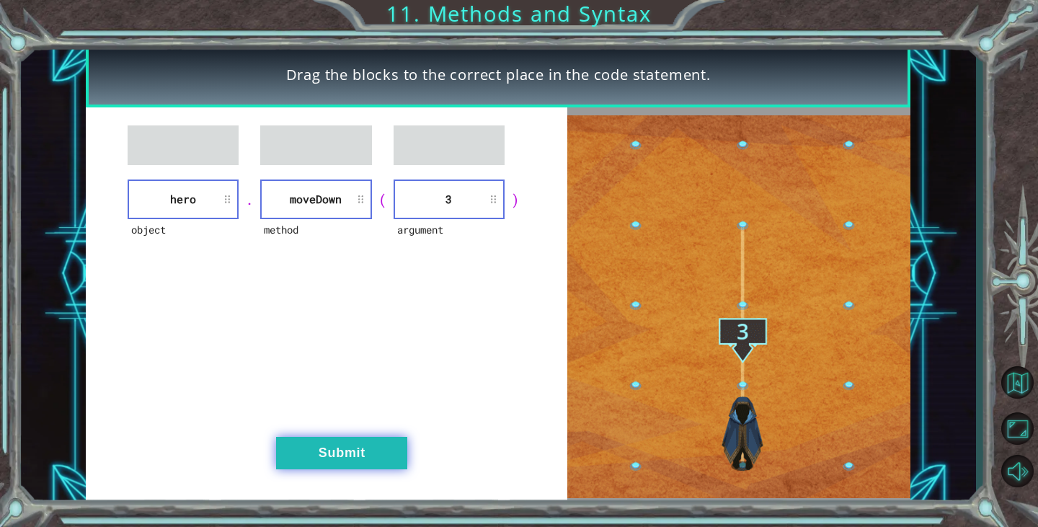
click at [313, 453] on button "Submit" at bounding box center [341, 453] width 131 height 32
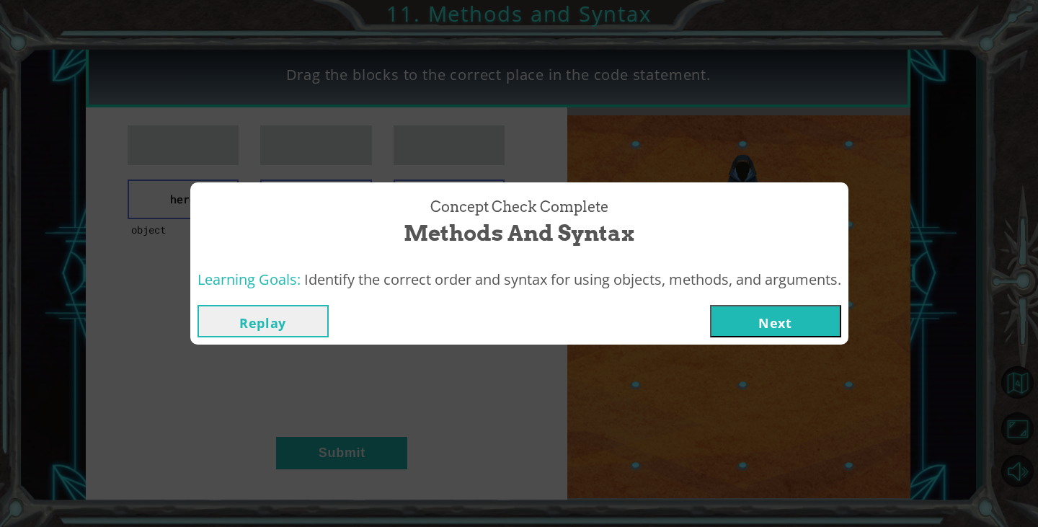
click at [766, 318] on button "Next" at bounding box center [775, 321] width 131 height 32
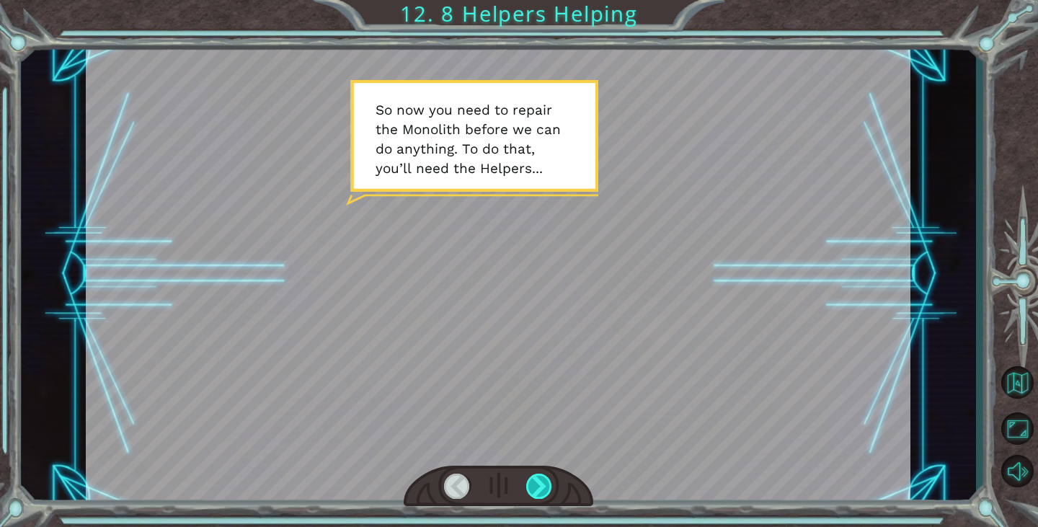
click at [529, 483] on div at bounding box center [539, 485] width 26 height 25
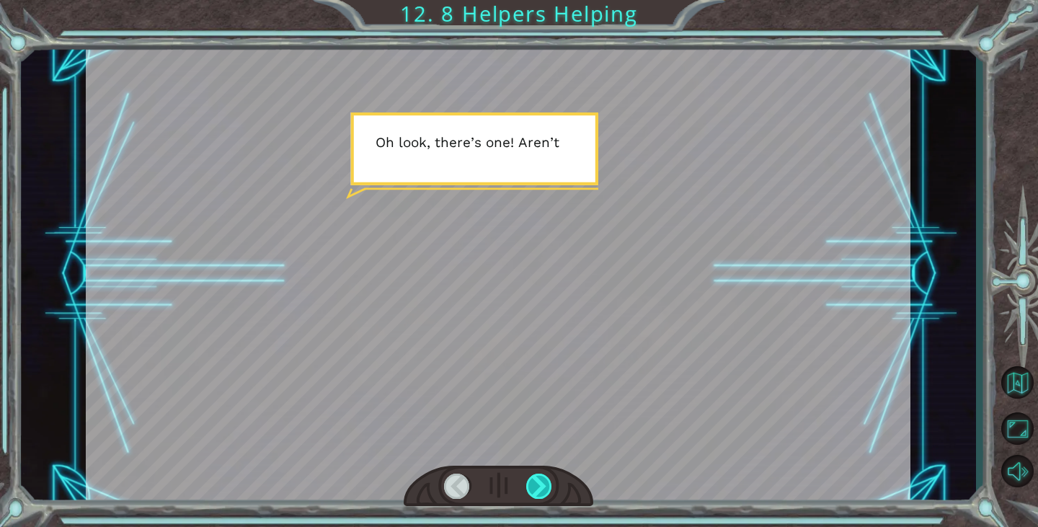
click at [528, 484] on div at bounding box center [539, 485] width 26 height 25
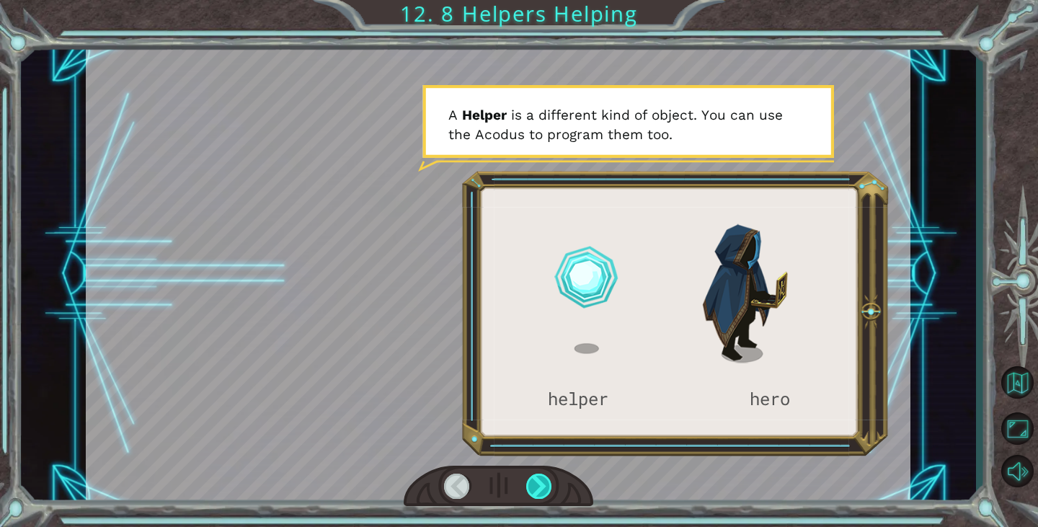
click at [532, 485] on div at bounding box center [539, 485] width 26 height 25
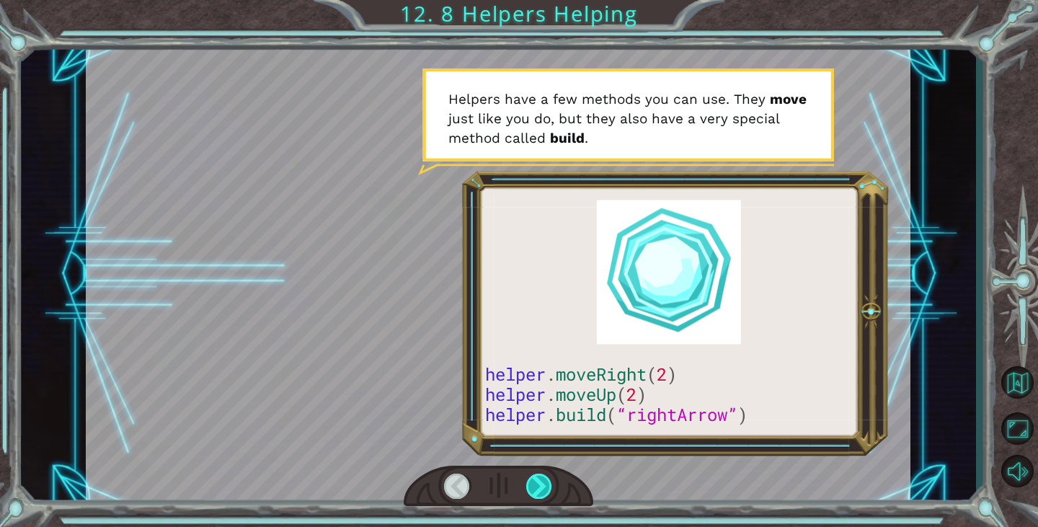
click at [532, 485] on div at bounding box center [539, 485] width 26 height 25
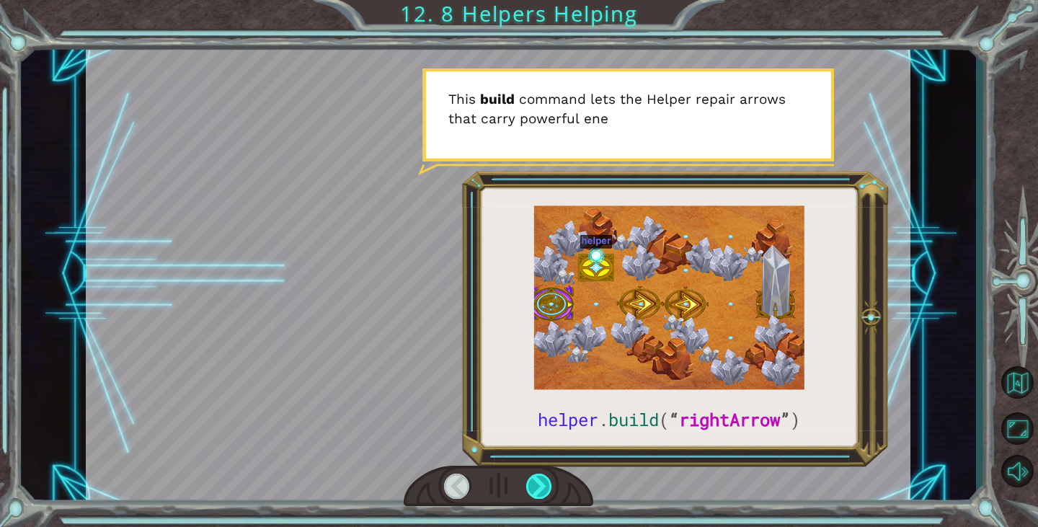
click at [532, 485] on div at bounding box center [539, 485] width 26 height 25
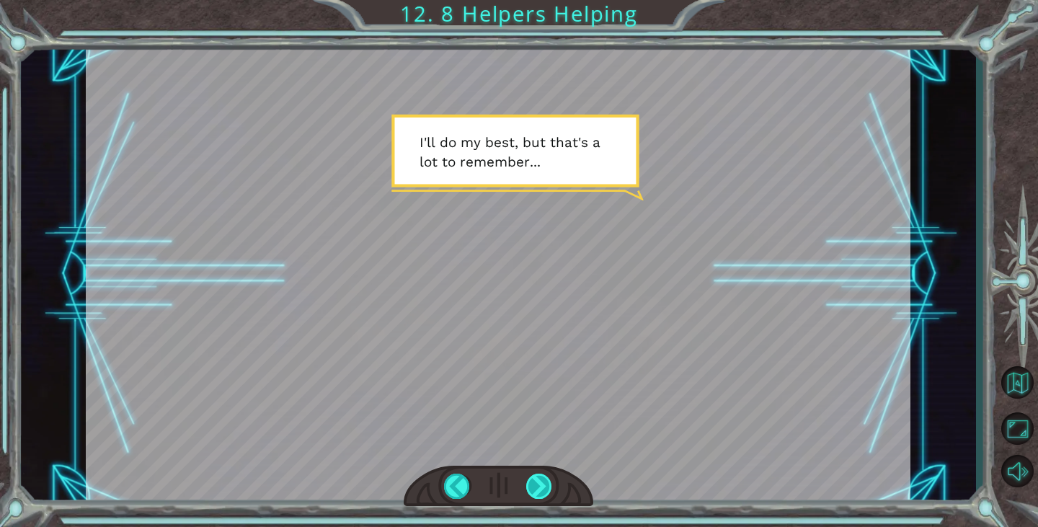
click at [543, 483] on div at bounding box center [539, 485] width 26 height 25
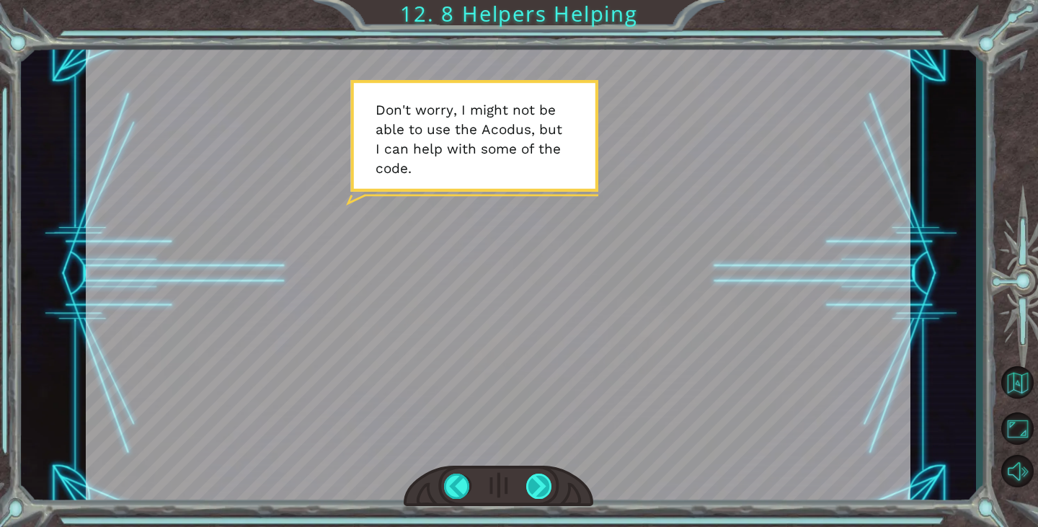
click at [536, 483] on div at bounding box center [539, 485] width 26 height 25
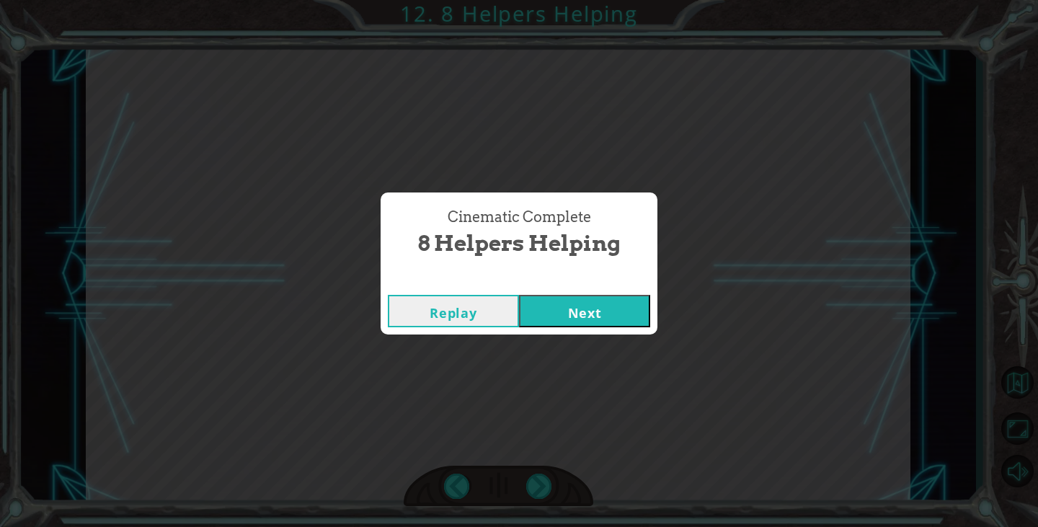
click at [577, 323] on button "Next" at bounding box center [584, 311] width 131 height 32
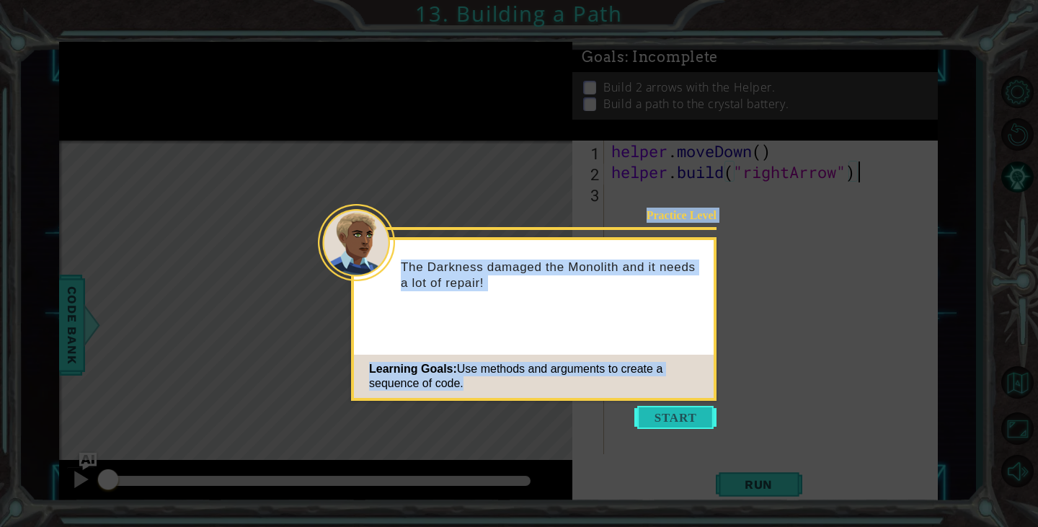
drag, startPoint x: 651, startPoint y: 395, endPoint x: 651, endPoint y: 406, distance: 11.6
click at [651, 398] on footer "Learning Goals: Use methods and arguments to create a sequence of code." at bounding box center [534, 376] width 360 height 43
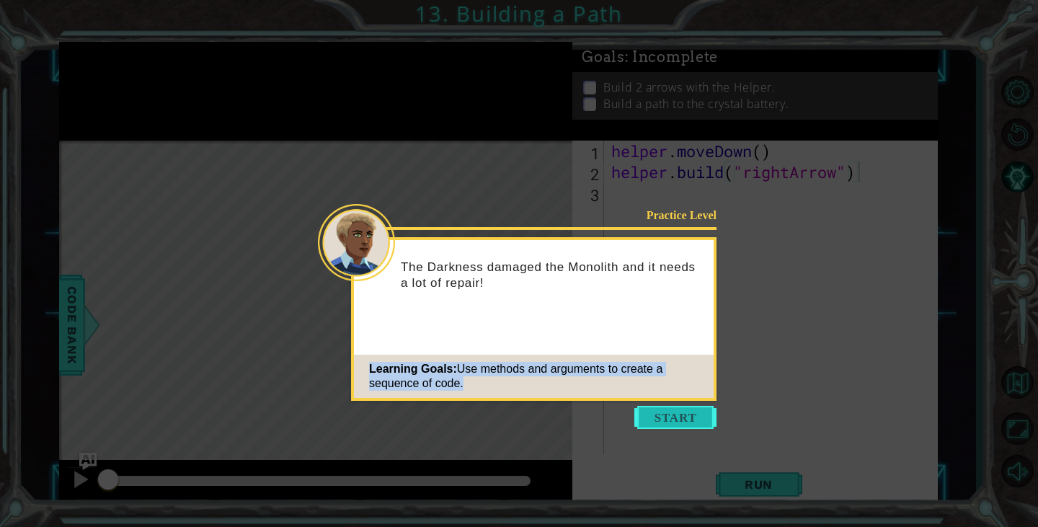
click at [648, 408] on button "Start" at bounding box center [675, 417] width 82 height 23
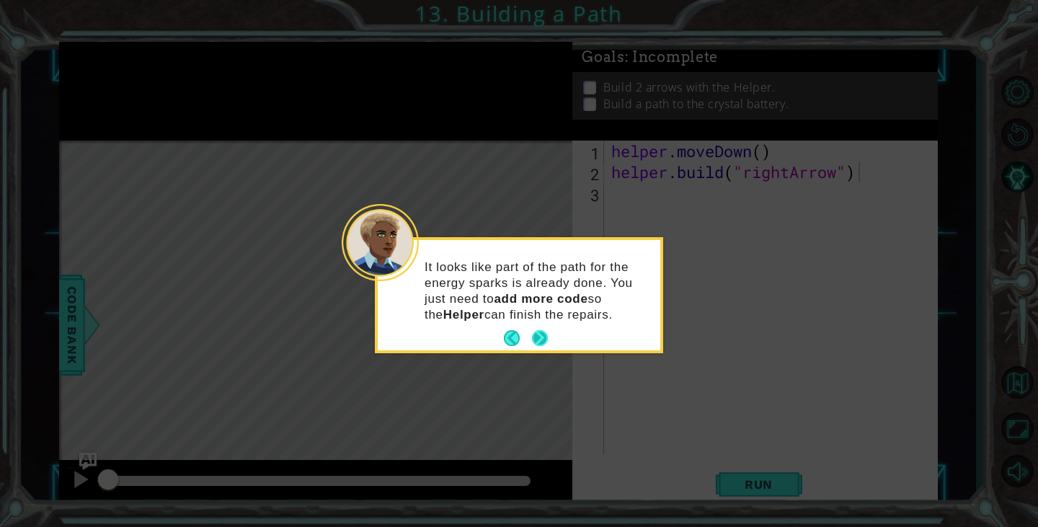
click at [532, 335] on button "Next" at bounding box center [540, 338] width 16 height 16
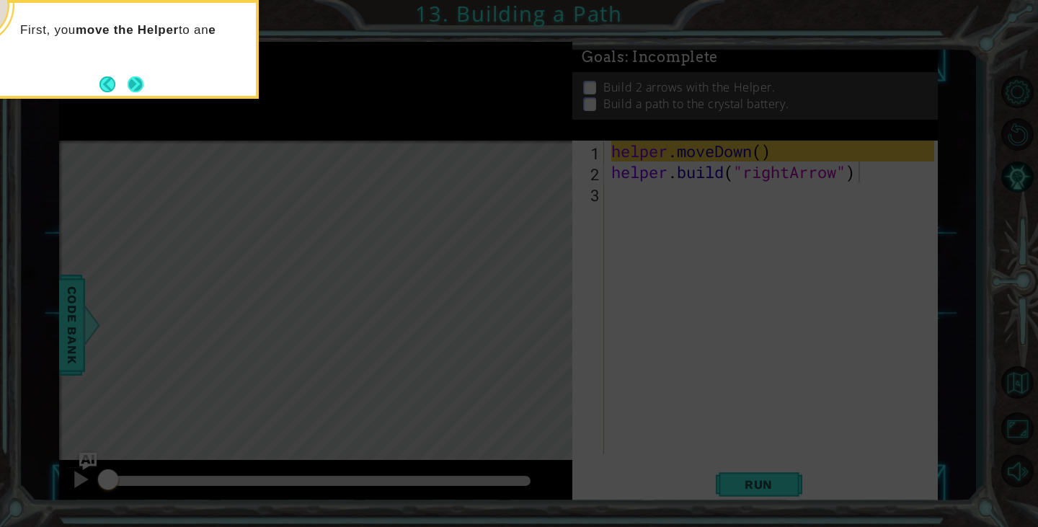
click at [142, 84] on button "Next" at bounding box center [136, 84] width 17 height 17
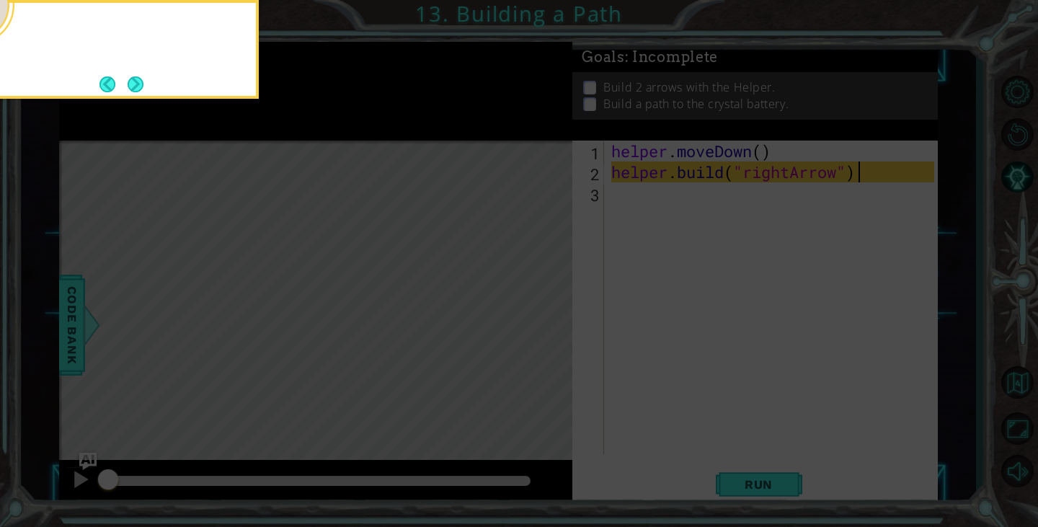
click at [142, 84] on button "Next" at bounding box center [136, 84] width 16 height 16
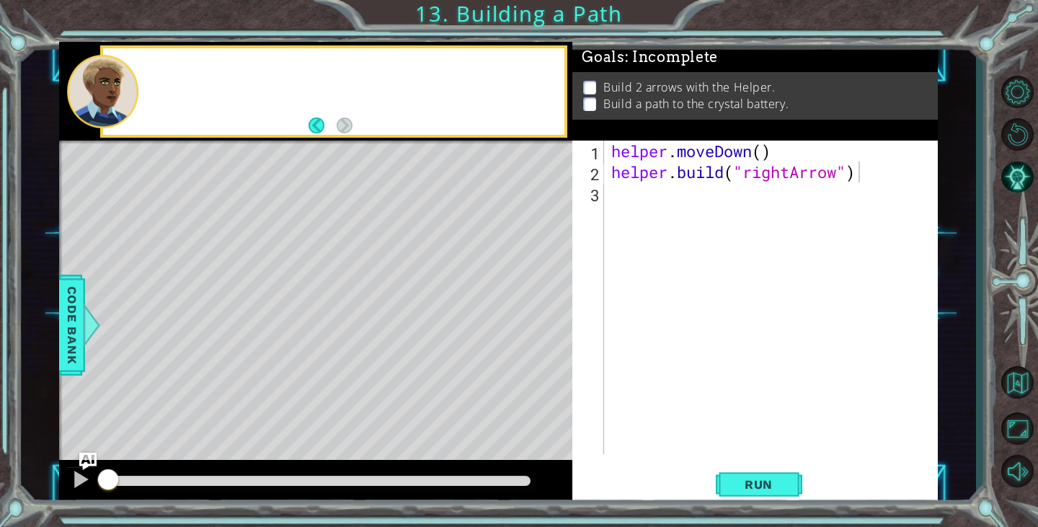
click at [142, 84] on div at bounding box center [352, 90] width 424 height 35
click at [623, 197] on div "helper . moveDown ( ) helper . build ( "rightArrow" )" at bounding box center [774, 318] width 332 height 355
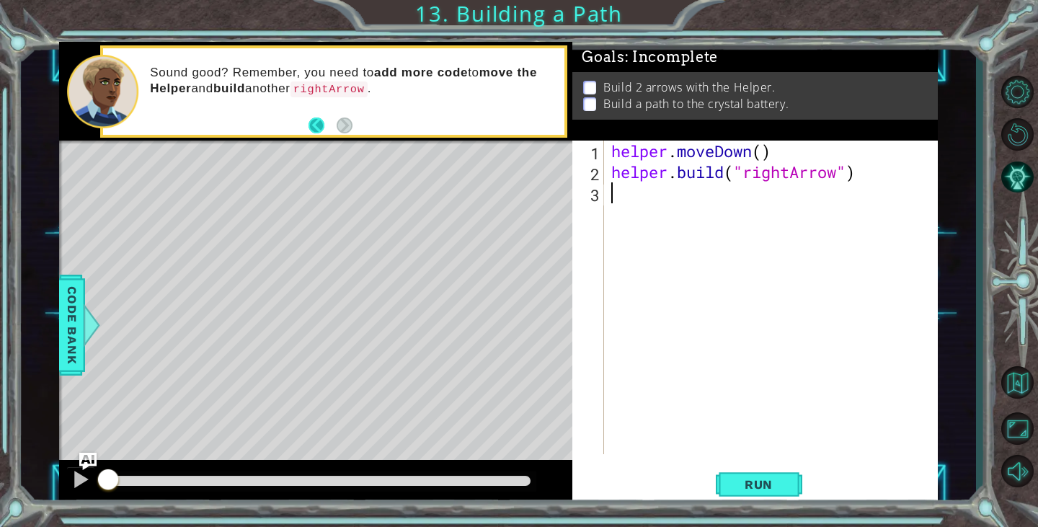
click at [312, 128] on button "Back" at bounding box center [322, 125] width 28 height 16
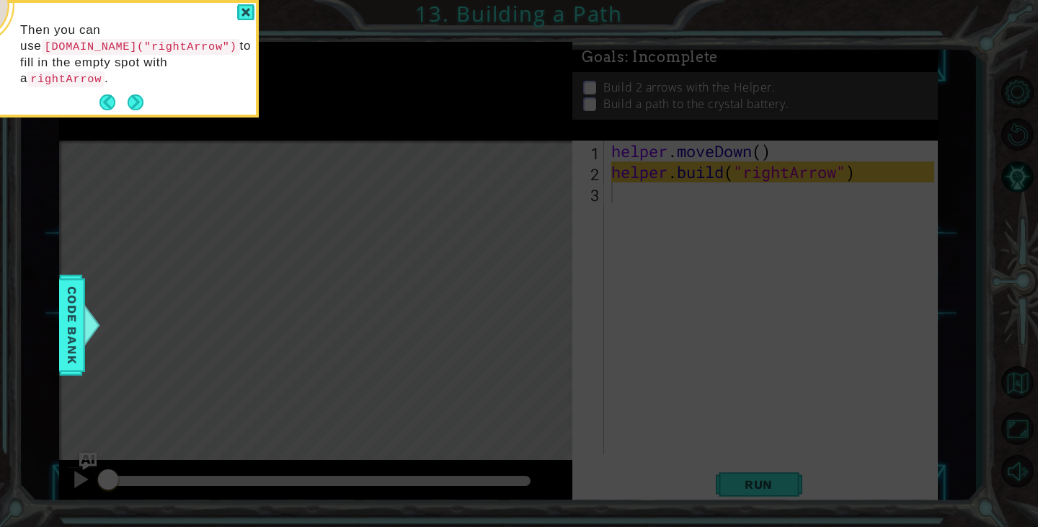
click at [816, 344] on icon at bounding box center [519, 79] width 1038 height 896
click at [249, 17] on div at bounding box center [245, 12] width 17 height 17
